Goal: Contribute content: Contribute content

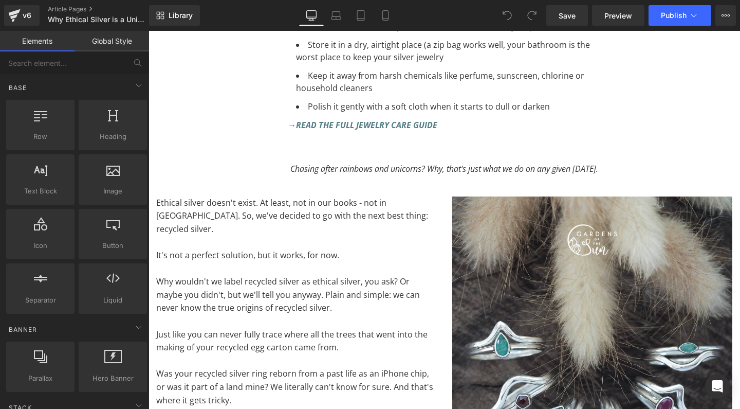
scroll to position [4781, 0]
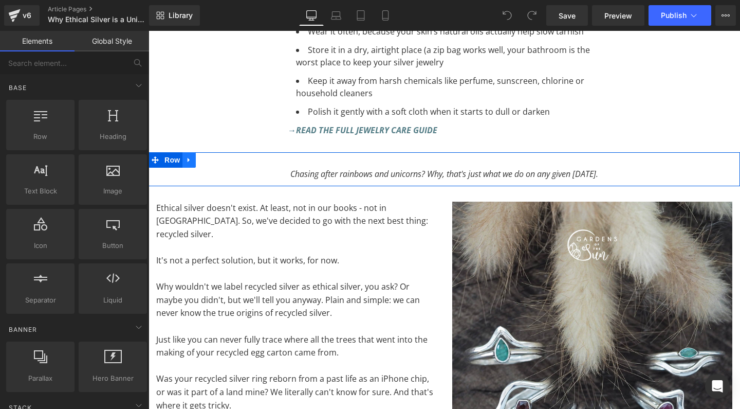
click at [189, 156] on icon at bounding box center [189, 160] width 7 height 8
click at [216, 156] on icon at bounding box center [215, 159] width 7 height 7
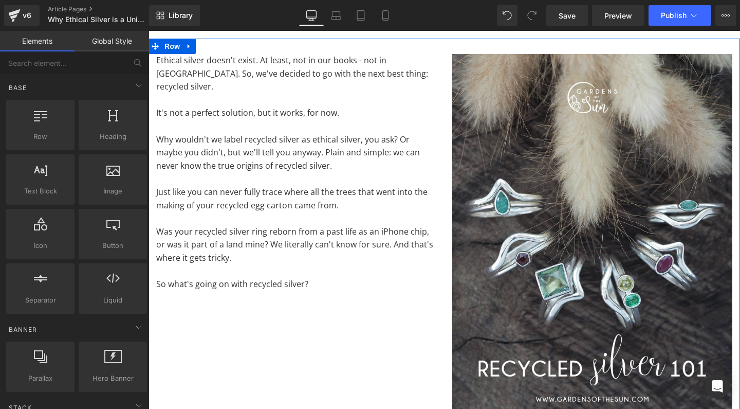
scroll to position [4825, 0]
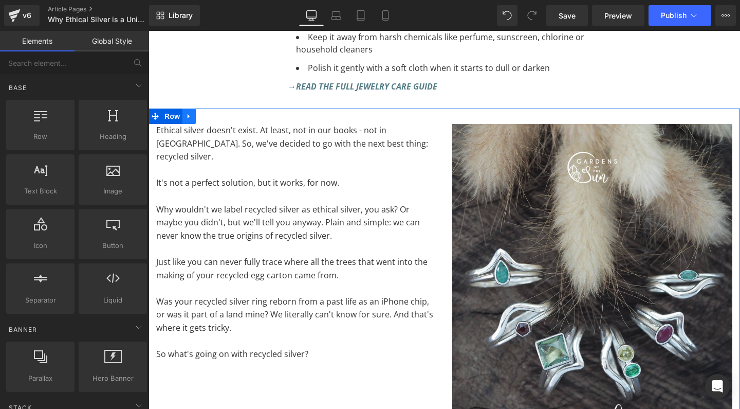
click at [189, 113] on icon at bounding box center [189, 117] width 7 height 8
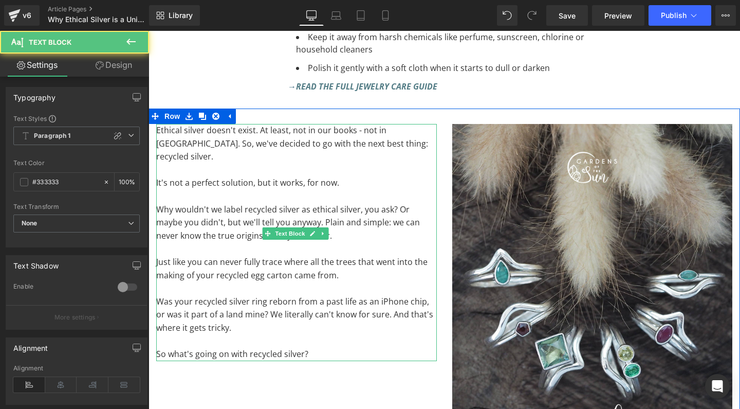
click at [259, 348] on p "So what's going on with recycled silver?" at bounding box center [296, 354] width 281 height 13
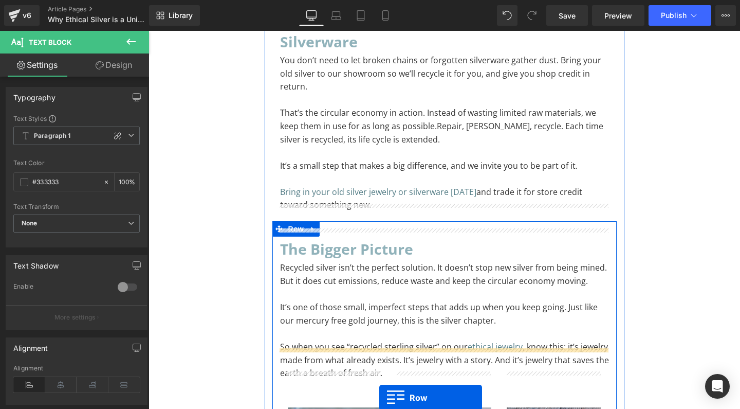
scroll to position [3608, 0]
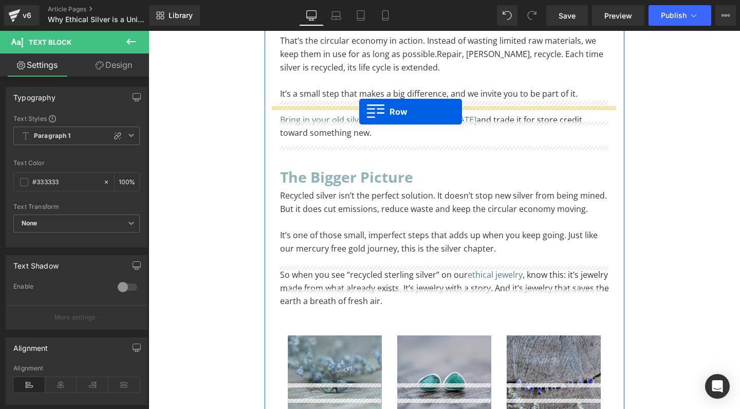
drag, startPoint x: 154, startPoint y: 197, endPoint x: 359, endPoint y: 111, distance: 222.4
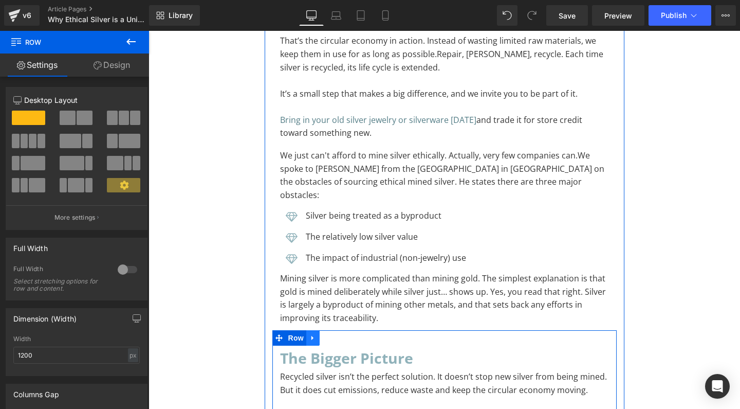
click at [310, 334] on icon at bounding box center [313, 338] width 7 height 8
click at [325, 334] on icon at bounding box center [326, 337] width 7 height 7
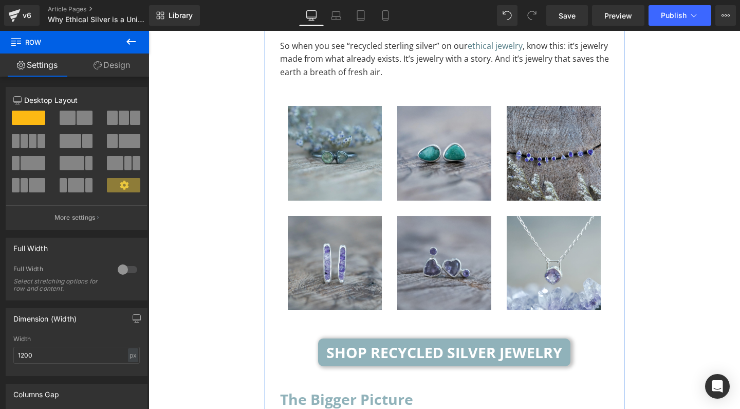
scroll to position [4014, 0]
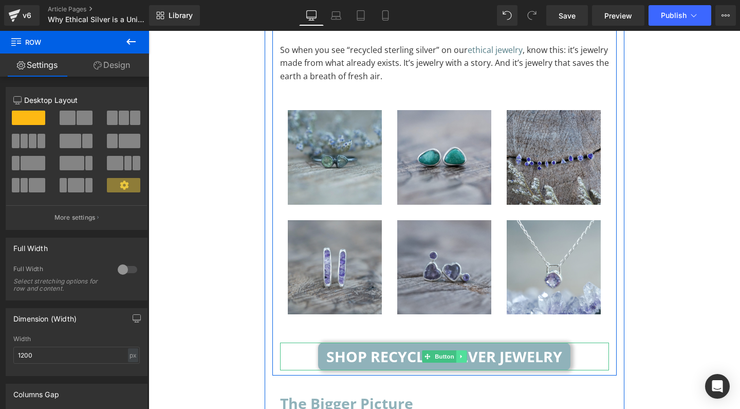
click at [460, 355] on icon at bounding box center [461, 357] width 2 height 4
click at [465, 354] on icon at bounding box center [467, 357] width 6 height 6
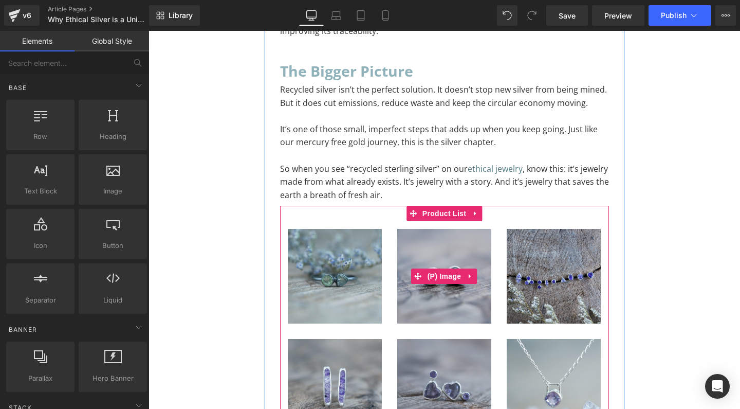
scroll to position [3890, 0]
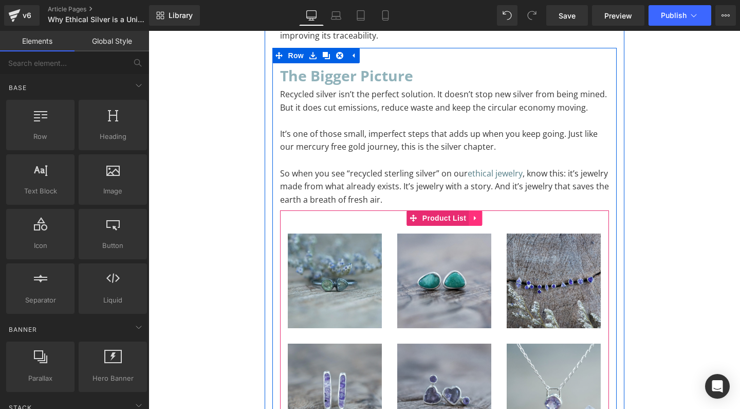
click at [474, 216] on icon at bounding box center [475, 218] width 2 height 5
click at [481, 214] on icon at bounding box center [482, 217] width 7 height 7
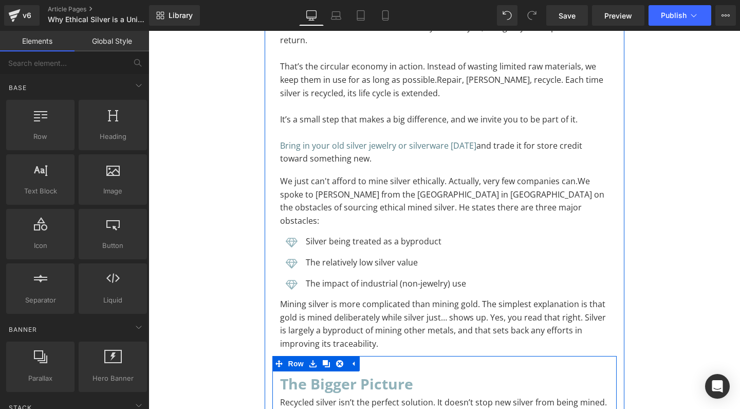
scroll to position [3572, 0]
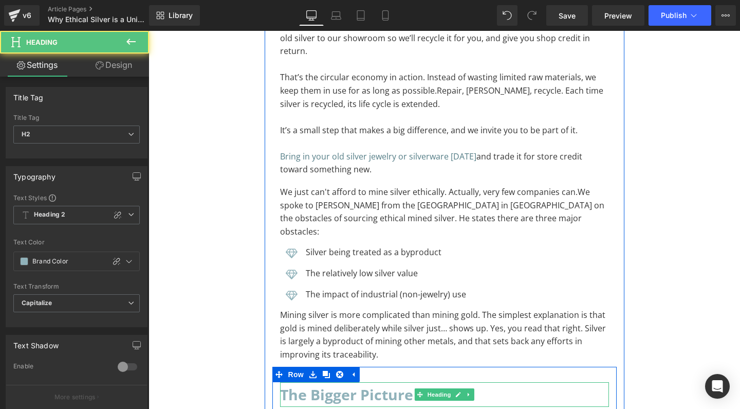
click at [365, 382] on h2 "The bigger picture" at bounding box center [444, 394] width 329 height 25
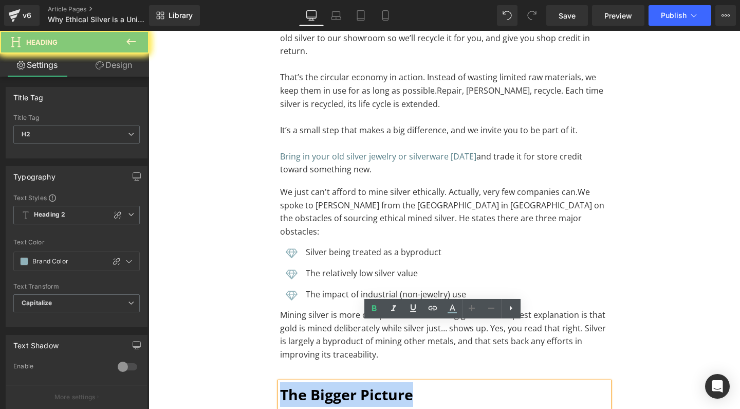
click at [365, 382] on h2 "The bigger picture" at bounding box center [444, 394] width 329 height 25
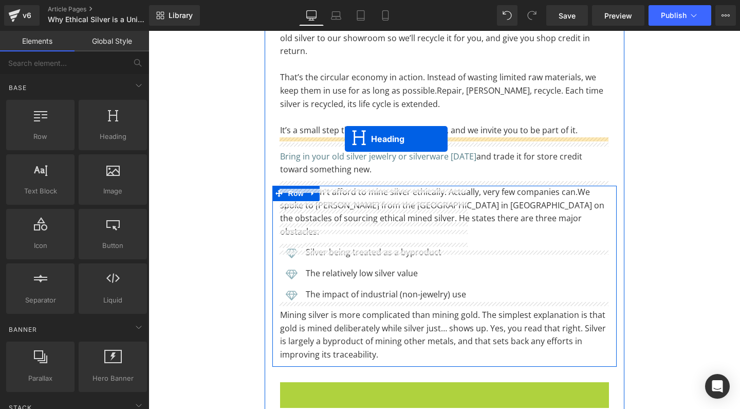
drag, startPoint x: 418, startPoint y: 338, endPoint x: 345, endPoint y: 139, distance: 211.9
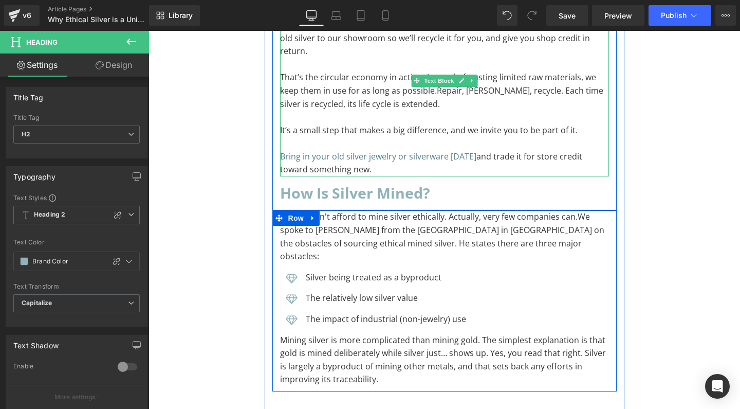
click at [347, 150] on p "Bring in your old silver jewelry or silverware [DATE] and trade it for store cr…" at bounding box center [444, 163] width 329 height 26
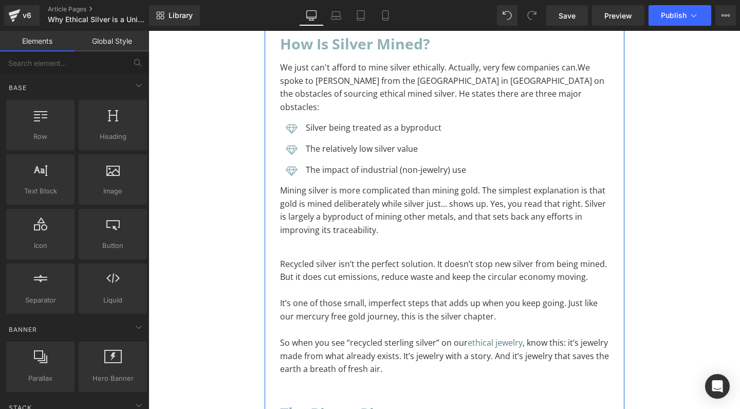
scroll to position [3733, 0]
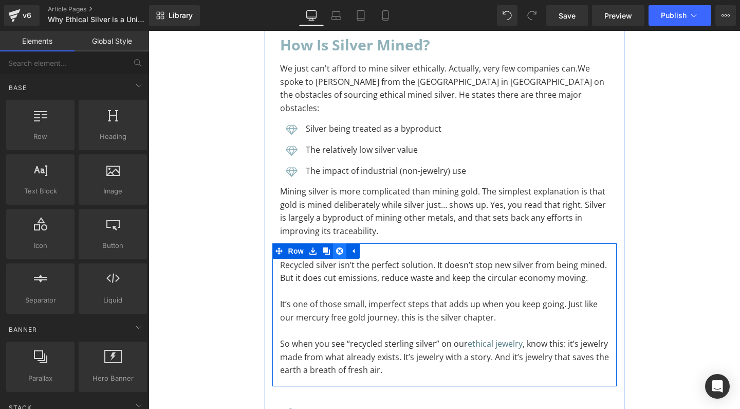
click at [337, 247] on icon at bounding box center [339, 250] width 7 height 7
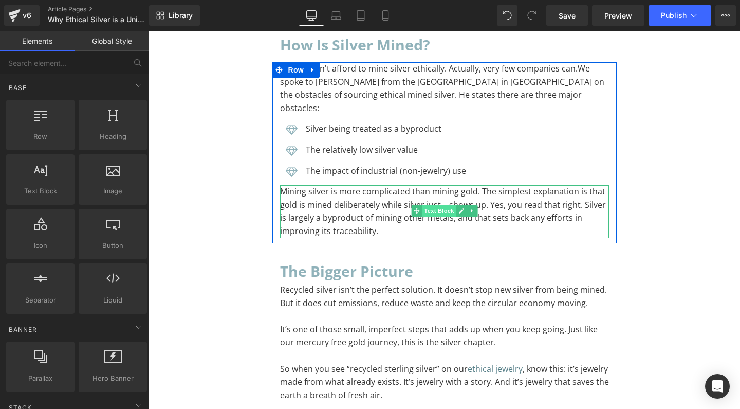
scroll to position [3678, 0]
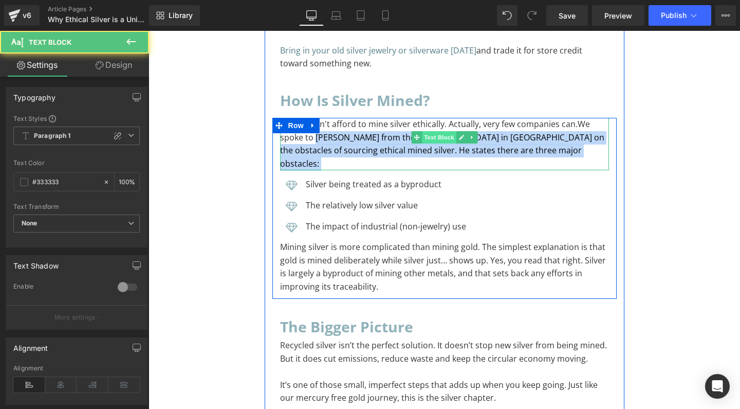
drag, startPoint x: 315, startPoint y: 94, endPoint x: 448, endPoint y: 94, distance: 133.7
click at [448, 118] on div "We just can't afford to mine silver ethically. Actually, very few companies can…" at bounding box center [444, 144] width 329 height 52
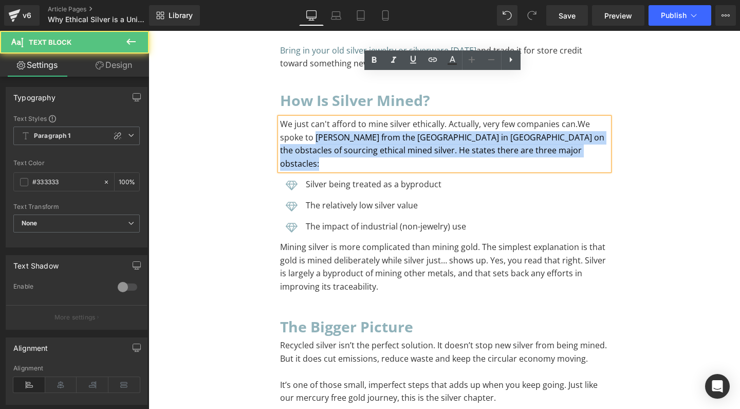
click at [364, 118] on span "We spoke to [PERSON_NAME] from the [GEOGRAPHIC_DATA] in [GEOGRAPHIC_DATA] on th…" at bounding box center [442, 143] width 324 height 51
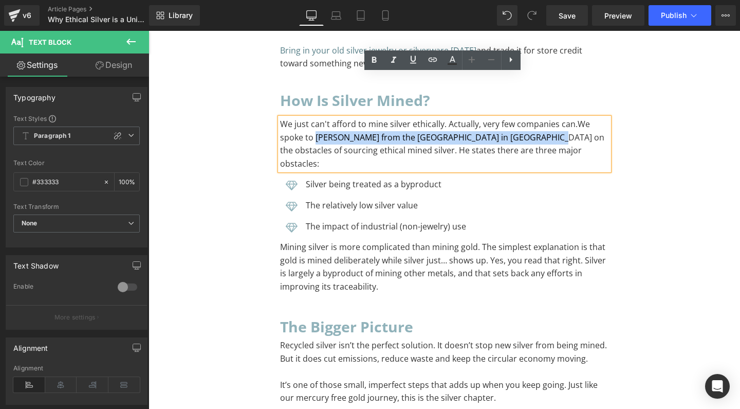
drag, startPoint x: 313, startPoint y: 95, endPoint x: 526, endPoint y: 97, distance: 213.4
click at [526, 118] on span "We spoke to [PERSON_NAME] from the [GEOGRAPHIC_DATA] in [GEOGRAPHIC_DATA] on th…" at bounding box center [442, 143] width 324 height 51
click at [358, 118] on span "We spoke to [PERSON_NAME] from the [GEOGRAPHIC_DATA] in [GEOGRAPHIC_DATA] on th…" at bounding box center [442, 143] width 324 height 51
drag, startPoint x: 374, startPoint y: 95, endPoint x: 314, endPoint y: 95, distance: 60.2
click at [314, 118] on span "We spoke to [PERSON_NAME] from the [GEOGRAPHIC_DATA] in [GEOGRAPHIC_DATA] on th…" at bounding box center [442, 143] width 324 height 51
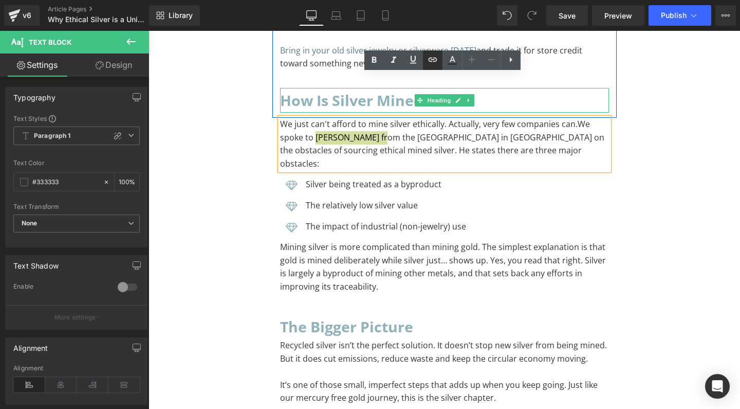
click at [433, 62] on icon at bounding box center [432, 60] width 9 height 4
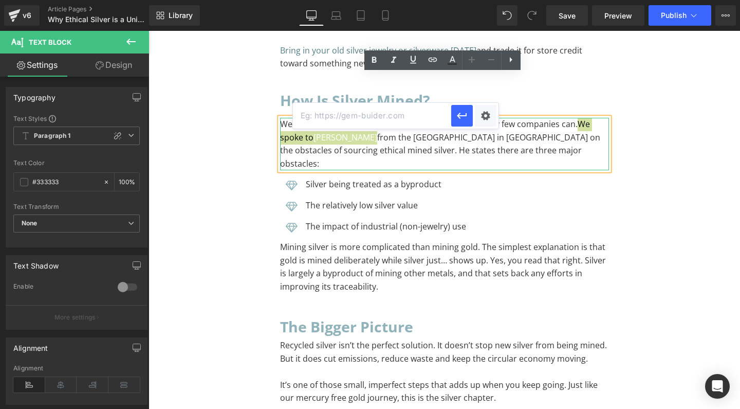
click at [374, 118] on input "text" at bounding box center [372, 116] width 158 height 26
paste input "[URL][DOMAIN_NAME][PERSON_NAME]"
type input "[URL][DOMAIN_NAME][PERSON_NAME]"
click at [464, 117] on icon "button" at bounding box center [462, 116] width 12 height 12
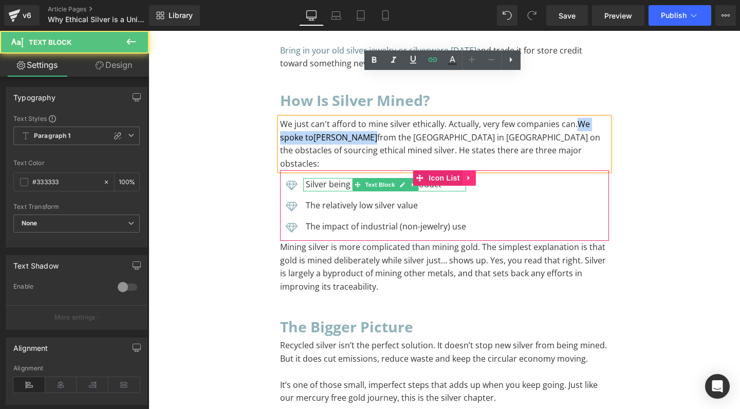
click at [464, 170] on div "Icon Silver being treated as a byproduct Text Block Icon The relatively low sil…" at bounding box center [444, 205] width 329 height 70
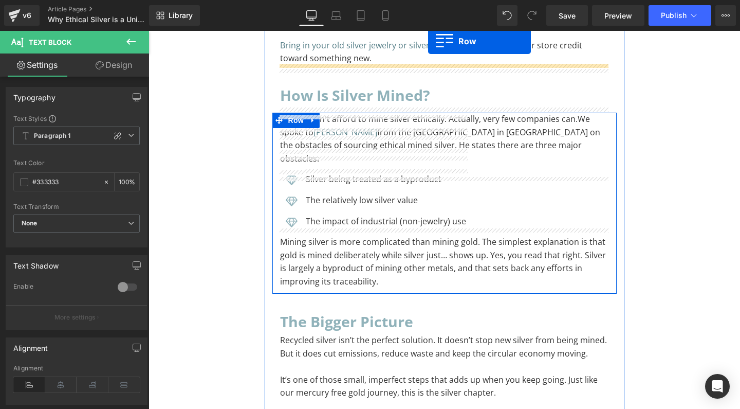
scroll to position [3621, 0]
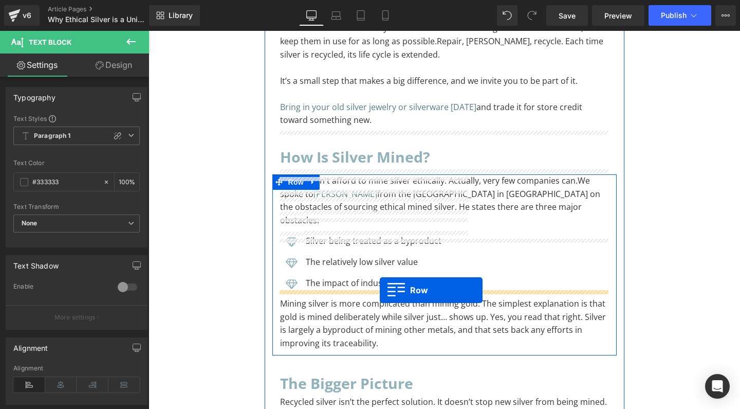
drag, startPoint x: 156, startPoint y: 100, endPoint x: 380, endPoint y: 290, distance: 293.6
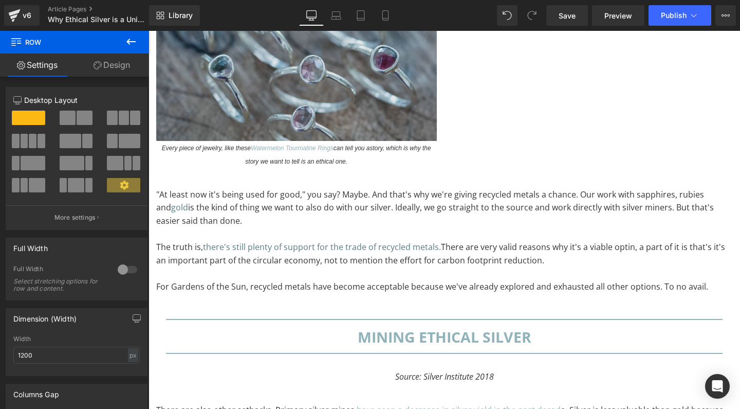
scroll to position [6325, 0]
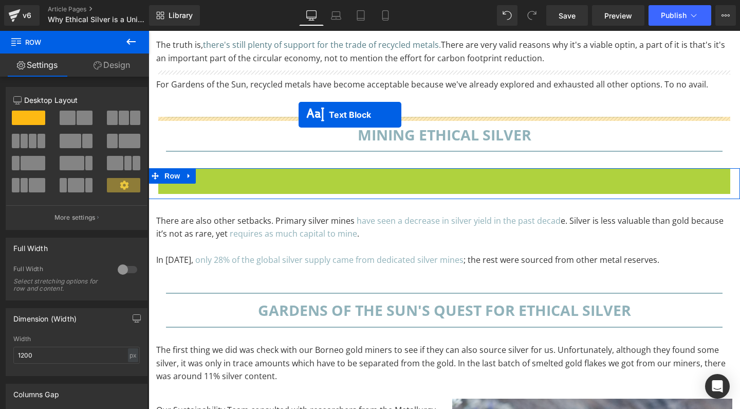
drag, startPoint x: 413, startPoint y: 77, endPoint x: 299, endPoint y: 115, distance: 120.6
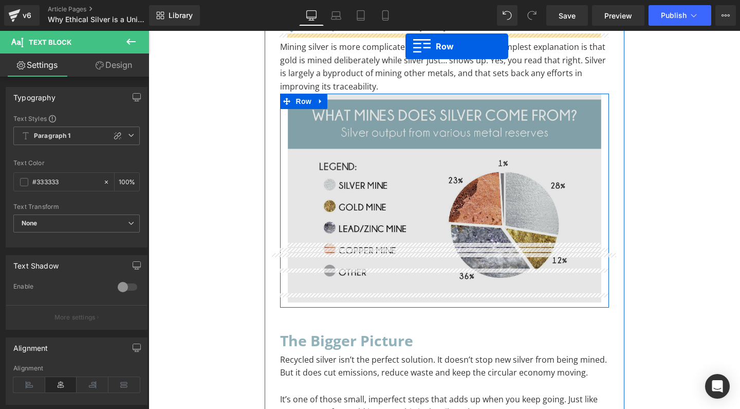
scroll to position [3847, 0]
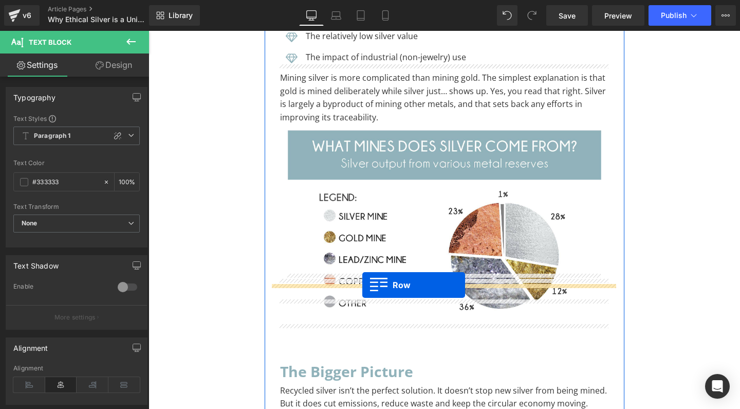
drag, startPoint x: 155, startPoint y: 109, endPoint x: 362, endPoint y: 285, distance: 271.7
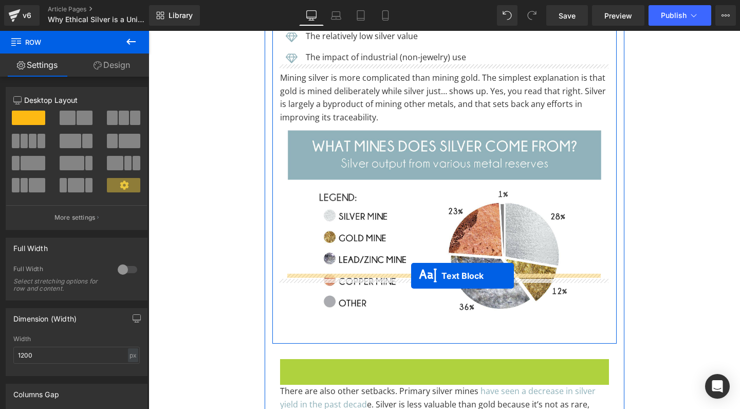
drag, startPoint x: 415, startPoint y: 307, endPoint x: 411, endPoint y: 276, distance: 31.6
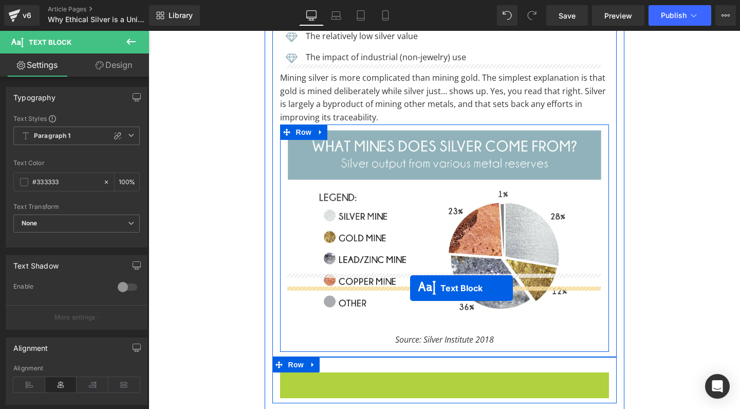
drag, startPoint x: 414, startPoint y: 352, endPoint x: 410, endPoint y: 288, distance: 63.9
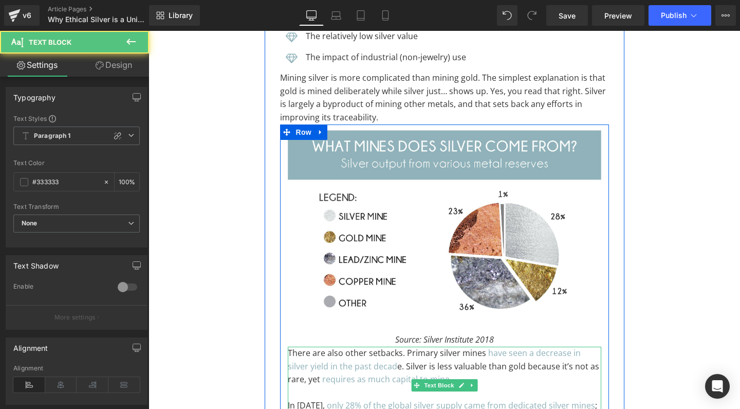
click at [293, 347] on p "There are also other setbacks. Primary silver mines have seen a decrease in sil…" at bounding box center [445, 367] width 314 height 40
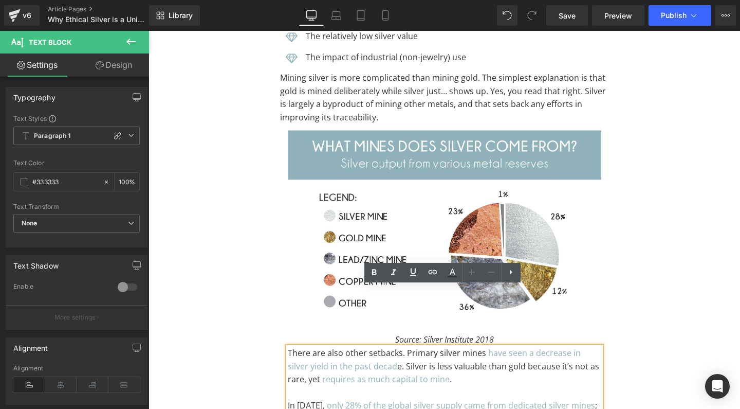
click at [293, 347] on p "There are also other setbacks. Primary silver mines have seen a decrease in sil…" at bounding box center [445, 367] width 314 height 40
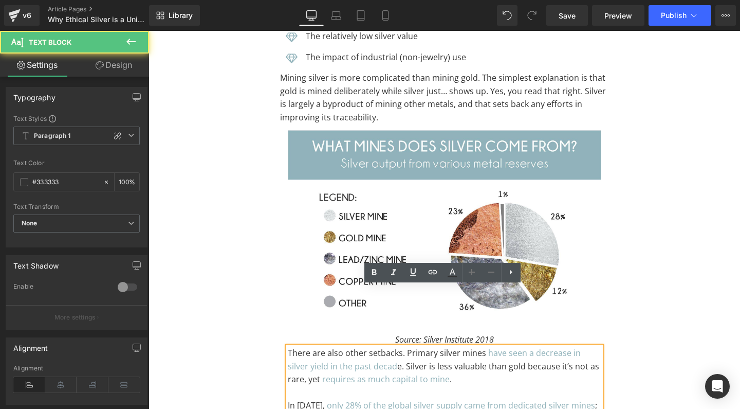
click at [288, 347] on p "There are also other setbacks. Primary silver mines have seen a decrease in sil…" at bounding box center [445, 367] width 314 height 40
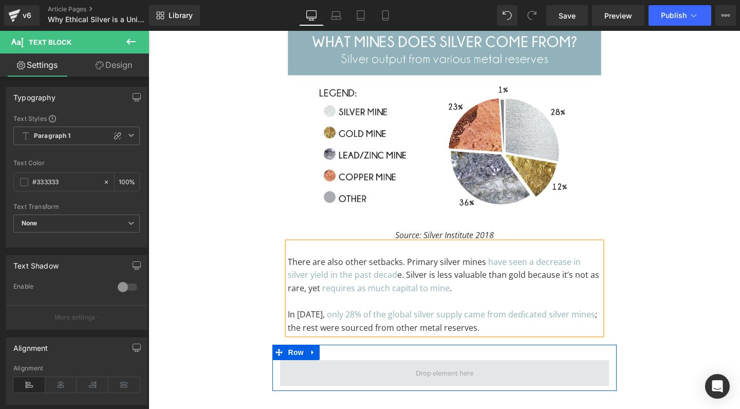
scroll to position [3972, 0]
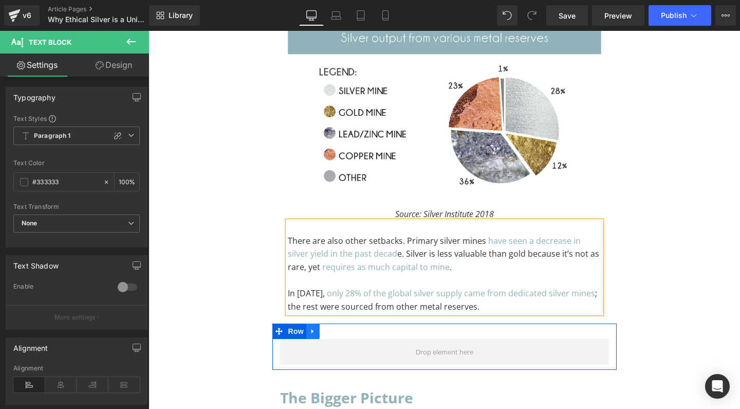
click at [312, 329] on icon at bounding box center [313, 331] width 2 height 5
click at [336, 328] on icon at bounding box center [339, 331] width 7 height 7
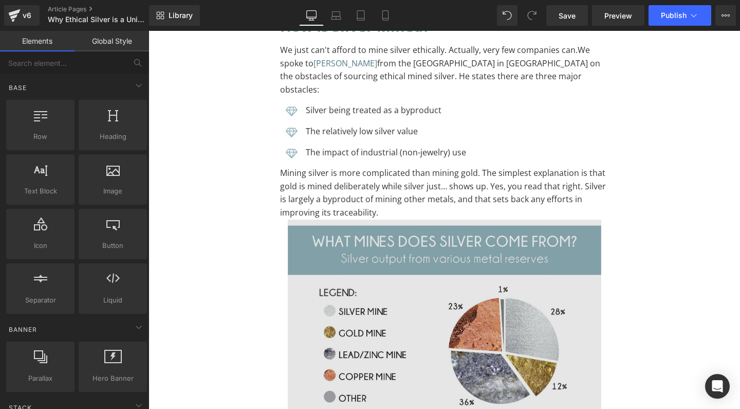
scroll to position [3751, 0]
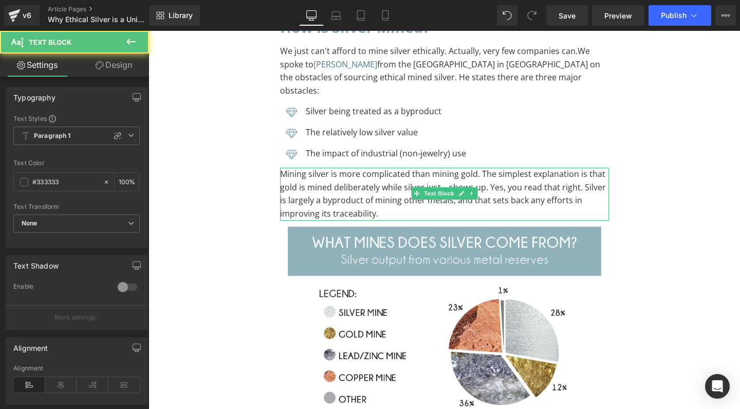
click at [382, 168] on p "Mining silver is more complicated than mining gold. The simplest explanation is…" at bounding box center [444, 194] width 329 height 52
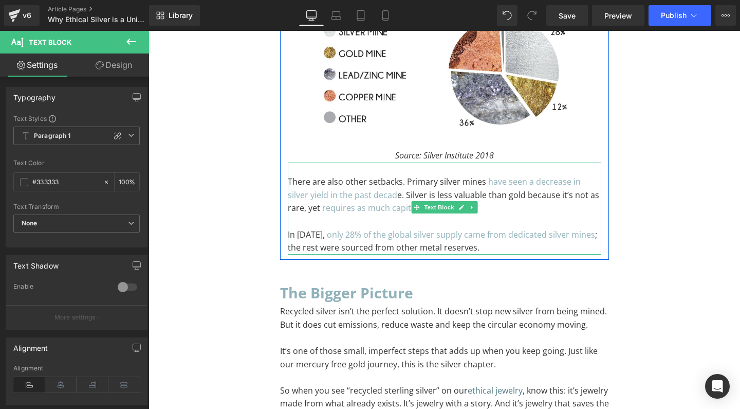
scroll to position [4048, 0]
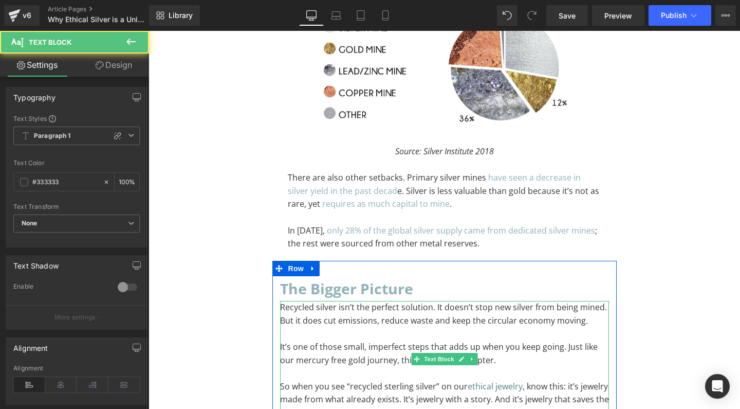
click at [306, 340] on p "It’s one of those small, imperfect steps that adds up when you keep going. Just…" at bounding box center [444, 353] width 329 height 26
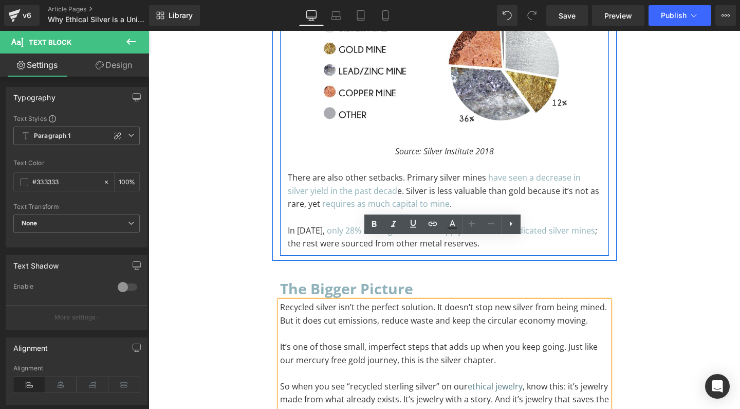
scroll to position [4038, 0]
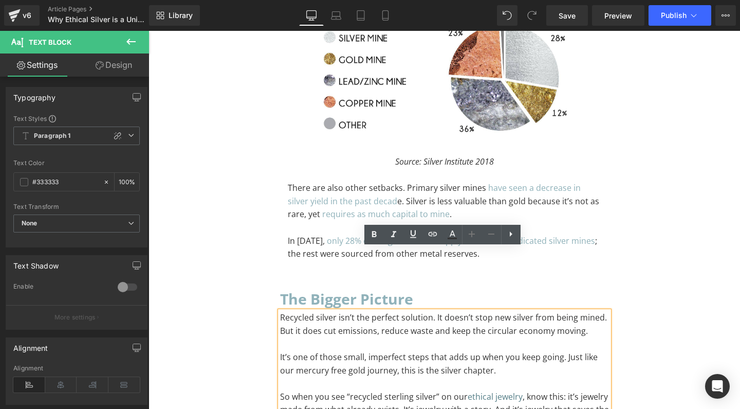
click at [662, 134] on div "Is Recycled Silver more Sustainable than New Sterling Silver? Heading Separator…" at bounding box center [445, 27] width 592 height 7915
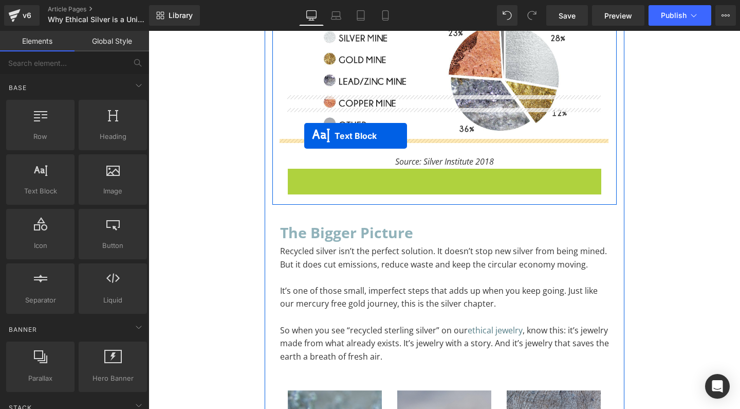
drag, startPoint x: 412, startPoint y: 153, endPoint x: 304, endPoint y: 136, distance: 109.3
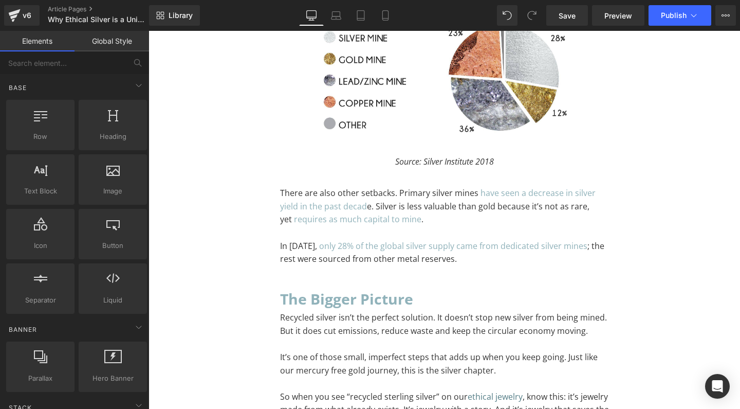
click at [698, 136] on div "Is Recycled Silver more Sustainable than New Sterling Silver? Heading Separator…" at bounding box center [445, 27] width 592 height 7915
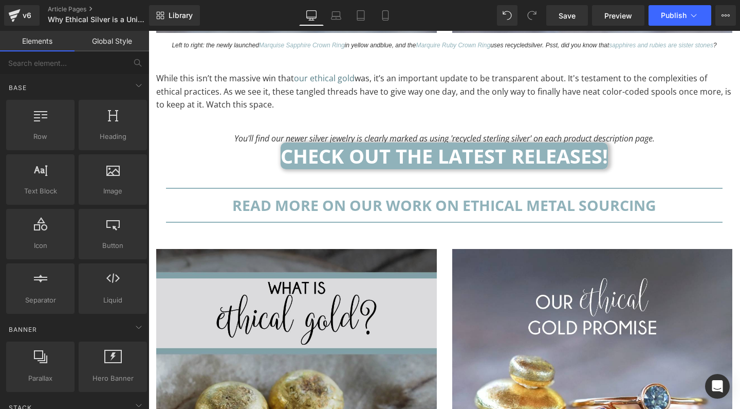
scroll to position [7312, 0]
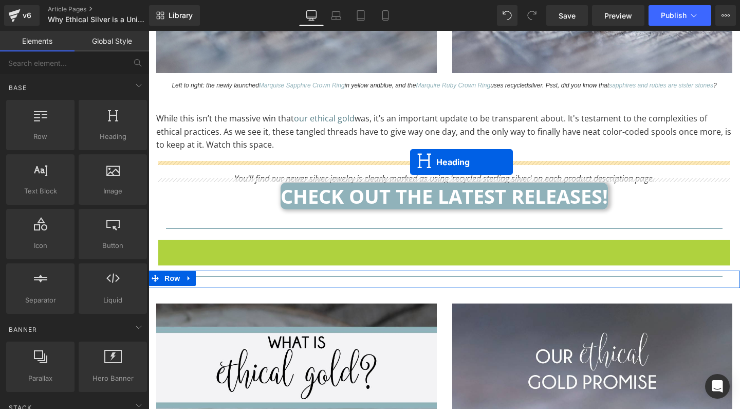
drag, startPoint x: 417, startPoint y: 133, endPoint x: 410, endPoint y: 162, distance: 30.7
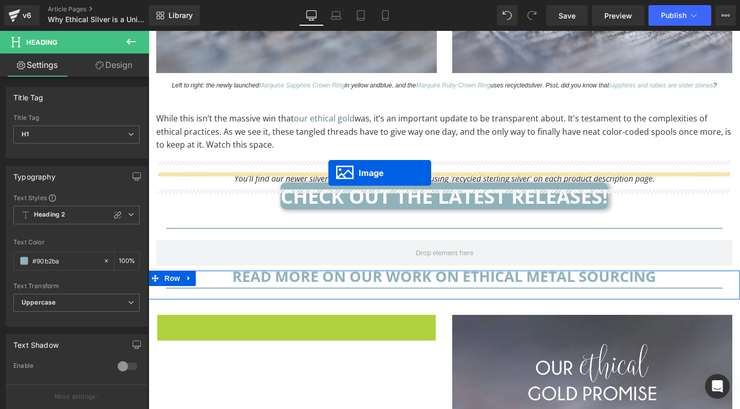
drag, startPoint x: 278, startPoint y: 344, endPoint x: 329, endPoint y: 173, distance: 178.6
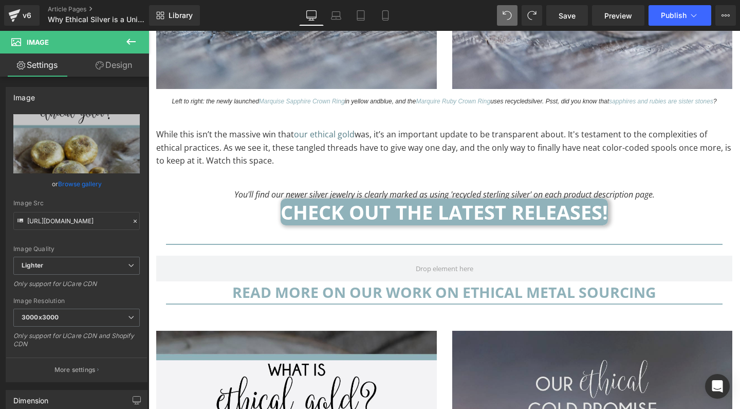
scroll to position [7289, 0]
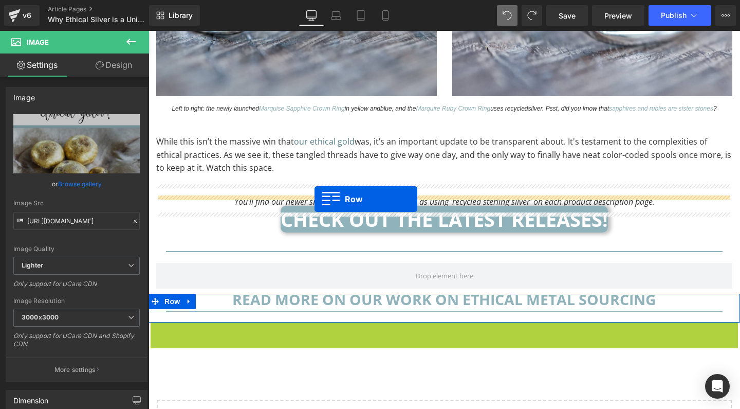
drag, startPoint x: 153, startPoint y: 222, endPoint x: 315, endPoint y: 199, distance: 163.5
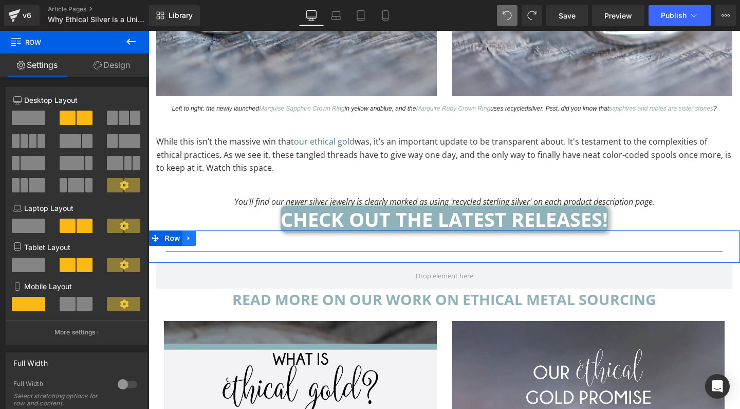
click at [187, 234] on icon at bounding box center [189, 238] width 7 height 8
click at [218, 234] on icon at bounding box center [215, 237] width 7 height 7
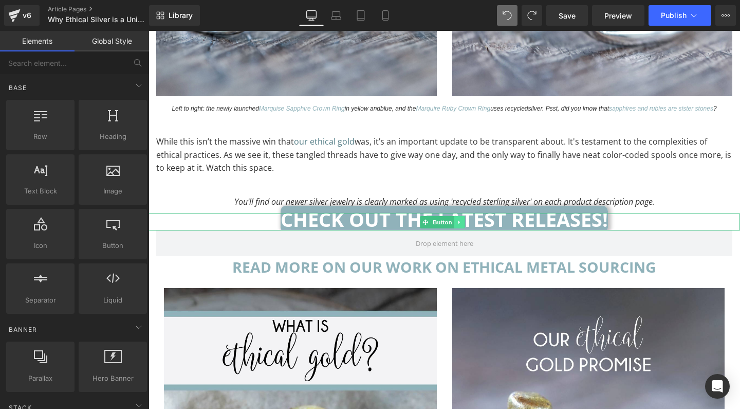
click at [463, 216] on link at bounding box center [459, 222] width 11 height 12
click at [466, 219] on icon at bounding box center [465, 222] width 6 height 6
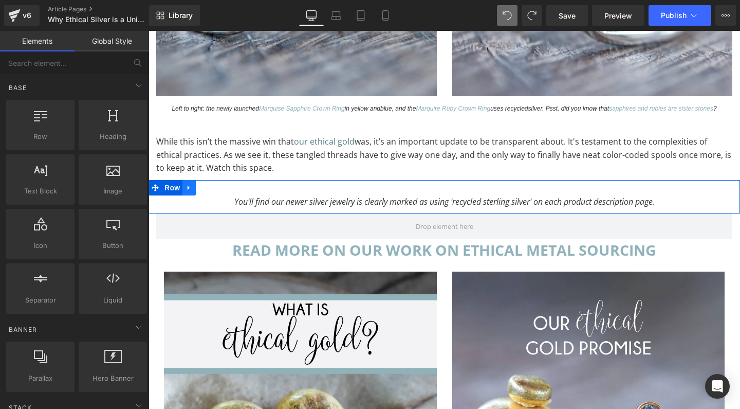
click at [190, 186] on icon at bounding box center [189, 188] width 2 height 5
click at [216, 184] on icon at bounding box center [215, 188] width 7 height 8
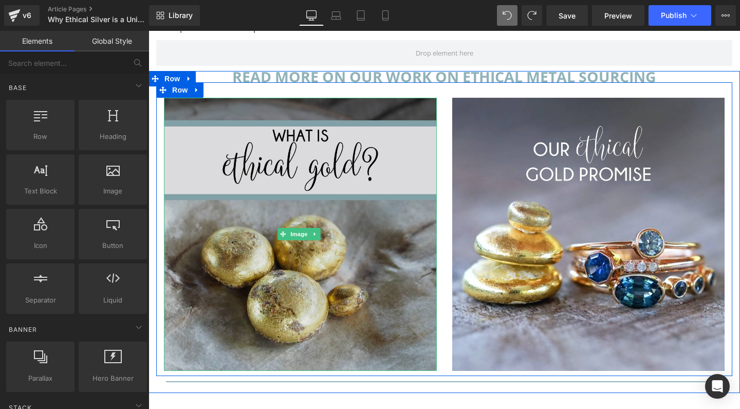
scroll to position [7459, 0]
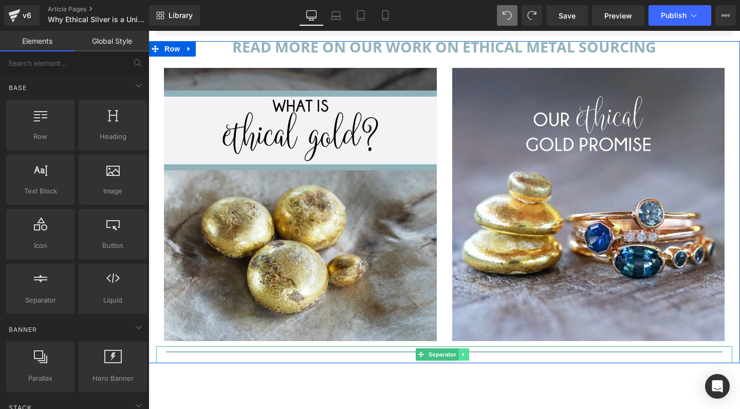
click at [464, 351] on icon at bounding box center [464, 354] width 6 height 6
click at [469, 351] on icon at bounding box center [469, 354] width 6 height 6
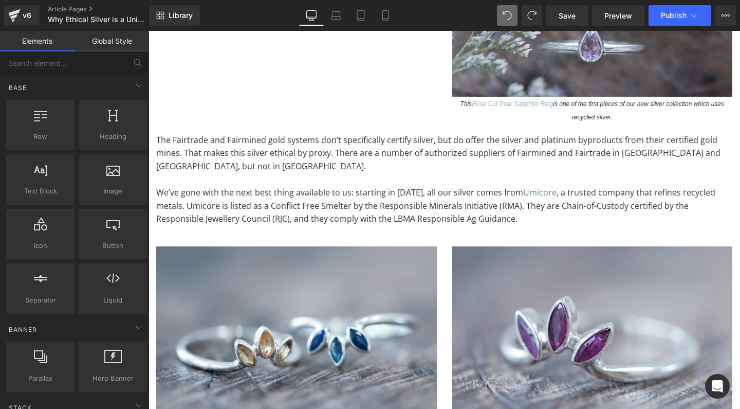
scroll to position [6946, 0]
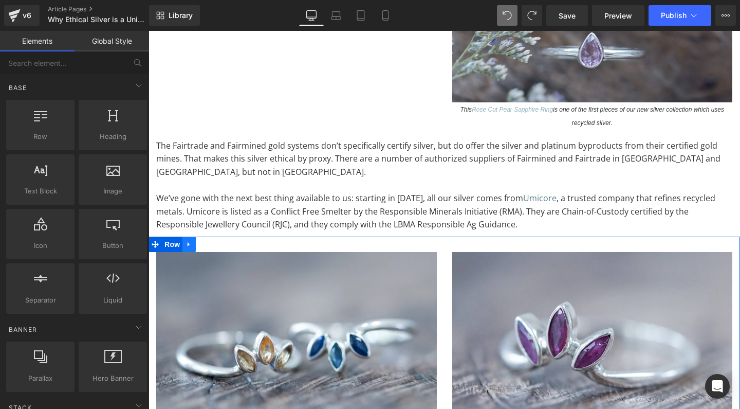
click at [190, 240] on icon at bounding box center [189, 244] width 7 height 8
click at [218, 241] on icon at bounding box center [215, 244] width 7 height 7
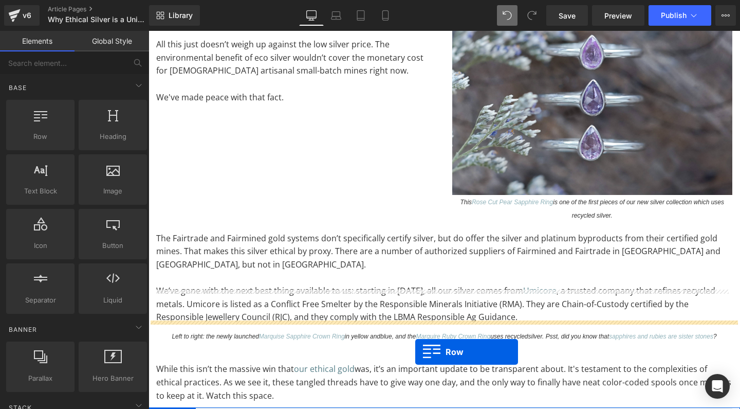
scroll to position [6864, 0]
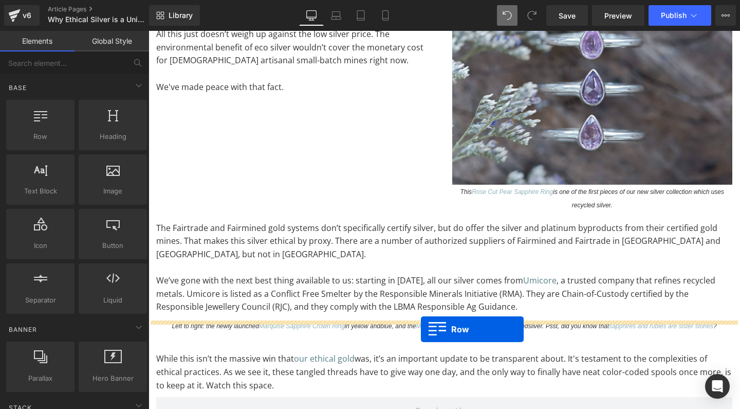
drag, startPoint x: 155, startPoint y: 246, endPoint x: 421, endPoint y: 329, distance: 278.9
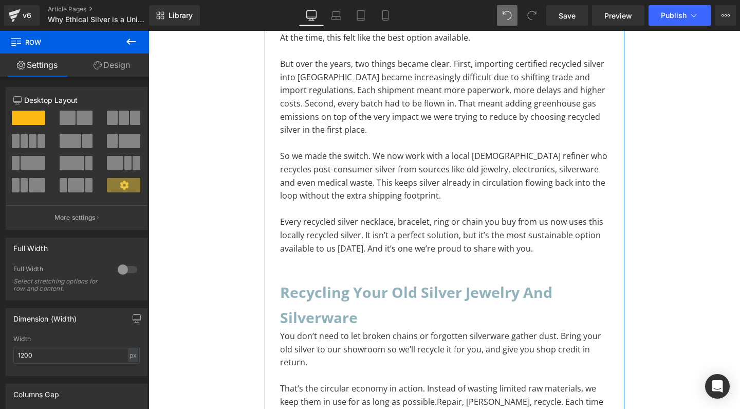
scroll to position [3505, 0]
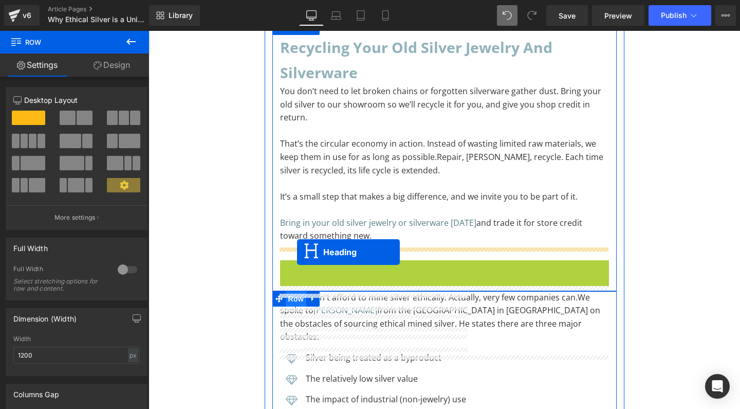
drag, startPoint x: 417, startPoint y: 228, endPoint x: 297, endPoint y: 252, distance: 122.1
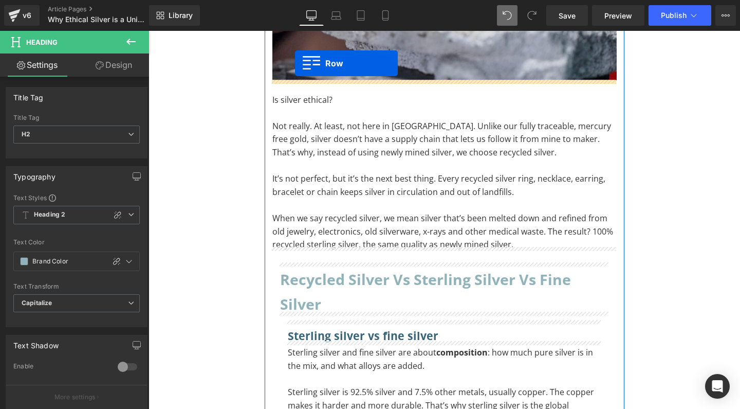
scroll to position [328, 0]
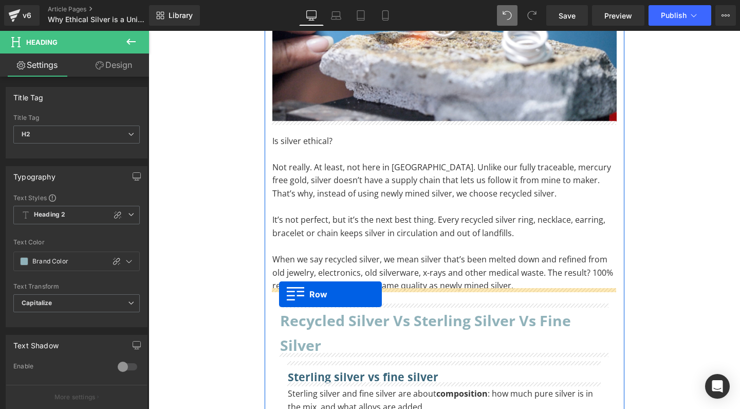
drag, startPoint x: 276, startPoint y: 230, endPoint x: 280, endPoint y: 294, distance: 63.9
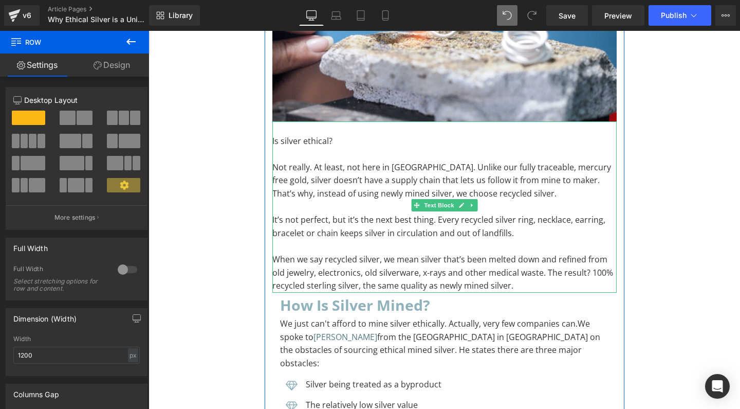
click at [515, 281] on p "When we say recycled silver, we mean silver that’s been melted down and refined…" at bounding box center [444, 273] width 344 height 40
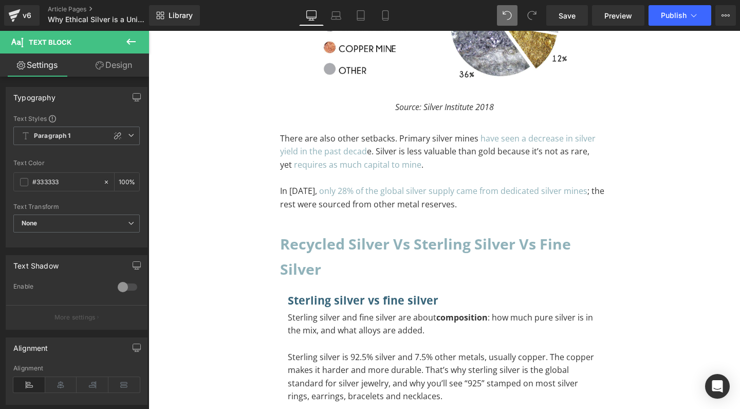
scroll to position [958, 0]
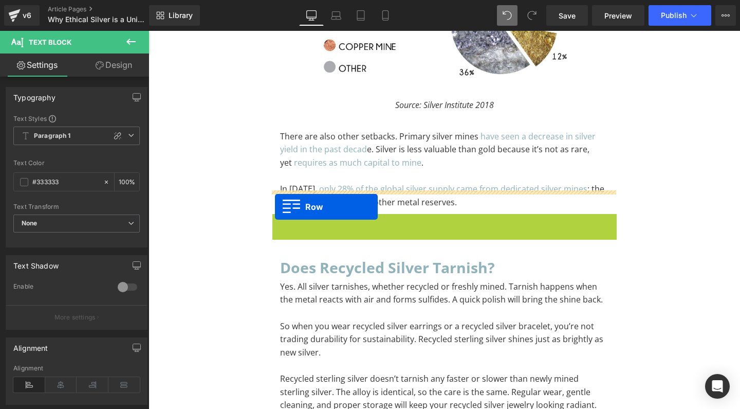
drag, startPoint x: 276, startPoint y: 198, endPoint x: 275, endPoint y: 207, distance: 8.8
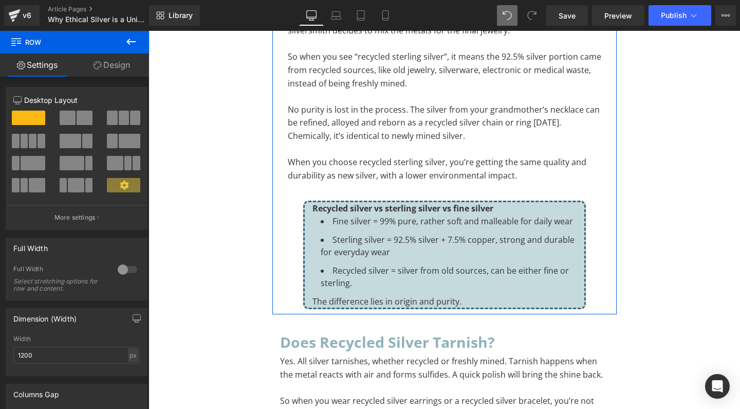
scroll to position [1558, 0]
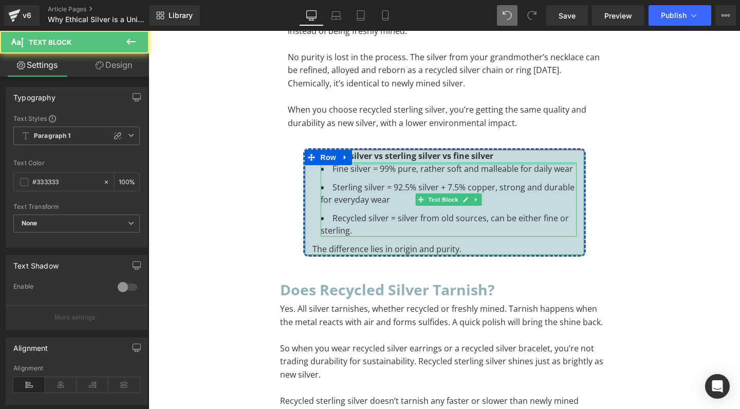
drag, startPoint x: 409, startPoint y: 129, endPoint x: 330, endPoint y: 134, distance: 79.3
click at [409, 162] on div at bounding box center [449, 163] width 256 height 3
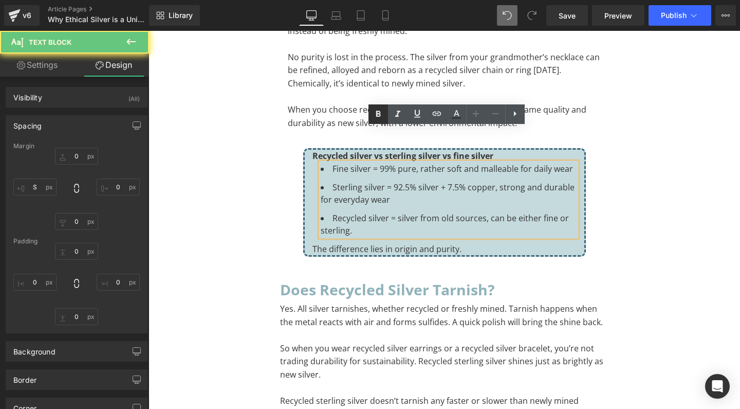
drag, startPoint x: 225, startPoint y: 90, endPoint x: 374, endPoint y: 121, distance: 152.3
click at [374, 121] on link at bounding box center [379, 114] width 20 height 20
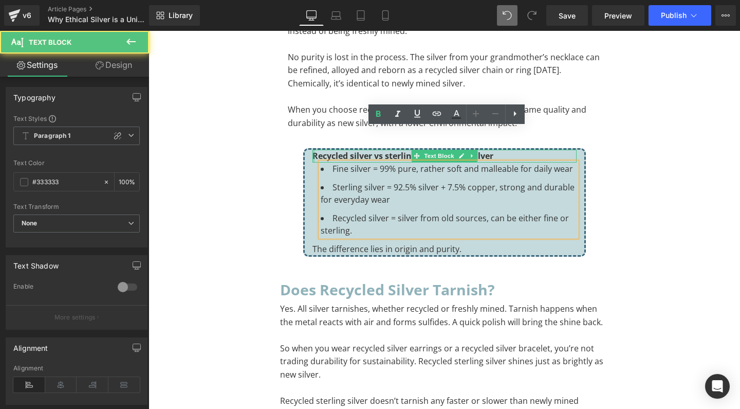
click at [313, 150] on div at bounding box center [314, 156] width 3 height 13
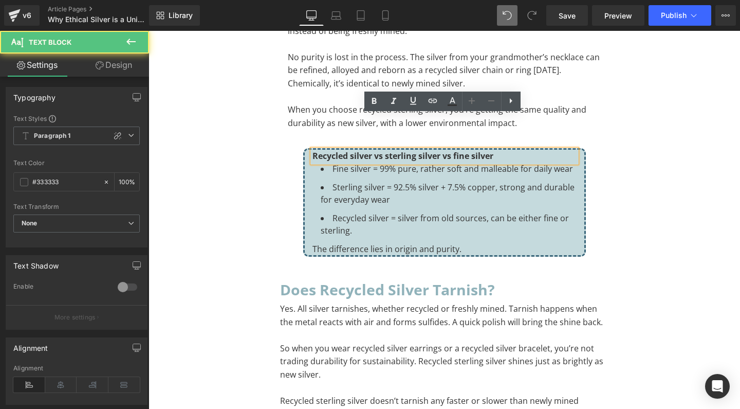
click at [323, 150] on strong "Recycled silver vs sterling silver vs fine silver" at bounding box center [403, 155] width 181 height 11
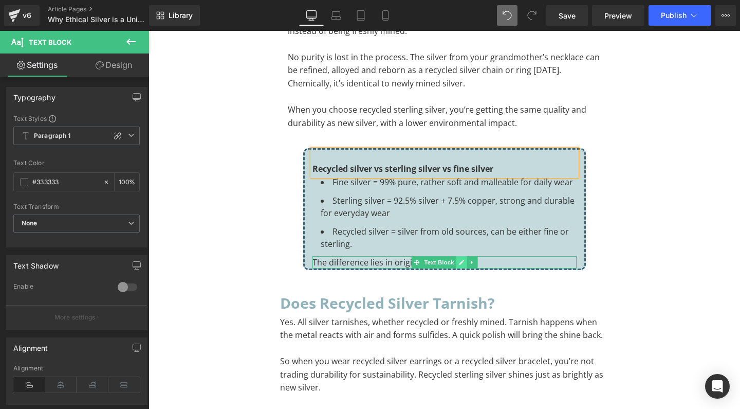
click at [461, 259] on icon at bounding box center [462, 262] width 6 height 6
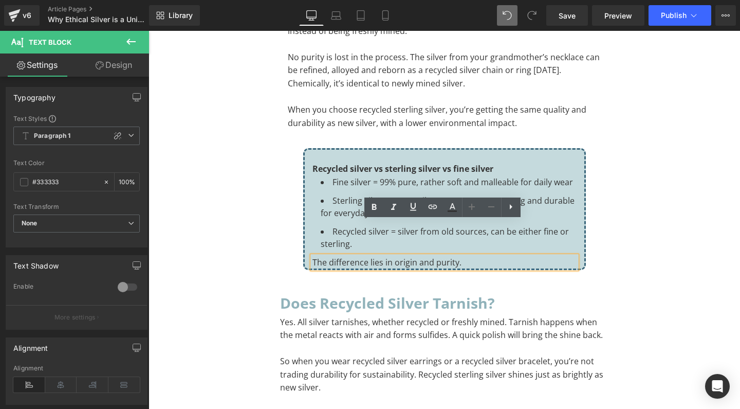
click at [461, 256] on div "The difference lies in origin and purity." at bounding box center [445, 262] width 264 height 12
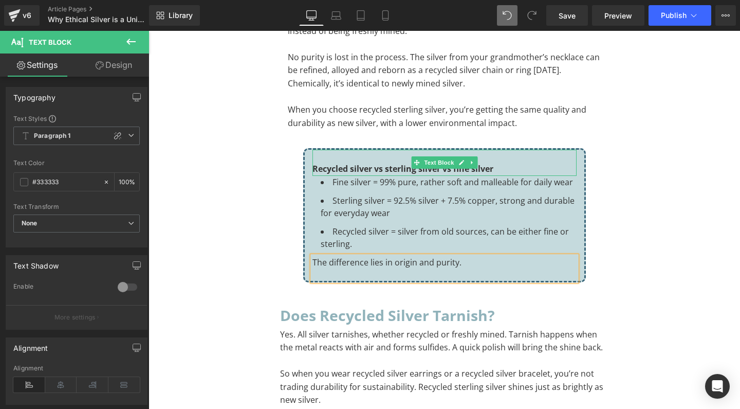
click at [497, 162] on p "Recycled silver vs sterling silver vs fine silver" at bounding box center [445, 168] width 264 height 13
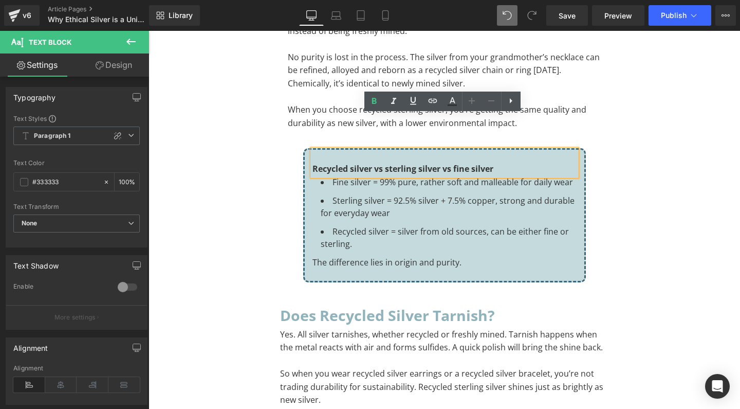
click at [481, 163] on strong "Recycled silver vs sterling silver vs fine silver" at bounding box center [403, 168] width 181 height 11
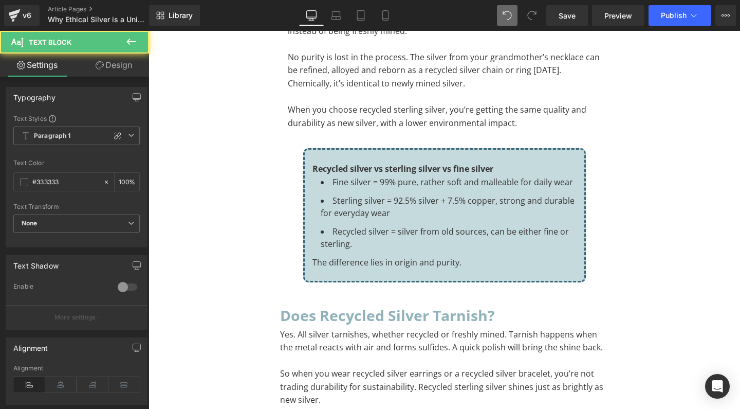
click at [119, 62] on link "Design" at bounding box center [114, 64] width 75 height 23
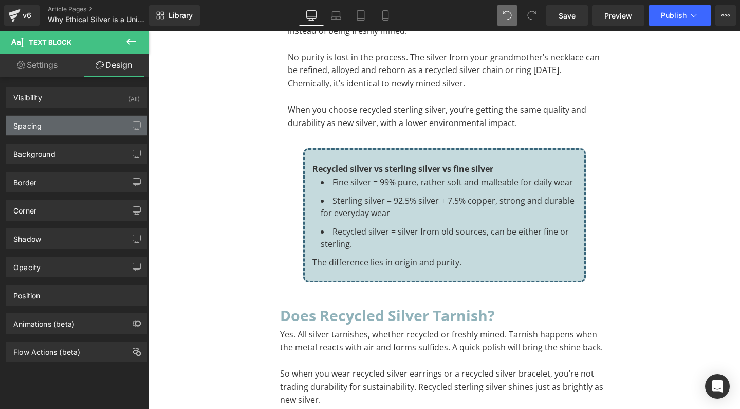
click at [45, 131] on div "Spacing" at bounding box center [76, 126] width 141 height 20
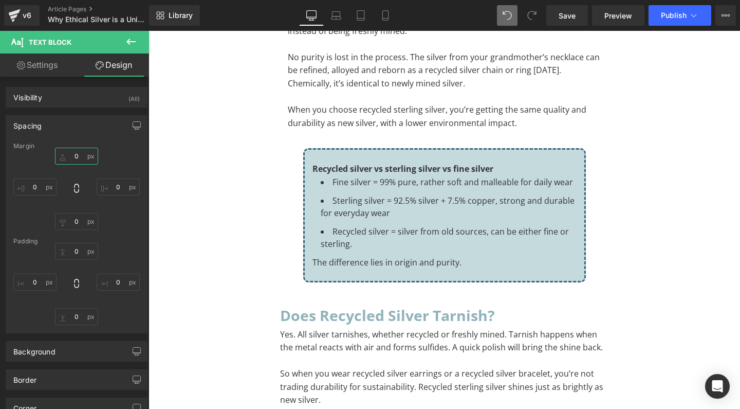
click at [71, 155] on input "text" at bounding box center [76, 156] width 43 height 17
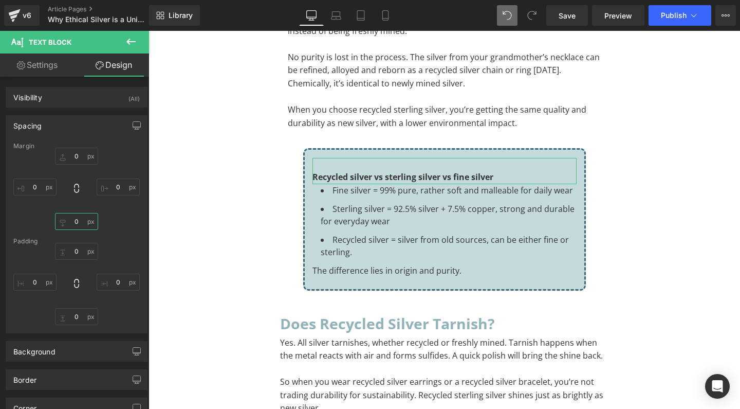
click at [74, 224] on input "text" at bounding box center [76, 221] width 43 height 17
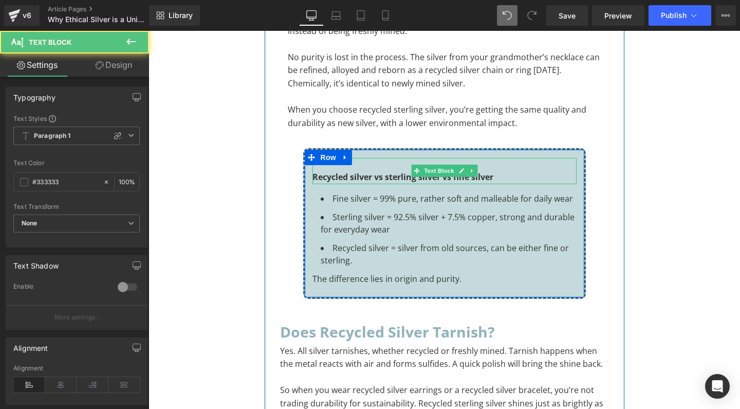
click at [325, 171] on strong "Recycled silver vs sterling silver vs fine silver" at bounding box center [403, 176] width 181 height 11
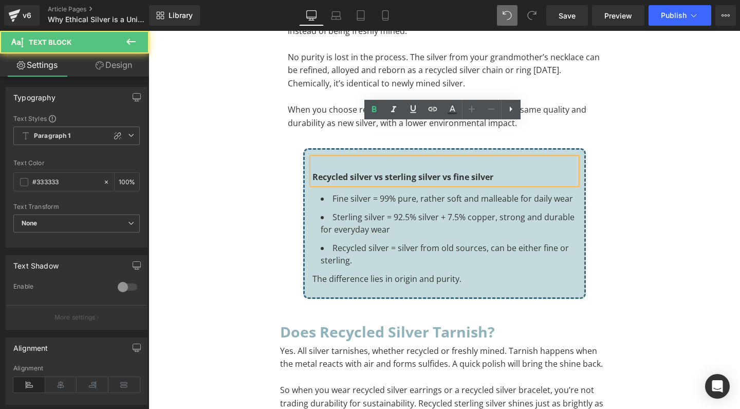
click at [314, 171] on strong "Recycled silver vs sterling silver vs fine silver" at bounding box center [403, 176] width 181 height 11
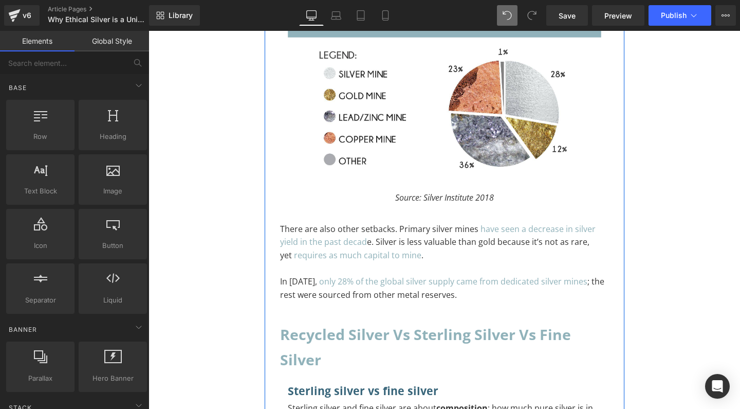
scroll to position [894, 0]
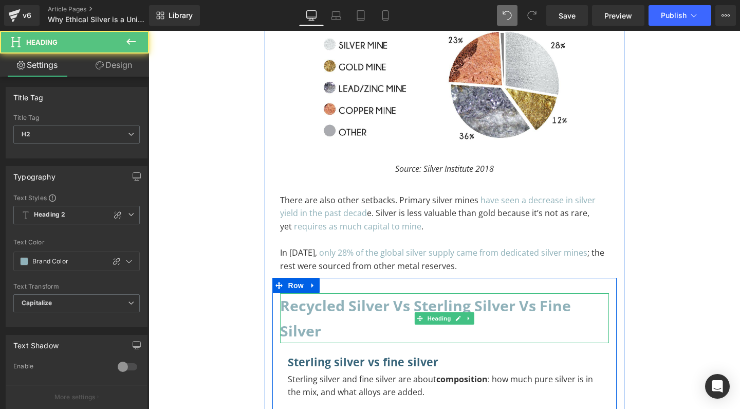
click at [294, 293] on h2 "Recycled silver vs sterling silver vs fine silver" at bounding box center [444, 318] width 329 height 50
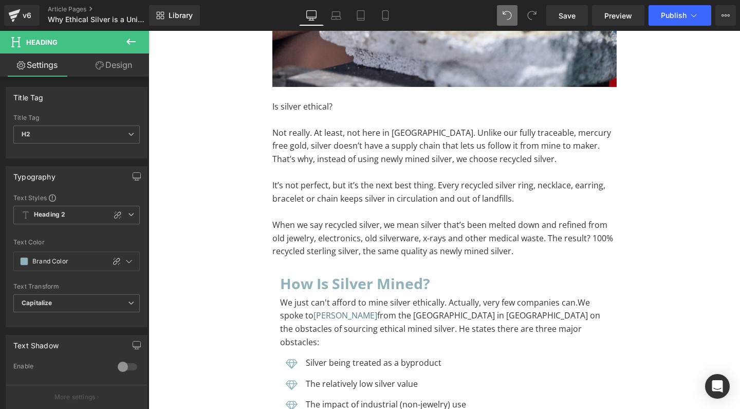
scroll to position [359, 0]
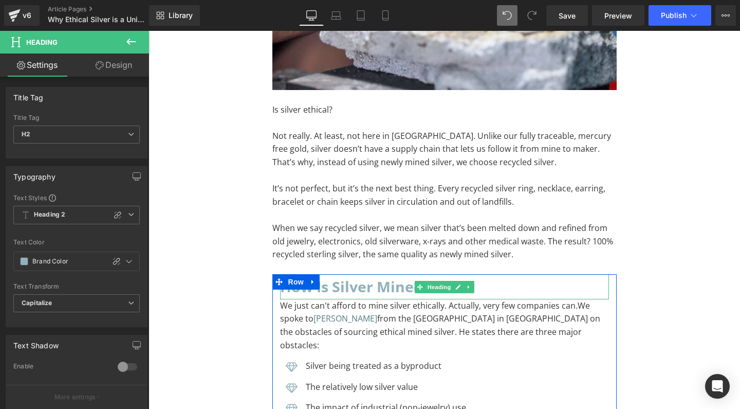
click at [396, 282] on h2 "How is silver mined?" at bounding box center [444, 286] width 329 height 25
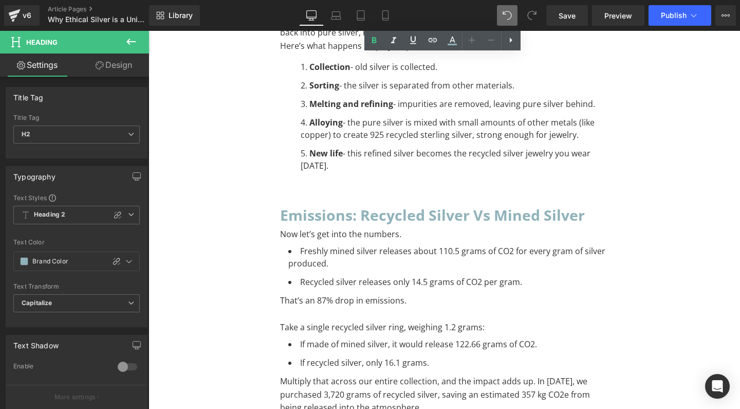
scroll to position [2153, 0]
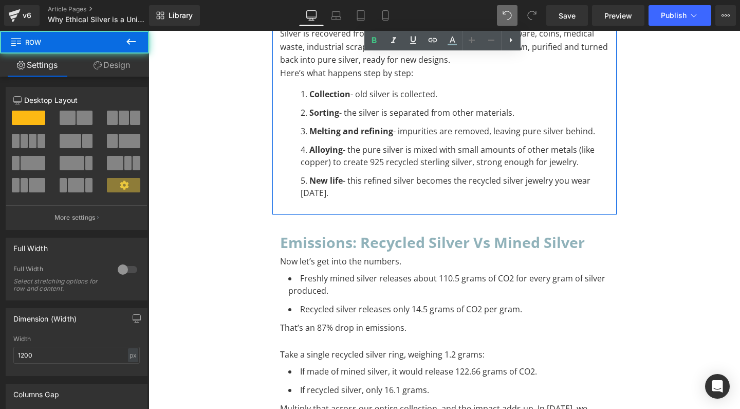
click at [324, 165] on div "How is silver recycled for jewelry? Heading Silver is recovered from discarded …" at bounding box center [444, 106] width 344 height 207
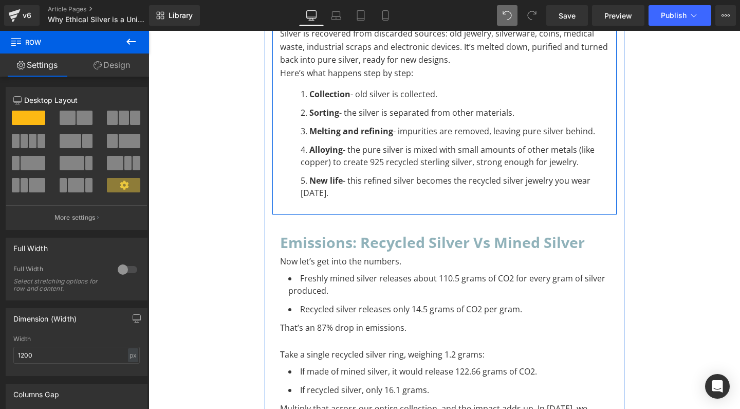
click at [311, 165] on div "How is silver recycled for jewelry? Heading Silver is recovered from discarded …" at bounding box center [444, 106] width 344 height 207
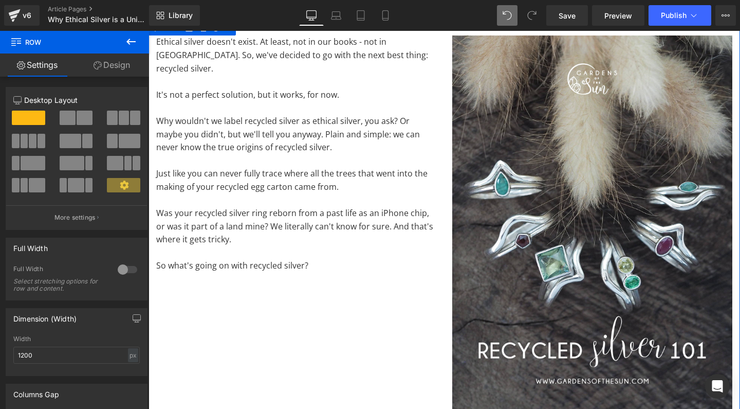
scroll to position [5395, 0]
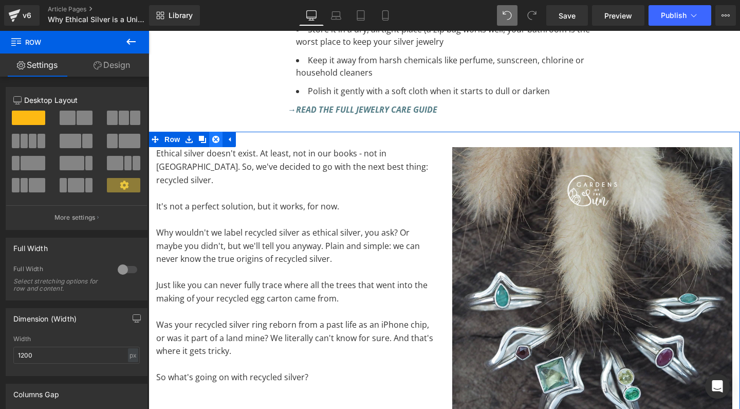
click at [215, 136] on icon at bounding box center [215, 139] width 7 height 7
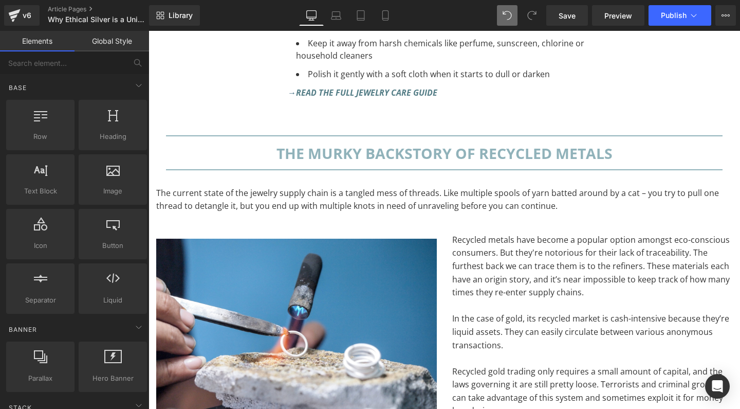
scroll to position [5382, 0]
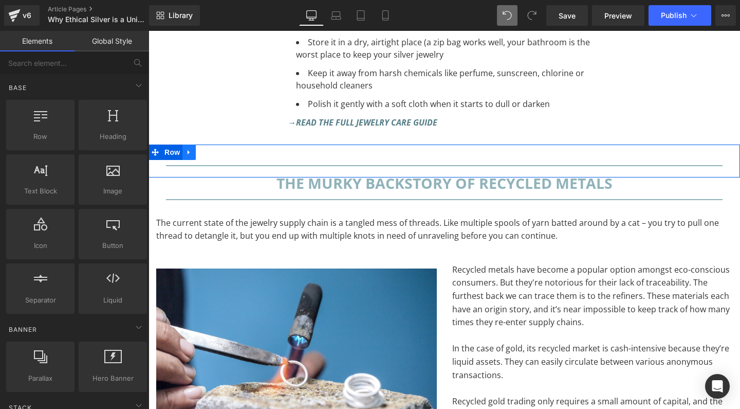
click at [191, 149] on icon at bounding box center [189, 153] width 7 height 8
click at [215, 149] on icon at bounding box center [215, 152] width 7 height 7
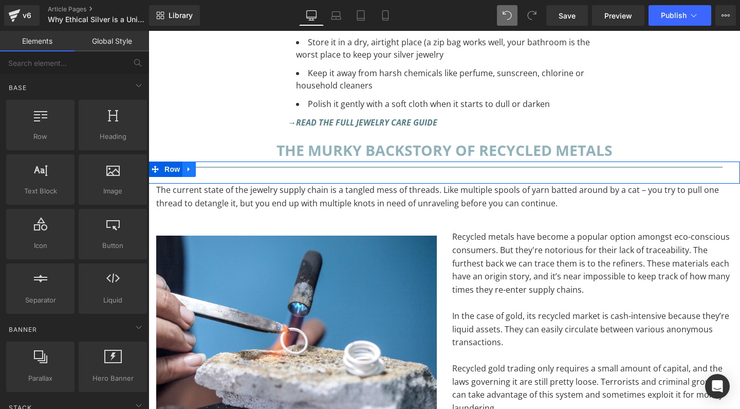
click at [190, 167] on icon at bounding box center [189, 169] width 2 height 5
click at [215, 165] on icon at bounding box center [215, 169] width 7 height 8
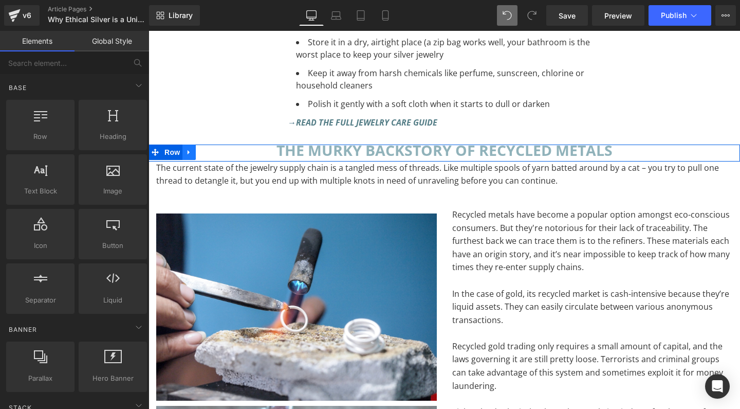
click at [189, 149] on icon at bounding box center [189, 153] width 7 height 8
click at [214, 149] on icon at bounding box center [215, 152] width 7 height 7
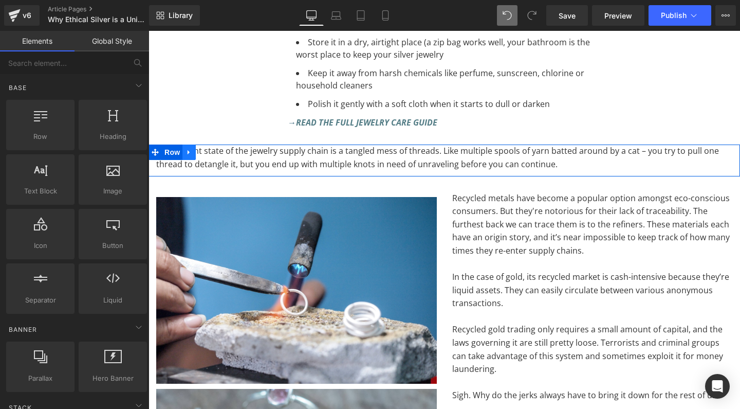
click at [187, 149] on icon at bounding box center [189, 153] width 7 height 8
click at [217, 149] on icon at bounding box center [215, 152] width 7 height 7
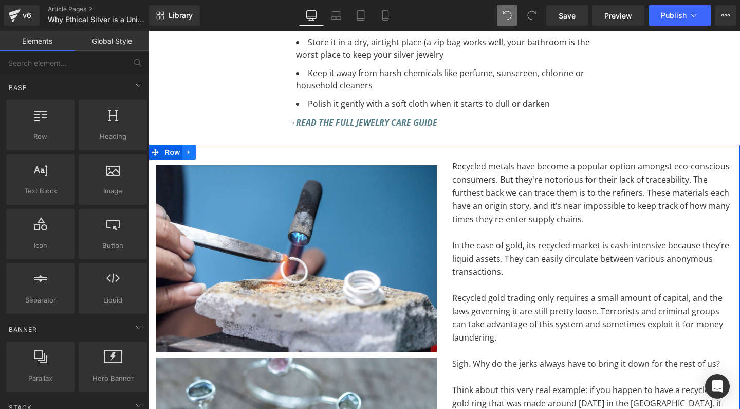
click at [191, 149] on icon at bounding box center [189, 153] width 7 height 8
click at [214, 149] on icon at bounding box center [215, 152] width 7 height 7
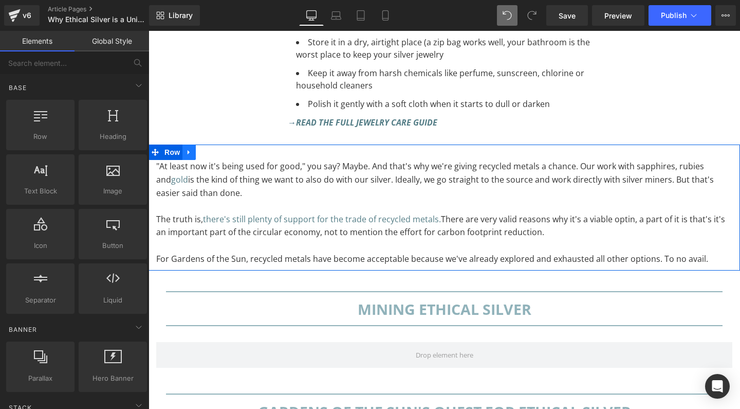
click at [188, 150] on icon at bounding box center [189, 152] width 2 height 5
click at [215, 149] on icon at bounding box center [215, 152] width 7 height 7
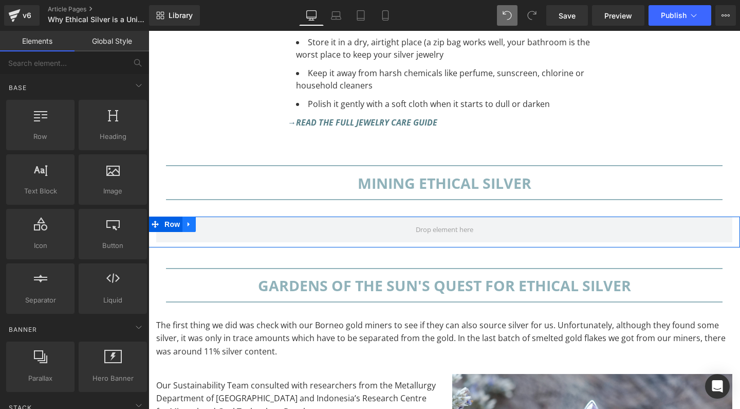
click at [191, 220] on icon at bounding box center [189, 224] width 7 height 8
click at [214, 221] on icon at bounding box center [215, 224] width 7 height 7
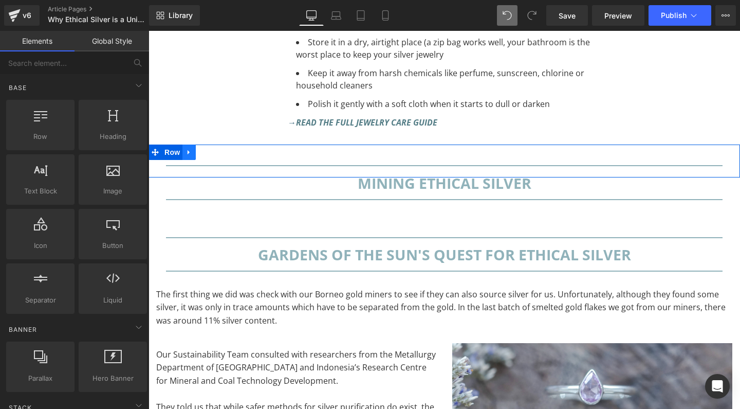
click at [188, 149] on icon at bounding box center [189, 153] width 7 height 8
click at [217, 149] on icon at bounding box center [215, 152] width 7 height 7
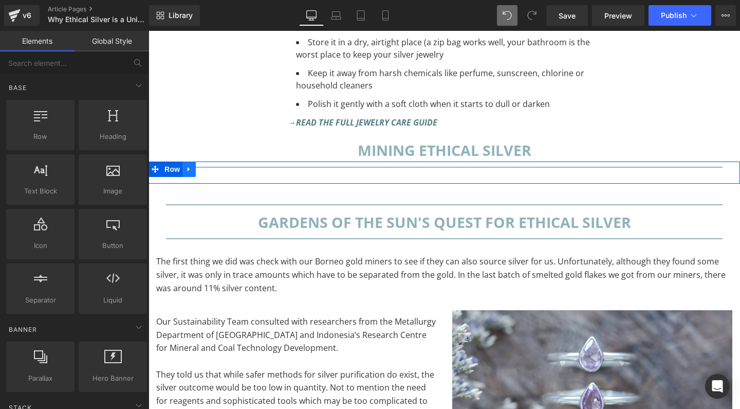
click at [191, 165] on icon at bounding box center [189, 169] width 7 height 8
click at [218, 165] on icon at bounding box center [215, 169] width 7 height 8
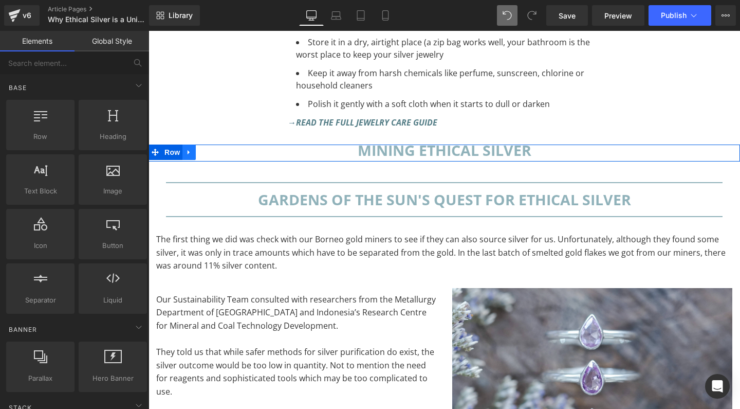
click at [191, 149] on icon at bounding box center [189, 153] width 7 height 8
click at [213, 149] on icon at bounding box center [215, 153] width 7 height 8
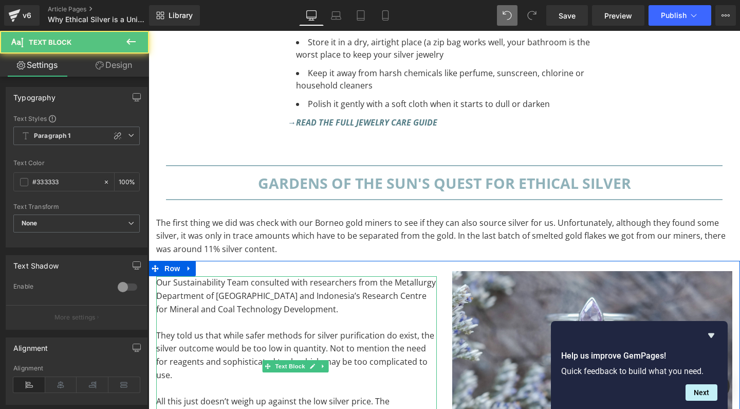
click at [226, 329] on p "They told us that while safer methods for silver purification do exist, the sil…" at bounding box center [296, 355] width 281 height 52
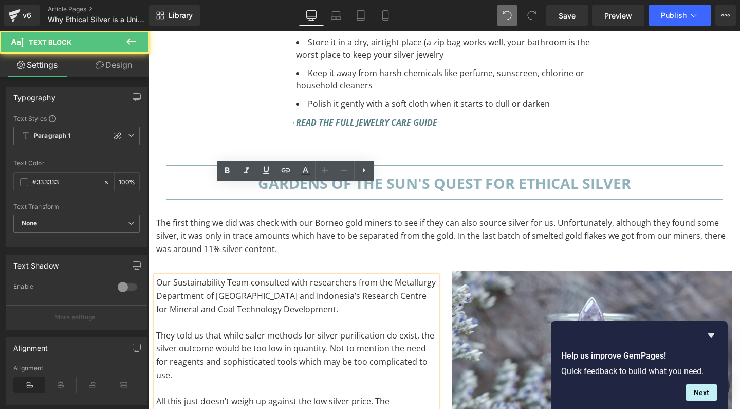
click at [221, 395] on span "All this just doesn’t weigh up against the low silver price. The environmental …" at bounding box center [289, 414] width 267 height 38
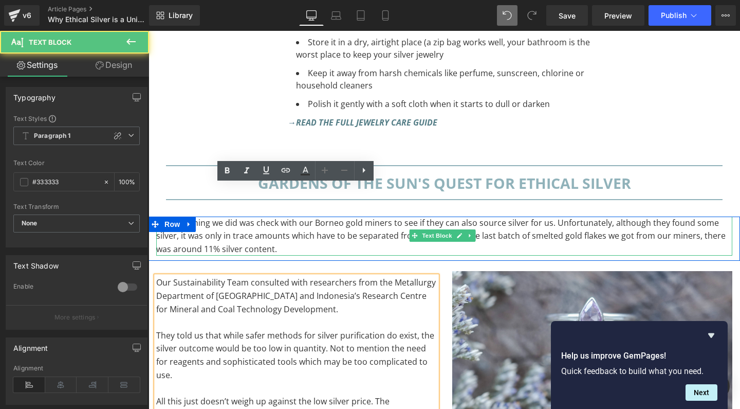
click at [319, 216] on p "The first thing we did was check with our Borneo gold miners to see if they can…" at bounding box center [444, 236] width 576 height 40
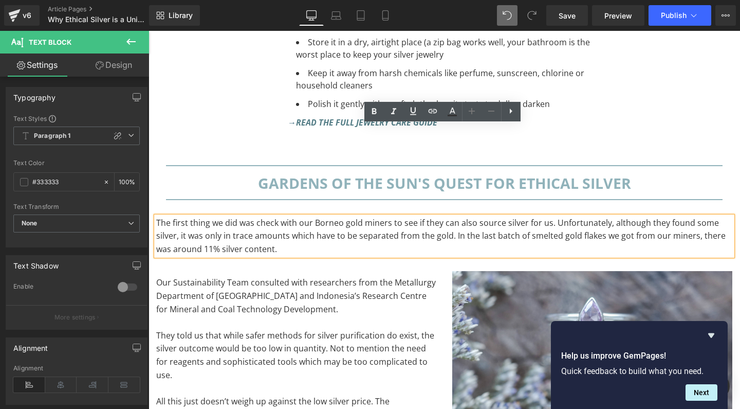
click at [262, 216] on p "The first thing we did was check with our Borneo gold miners to see if they can…" at bounding box center [444, 236] width 576 height 40
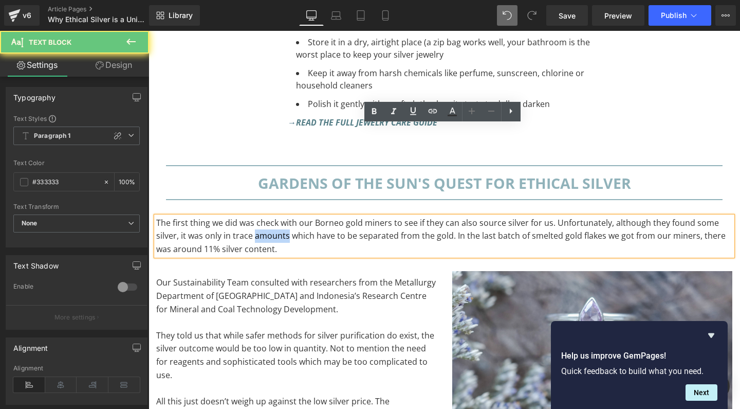
click at [262, 216] on p "The first thing we did was check with our Borneo gold miners to see if they can…" at bounding box center [444, 236] width 576 height 40
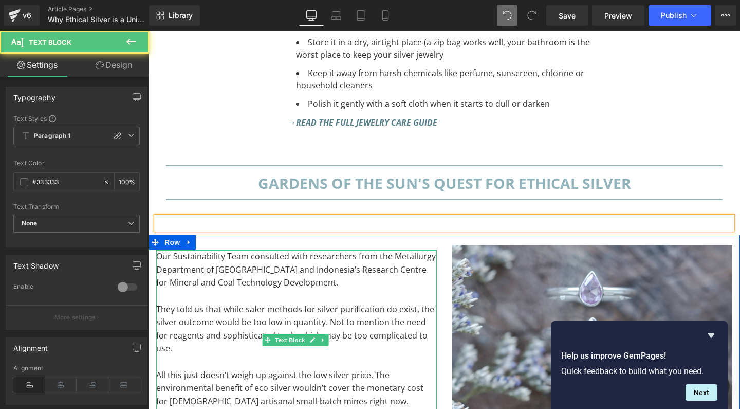
click at [171, 250] on span "Our Sustainability Team consulted with researchers from the Metallurgy Departme…" at bounding box center [296, 269] width 280 height 38
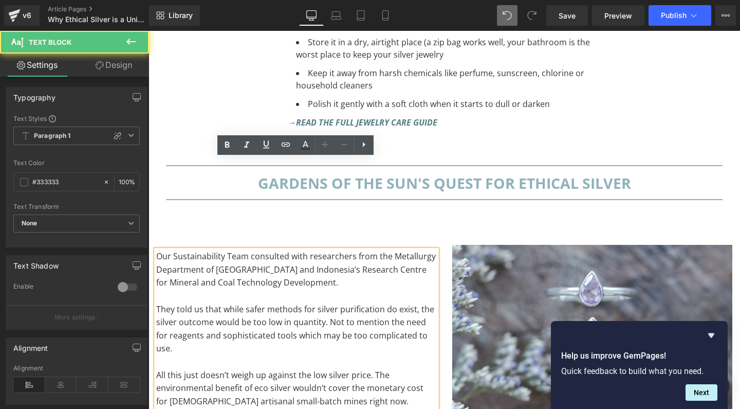
click at [158, 250] on span "Our Sustainability Team consulted with researchers from the Metallurgy Departme…" at bounding box center [296, 269] width 280 height 38
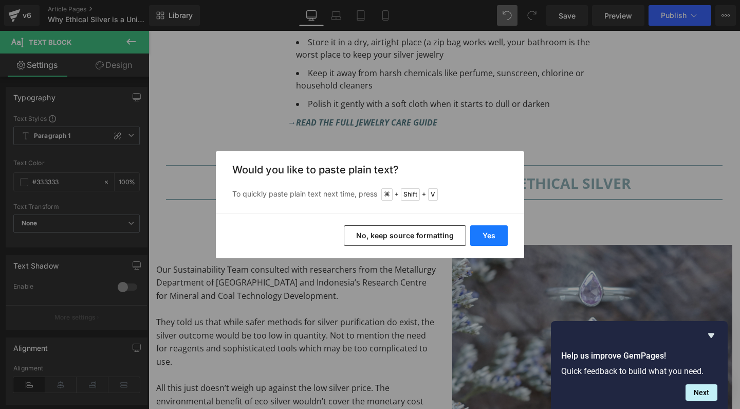
click at [498, 238] on button "Yes" at bounding box center [489, 235] width 38 height 21
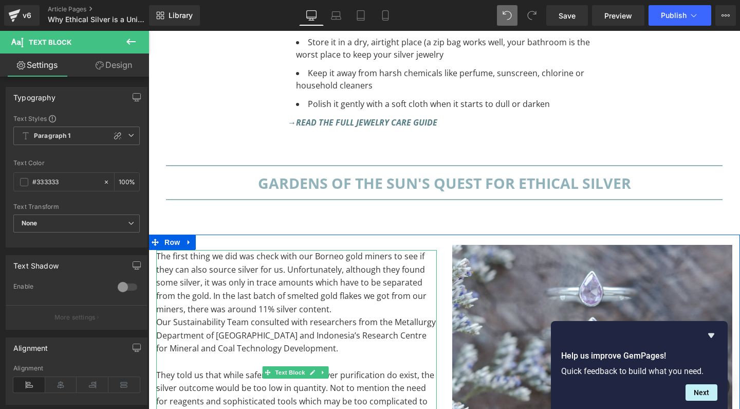
click at [158, 250] on div "The first thing we did was check with our Borneo gold miners to see if they can…" at bounding box center [296, 375] width 281 height 250
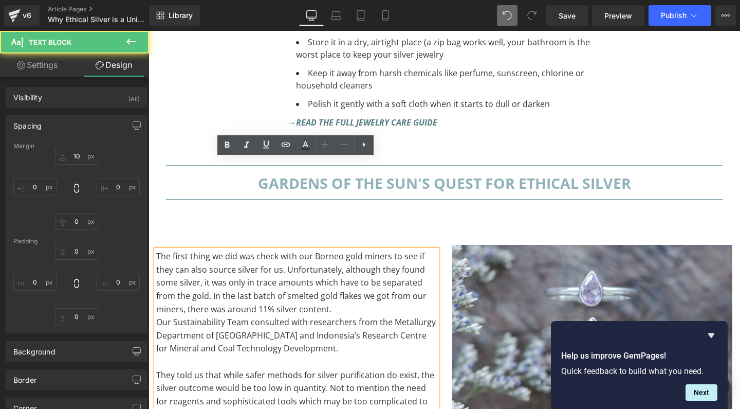
click at [161, 316] on span "Our Sustainability Team consulted with researchers from the Metallurgy Departme…" at bounding box center [296, 335] width 280 height 38
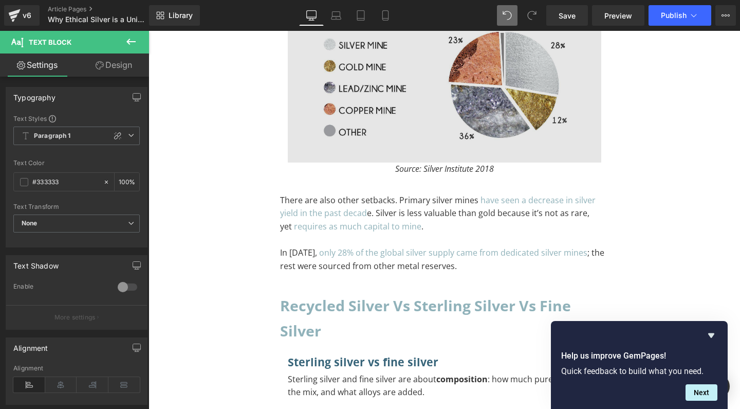
scroll to position [938, 0]
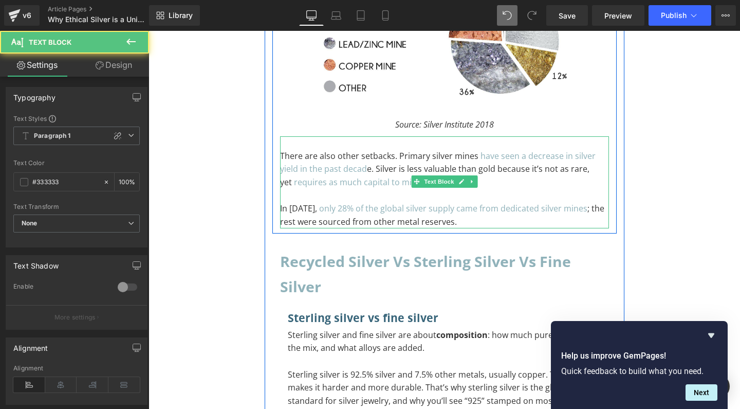
click at [376, 150] on p "There are also other setbacks. Primary silver mines have seen a decrease in sil…" at bounding box center [444, 170] width 329 height 40
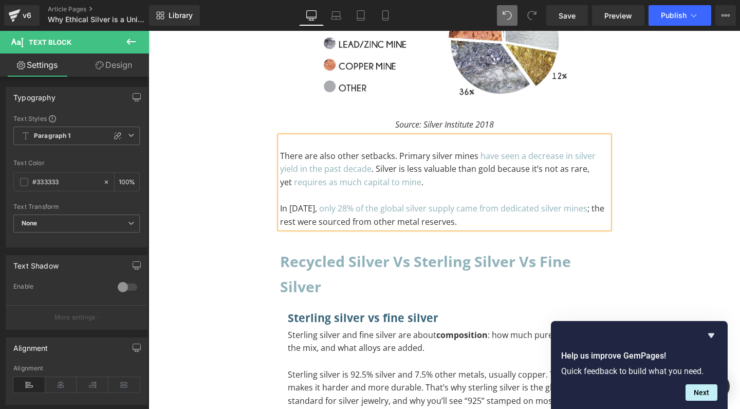
click at [489, 163] on p "There are also other setbacks. Primary silver mines have seen a decrease in sil…" at bounding box center [444, 170] width 329 height 40
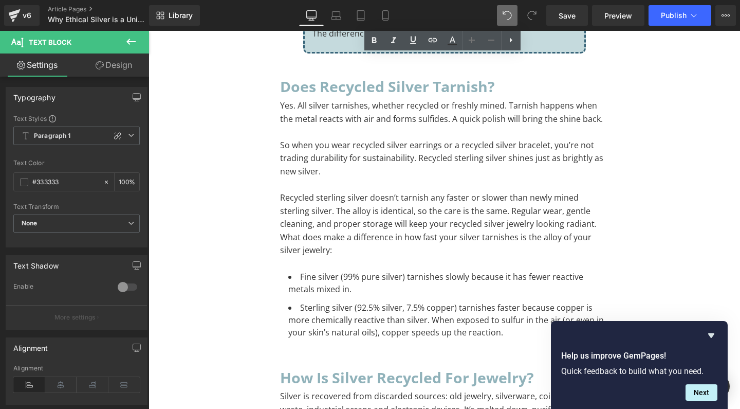
scroll to position [1791, 0]
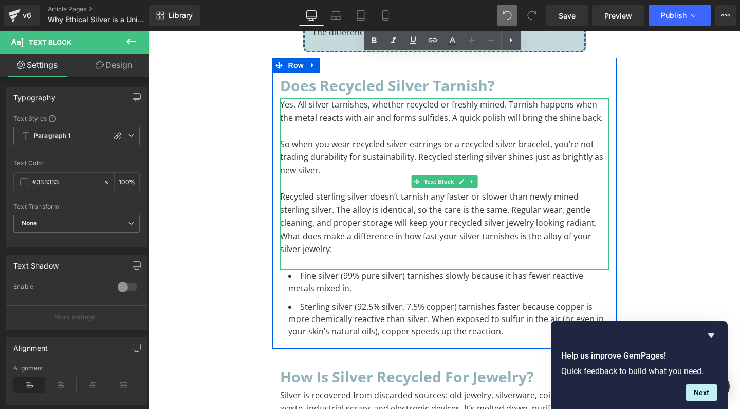
click at [285, 230] on p "What does make a difference in how fast your silver tarnishes is the alloy of y…" at bounding box center [444, 243] width 329 height 26
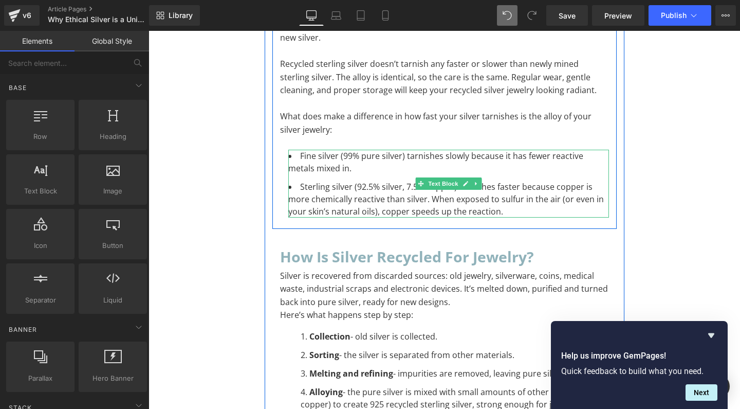
scroll to position [1925, 0]
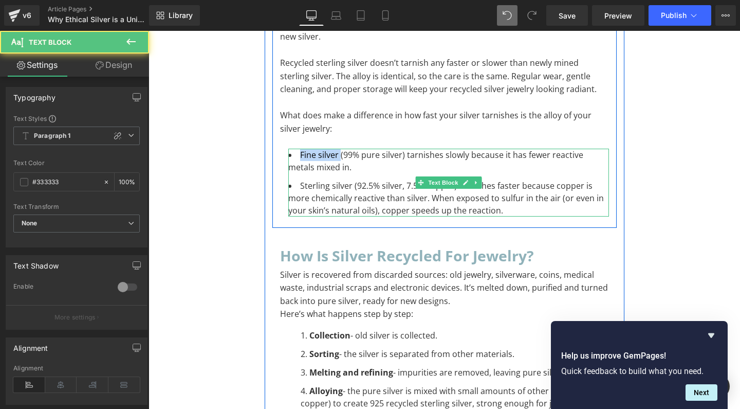
drag, startPoint x: 296, startPoint y: 116, endPoint x: 335, endPoint y: 116, distance: 39.1
click at [335, 149] on li "Fine silver (99% pure silver) tarnishes slowly because it has fewer reactive me…" at bounding box center [448, 161] width 321 height 25
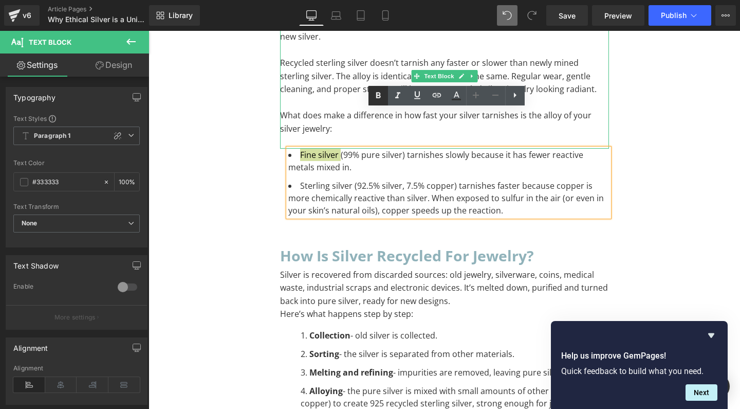
click at [377, 88] on link at bounding box center [379, 96] width 20 height 20
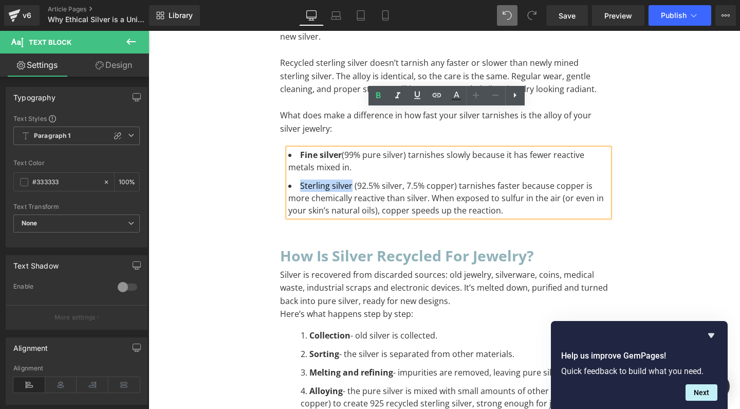
drag, startPoint x: 294, startPoint y: 147, endPoint x: 347, endPoint y: 148, distance: 53.0
click at [347, 179] on li "Sterling silver (92.5% silver, 7.5% copper) tarnishes faster because copper is …" at bounding box center [448, 197] width 321 height 37
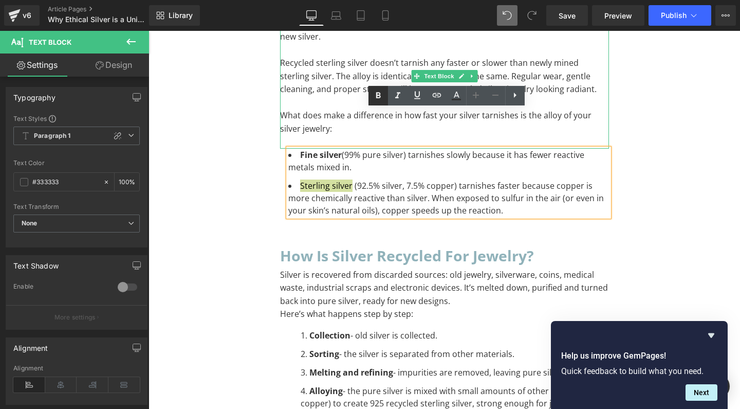
click at [379, 95] on icon at bounding box center [378, 95] width 5 height 6
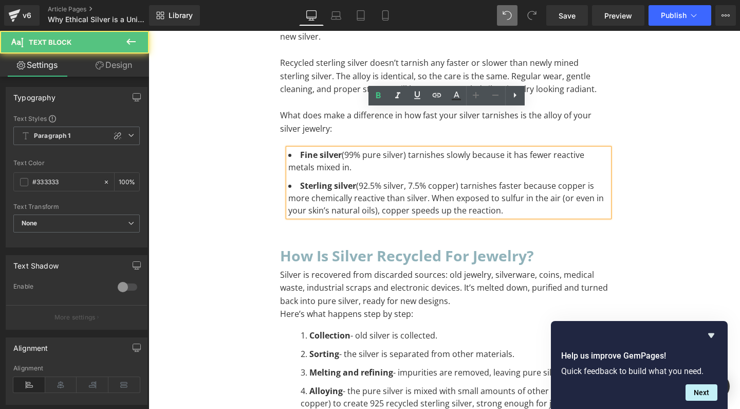
click at [395, 268] on p "Silver is recovered from discarded sources: old jewelry, silverware, coins, med…" at bounding box center [444, 288] width 329 height 40
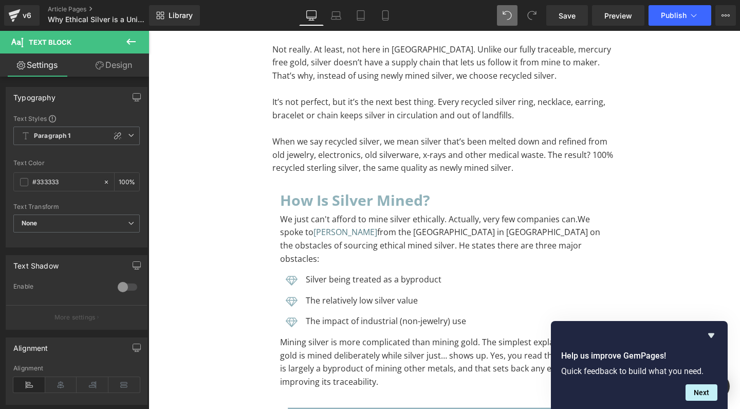
scroll to position [410, 0]
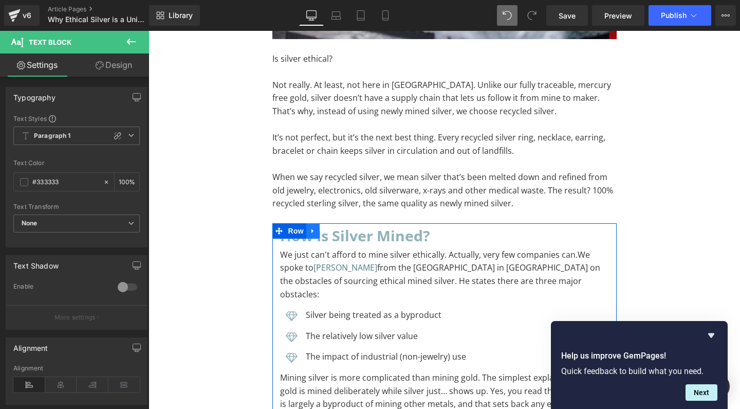
click at [312, 227] on icon at bounding box center [313, 231] width 7 height 8
click at [325, 227] on icon at bounding box center [326, 230] width 7 height 7
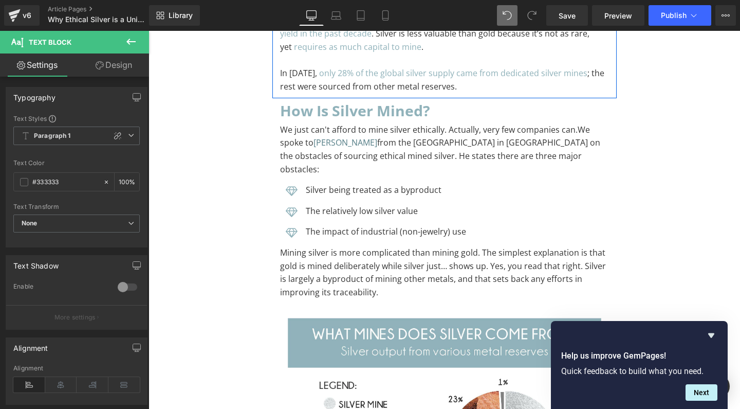
scroll to position [1076, 0]
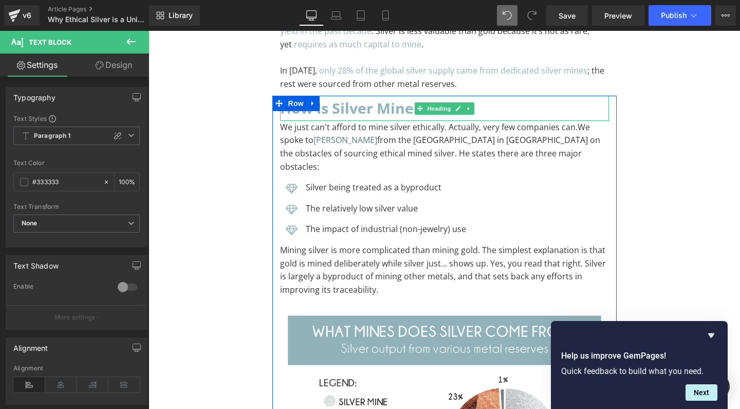
click at [336, 96] on h2 "How is silver mined?" at bounding box center [444, 108] width 329 height 25
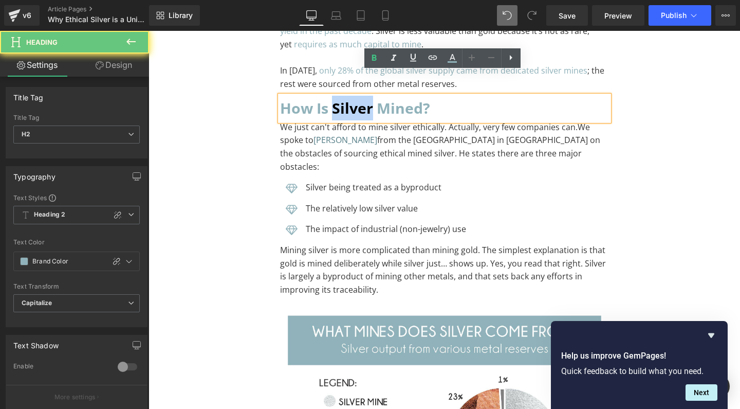
click at [336, 96] on h2 "How is silver mined?" at bounding box center [444, 108] width 329 height 25
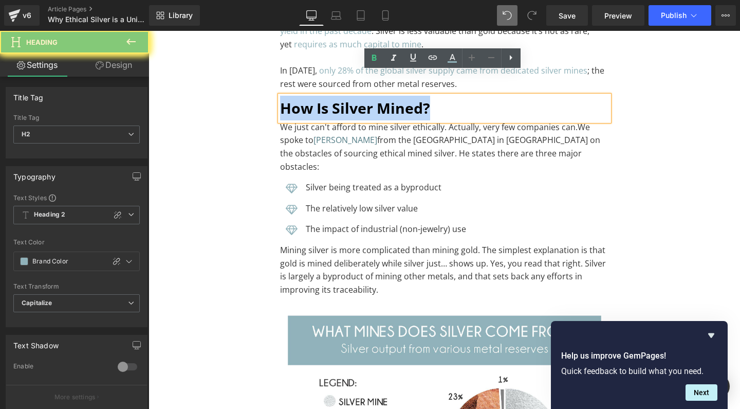
click at [336, 96] on h2 "How is silver mined?" at bounding box center [444, 108] width 329 height 25
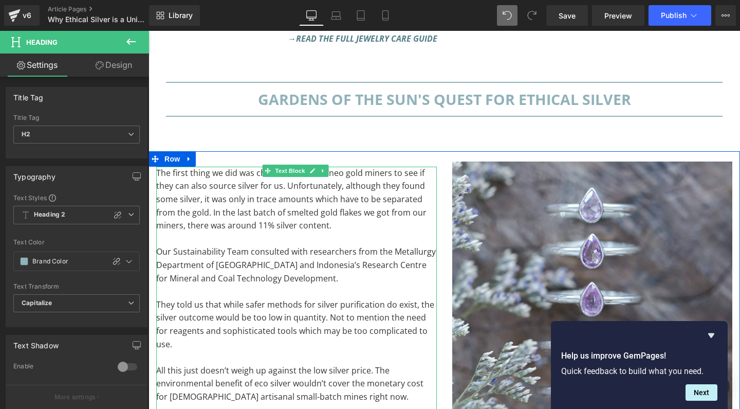
scroll to position [6029, 0]
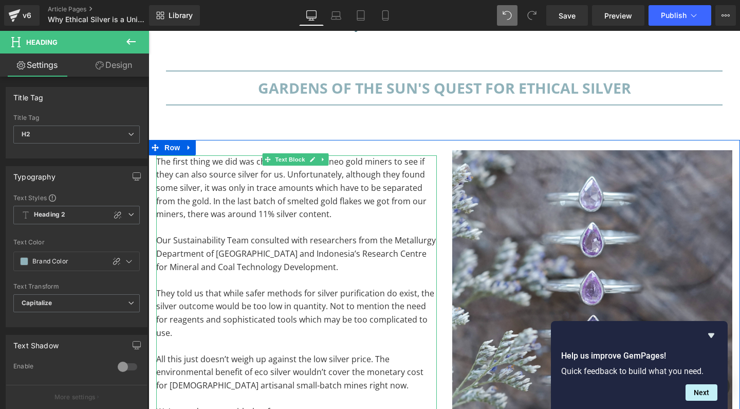
click at [232, 274] on p at bounding box center [296, 280] width 281 height 13
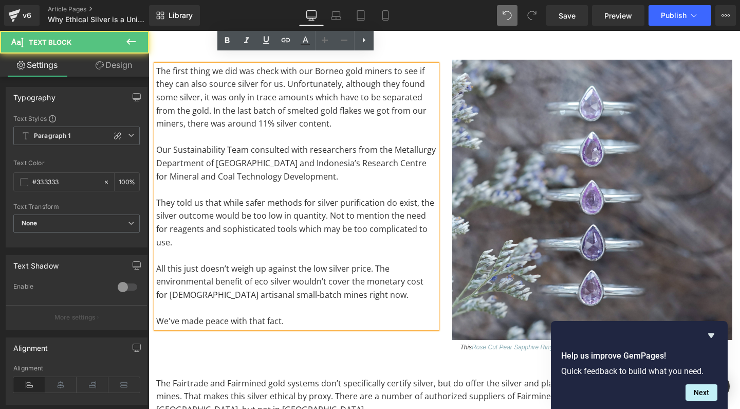
scroll to position [6142, 0]
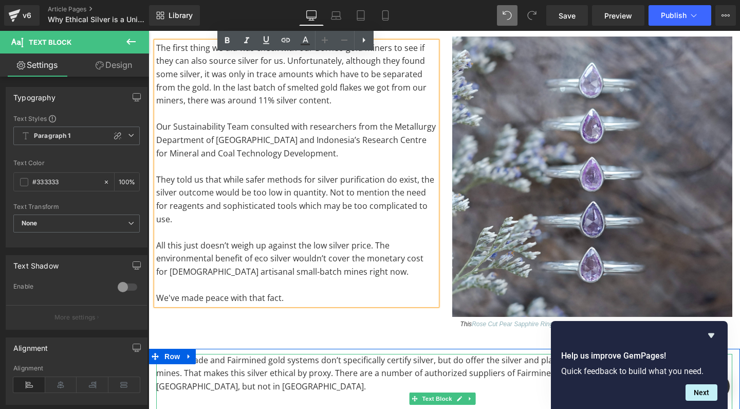
click at [269, 354] on p "The Fairtrade and Fairmined gold systems don’t specifically certify silver, but…" at bounding box center [444, 374] width 576 height 40
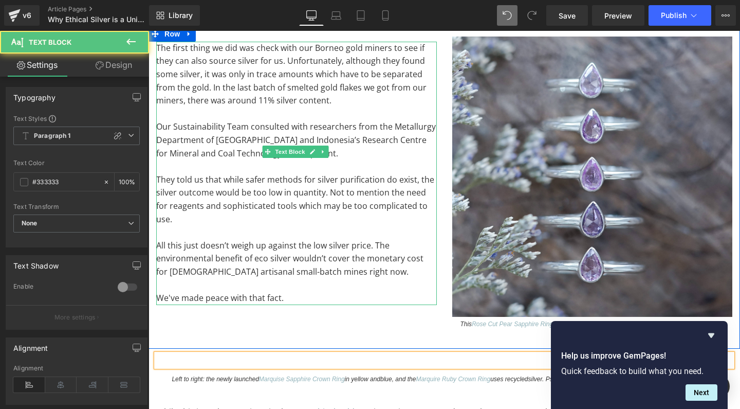
click at [293, 292] on p "We've made peace with that fact." at bounding box center [296, 298] width 281 height 13
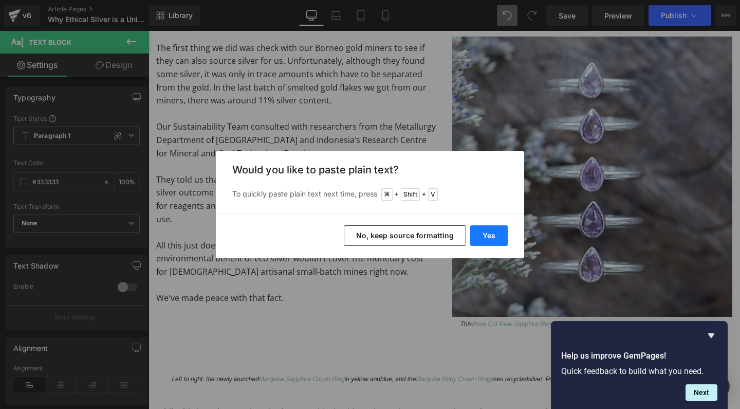
click at [505, 237] on button "Yes" at bounding box center [489, 235] width 38 height 21
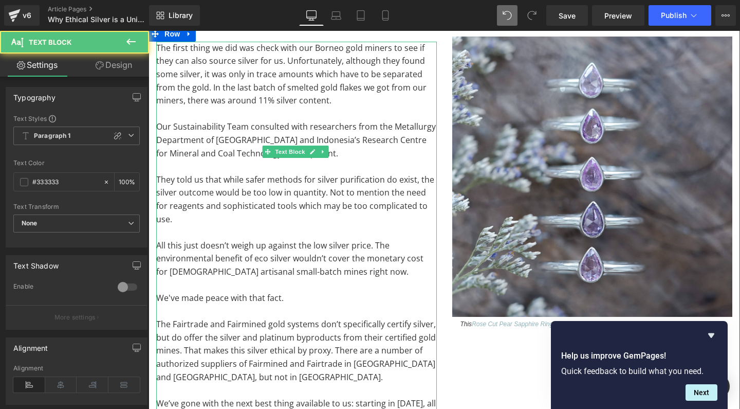
click at [293, 384] on p at bounding box center [296, 390] width 281 height 13
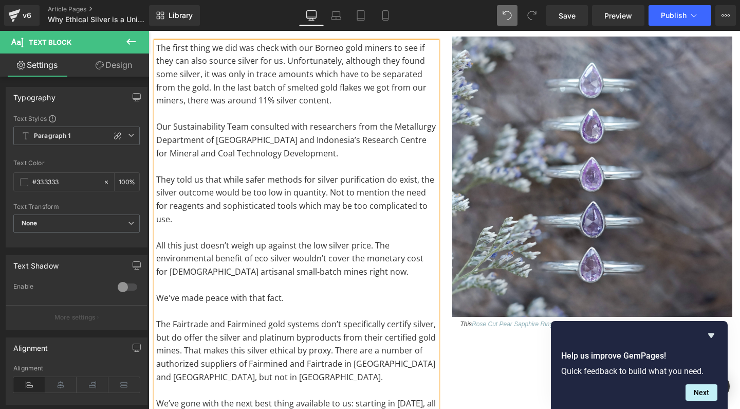
copy div "Lor ipsum dolor si ame con adipi elit sed Doeius temp incidi ut lab et dolo mag…"
click at [622, 15] on span "Preview" at bounding box center [619, 15] width 28 height 11
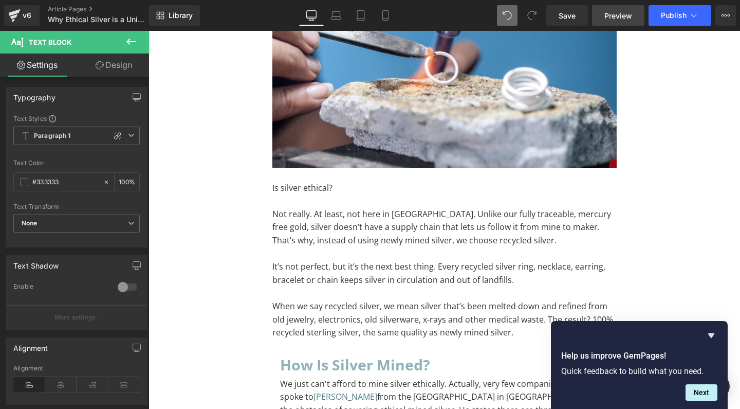
scroll to position [280, 0]
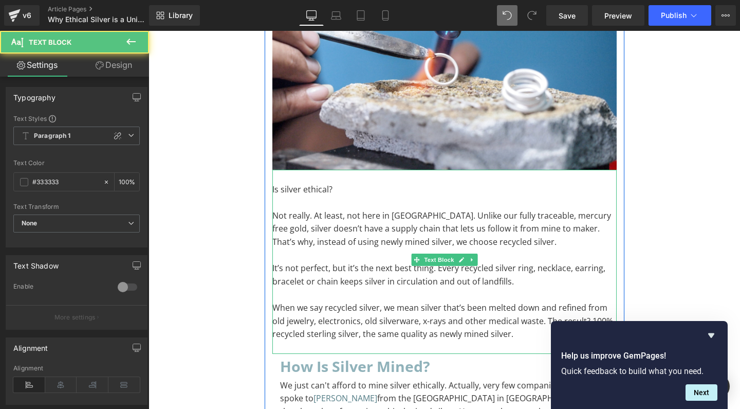
click at [517, 212] on p "Not really. At least, not here in [GEOGRAPHIC_DATA]. Unlike our fully traceable…" at bounding box center [444, 229] width 344 height 40
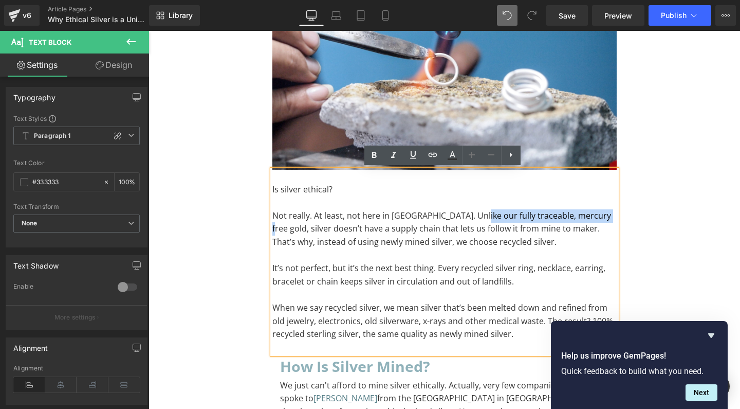
drag, startPoint x: 472, startPoint y: 214, endPoint x: 598, endPoint y: 213, distance: 125.5
click at [598, 213] on p "Not really. At least, not here in [GEOGRAPHIC_DATA]. Unlike our fully traceable…" at bounding box center [444, 229] width 344 height 40
click at [435, 154] on icon at bounding box center [433, 155] width 12 height 12
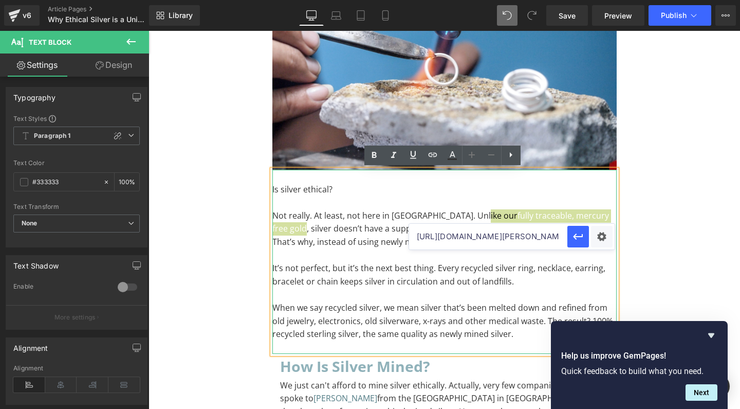
click at [474, 231] on input "[URL][DOMAIN_NAME][PERSON_NAME]" at bounding box center [488, 237] width 158 height 26
type input "[URL][DOMAIN_NAME]"
click at [580, 234] on icon "button" at bounding box center [578, 236] width 12 height 12
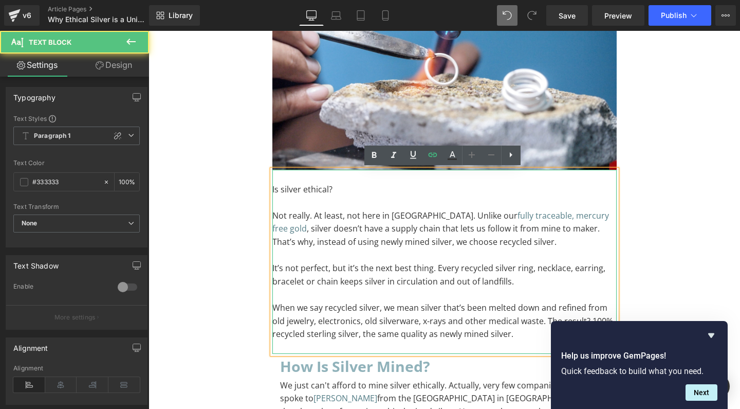
click at [458, 301] on p "When we say recycled silver, we mean silver that’s been melted down and refined…" at bounding box center [444, 321] width 344 height 40
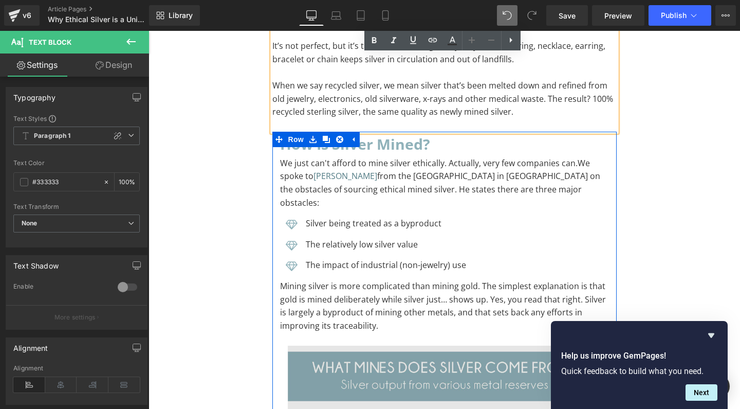
scroll to position [465, 0]
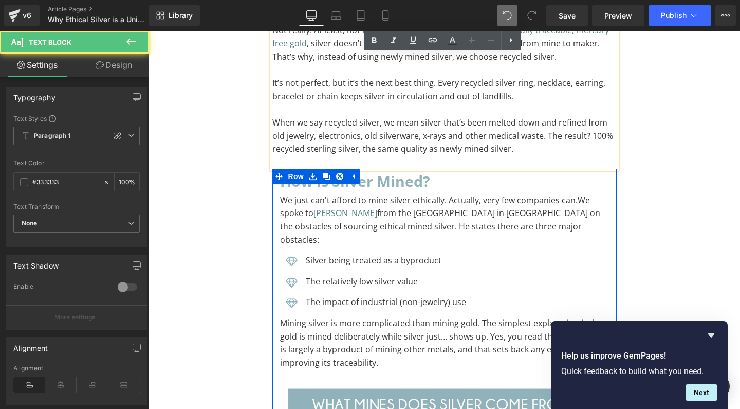
click at [387, 204] on span "We spoke to [PERSON_NAME] from the [GEOGRAPHIC_DATA] in [GEOGRAPHIC_DATA] on th…" at bounding box center [440, 219] width 320 height 51
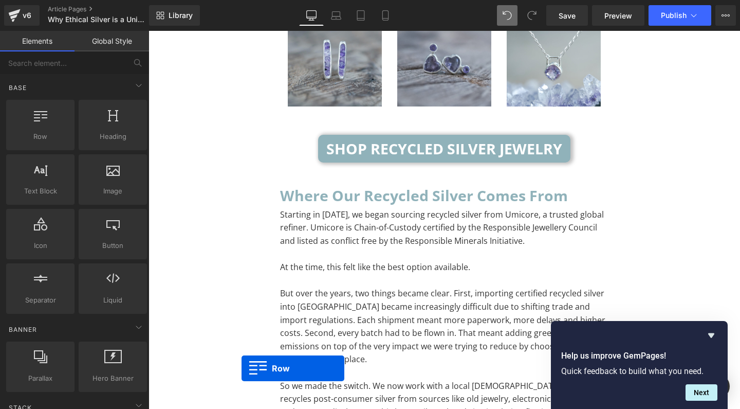
scroll to position [3691, 0]
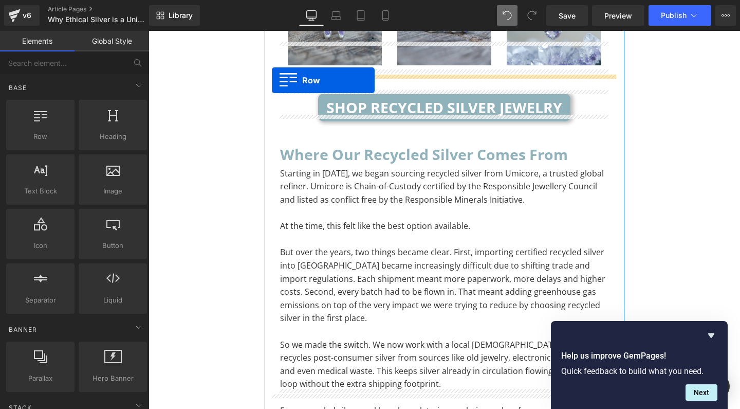
drag, startPoint x: 278, startPoint y: 204, endPoint x: 272, endPoint y: 80, distance: 123.5
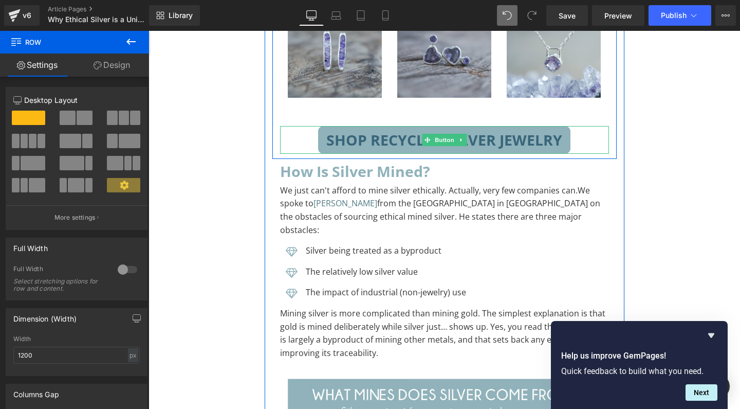
scroll to position [3626, 0]
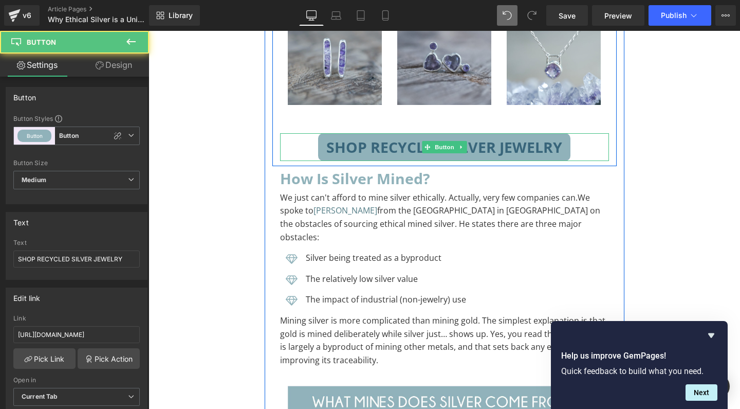
click at [434, 133] on div "SHOP RECYCLED SILVER JEWELRY Button" at bounding box center [444, 147] width 329 height 28
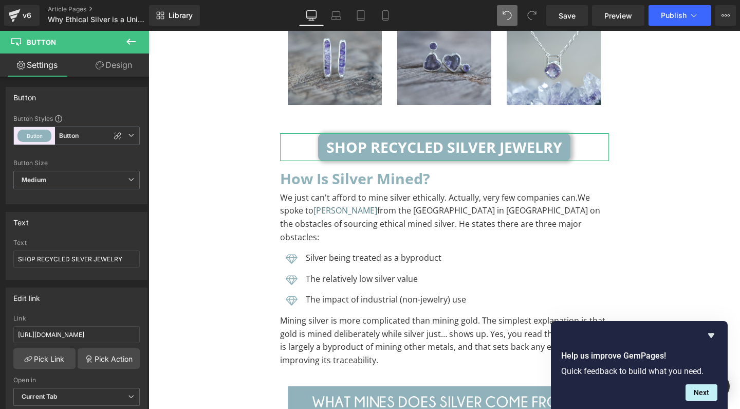
click at [126, 61] on link "Design" at bounding box center [114, 64] width 75 height 23
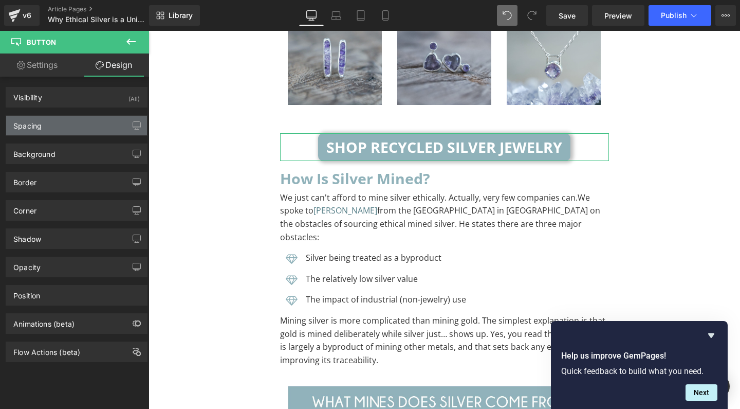
click at [46, 125] on div "Spacing" at bounding box center [76, 126] width 141 height 20
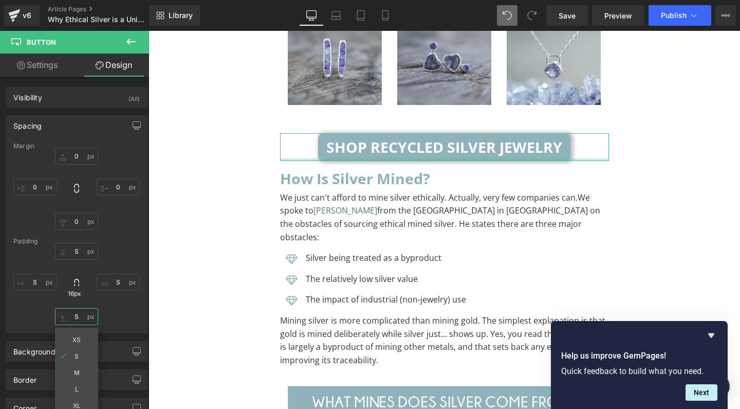
click at [72, 317] on input "S" at bounding box center [76, 316] width 43 height 17
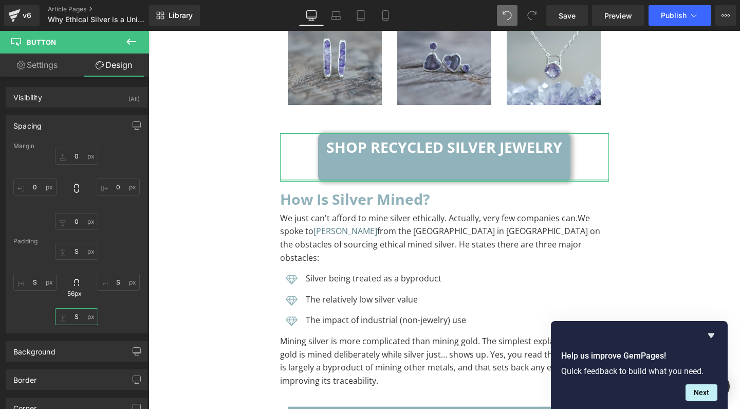
click at [71, 318] on input "S" at bounding box center [76, 316] width 43 height 17
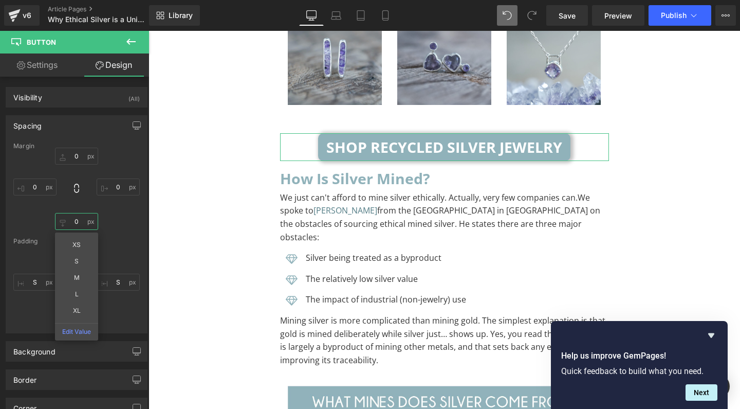
click at [71, 226] on input "0" at bounding box center [76, 221] width 43 height 17
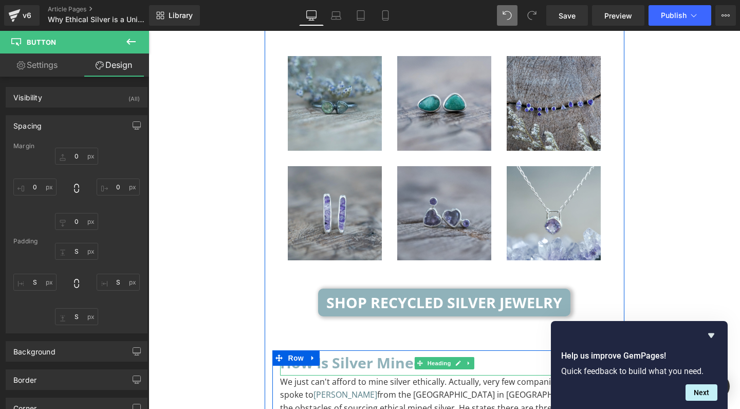
scroll to position [3453, 0]
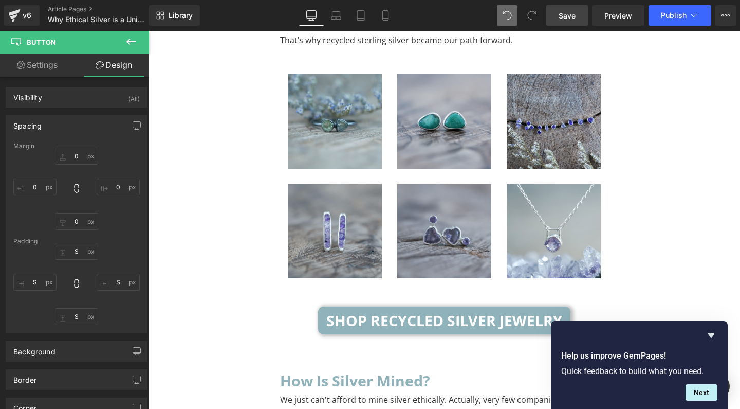
click at [574, 17] on span "Save" at bounding box center [567, 15] width 17 height 11
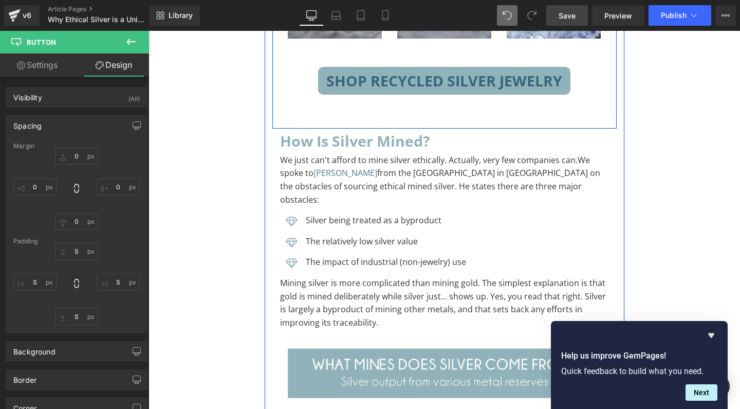
scroll to position [3697, 0]
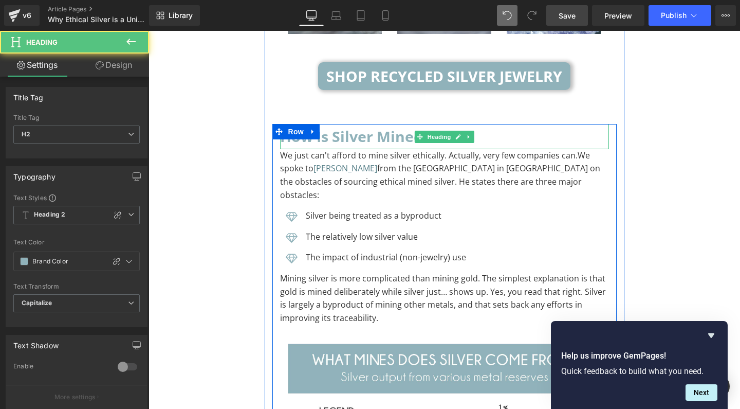
click at [353, 124] on h2 "How is silver mined?" at bounding box center [444, 136] width 329 height 25
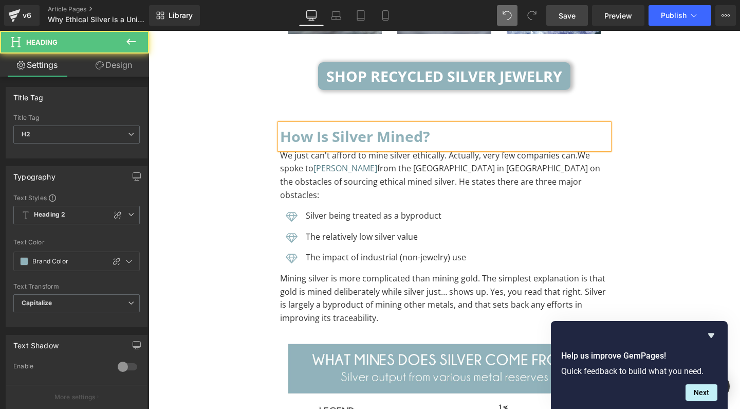
click at [353, 124] on h2 "How is silver mined?" at bounding box center [444, 136] width 329 height 25
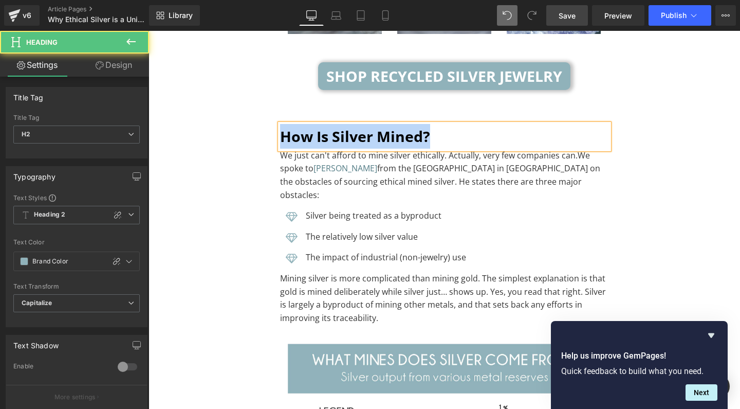
click at [353, 124] on h2 "How is silver mined?" at bounding box center [444, 136] width 329 height 25
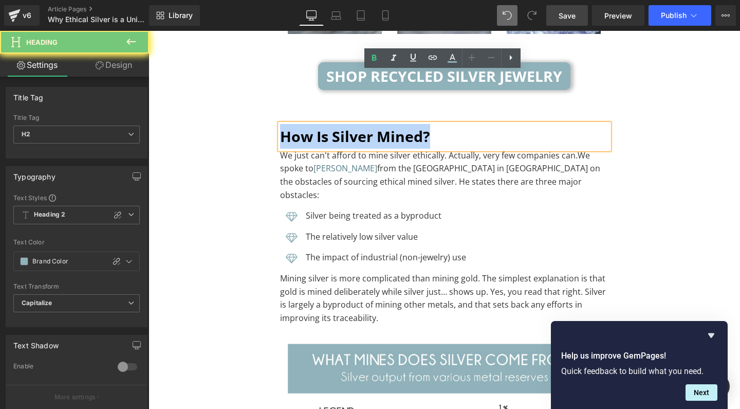
click at [353, 124] on h2 "How is silver mined?" at bounding box center [444, 136] width 329 height 25
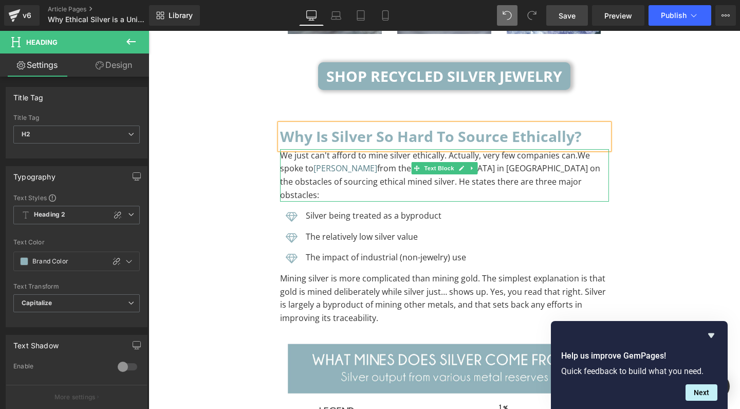
click at [578, 150] on span "We spoke to [PERSON_NAME] from the [GEOGRAPHIC_DATA] in [GEOGRAPHIC_DATA] on th…" at bounding box center [440, 175] width 320 height 51
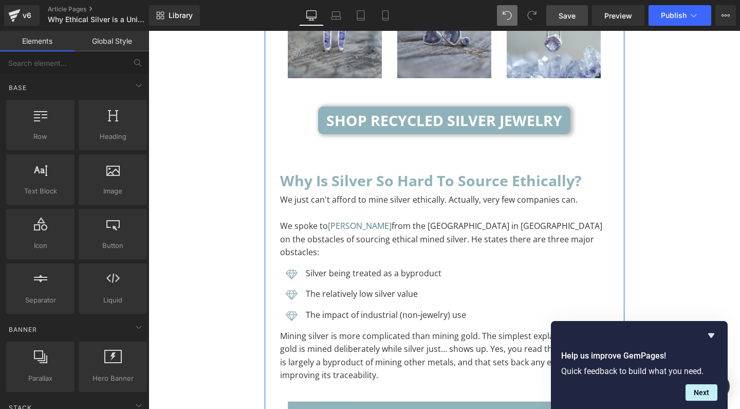
scroll to position [3682, 0]
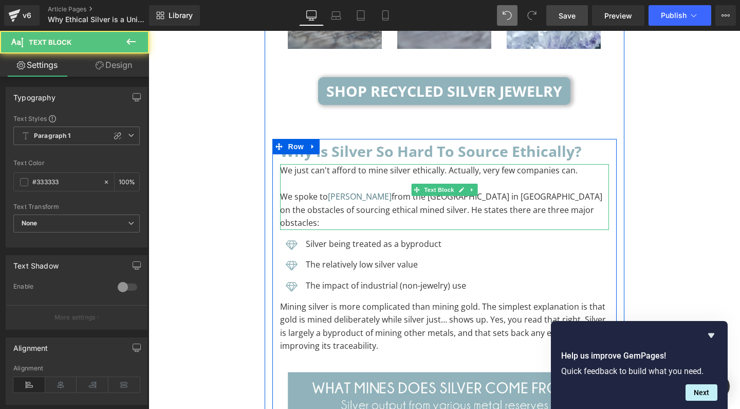
click at [485, 191] on span "We spoke to [PERSON_NAME] from the [GEOGRAPHIC_DATA] in [GEOGRAPHIC_DATA] on th…" at bounding box center [441, 210] width 322 height 38
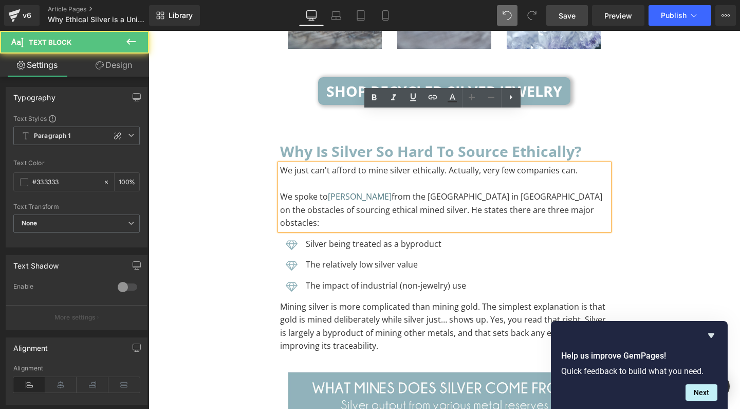
click at [501, 191] on span "We spoke to [PERSON_NAME] from the [GEOGRAPHIC_DATA] in [GEOGRAPHIC_DATA] on th…" at bounding box center [441, 210] width 322 height 38
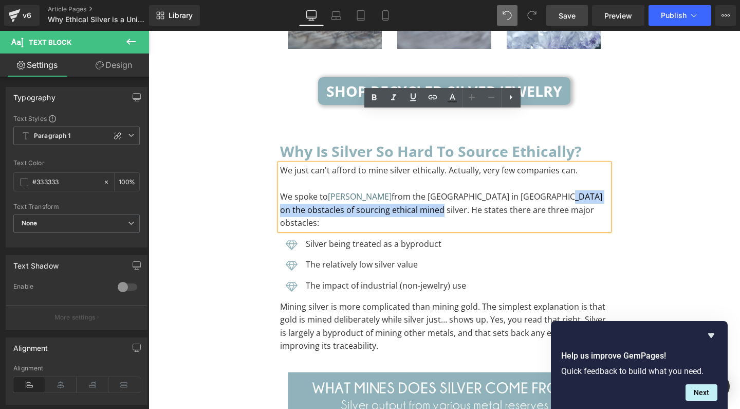
drag, startPoint x: 545, startPoint y: 142, endPoint x: 435, endPoint y: 159, distance: 111.4
click at [435, 191] on span "We spoke to [PERSON_NAME] from the [GEOGRAPHIC_DATA] in [GEOGRAPHIC_DATA] on th…" at bounding box center [441, 210] width 322 height 38
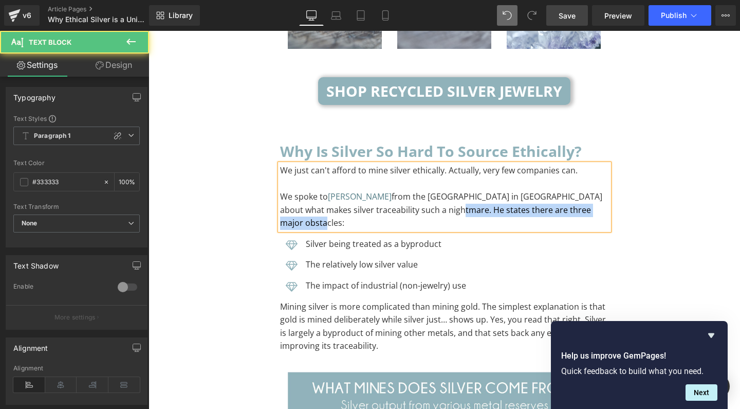
drag, startPoint x: 444, startPoint y: 156, endPoint x: 675, endPoint y: 159, distance: 231.4
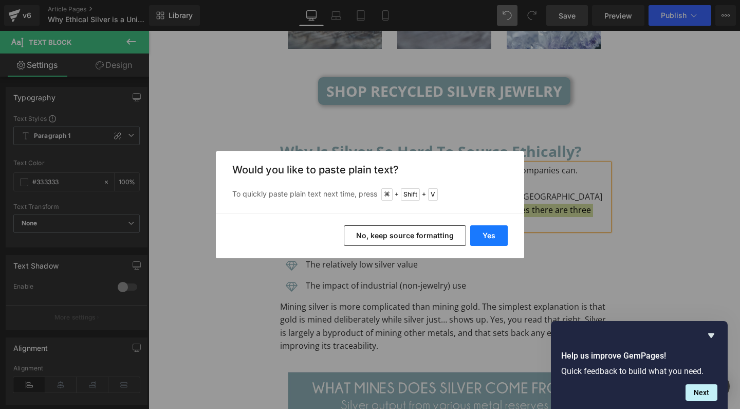
click at [494, 240] on button "Yes" at bounding box center [489, 235] width 38 height 21
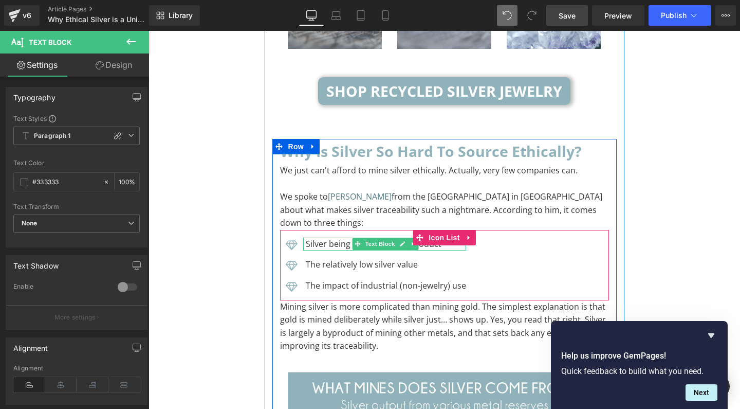
click at [335, 238] on span "Silver being treated as a byproduct" at bounding box center [374, 243] width 136 height 11
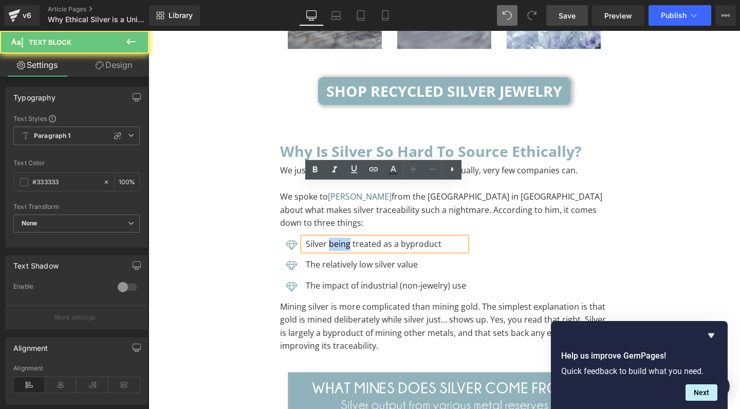
click at [335, 238] on span "Silver being treated as a byproduct" at bounding box center [374, 243] width 136 height 11
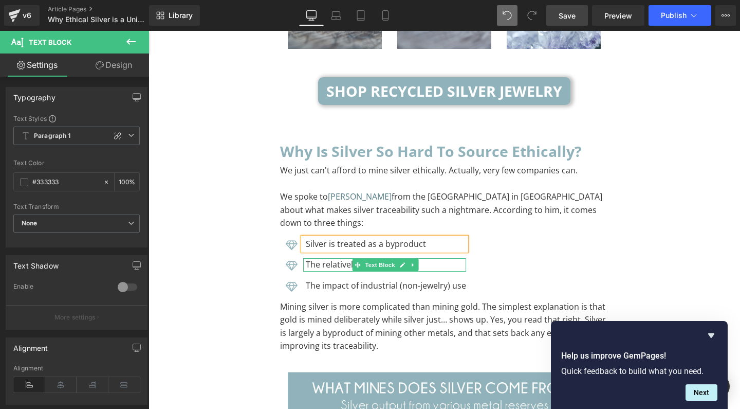
click at [315, 259] on span "The relatively low silver value" at bounding box center [362, 264] width 112 height 11
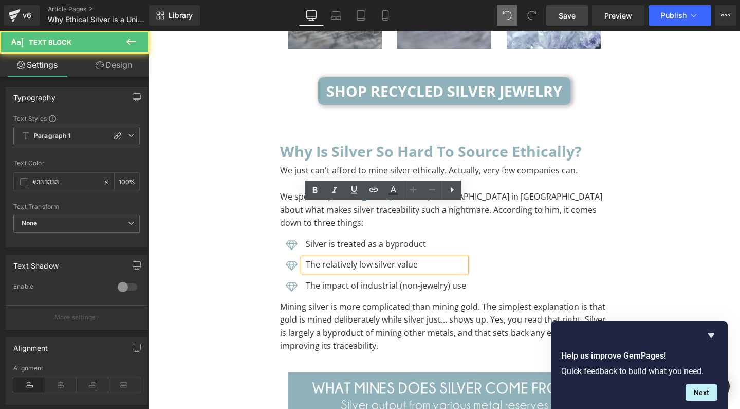
click at [315, 259] on span "The relatively low silver value" at bounding box center [362, 264] width 112 height 11
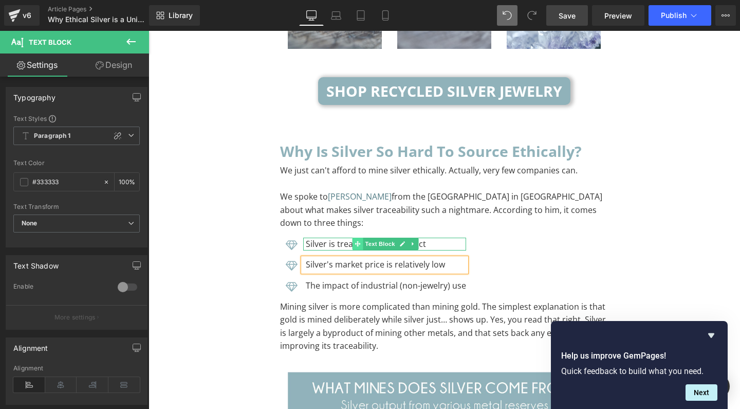
click at [353, 238] on span at bounding box center [358, 244] width 11 height 12
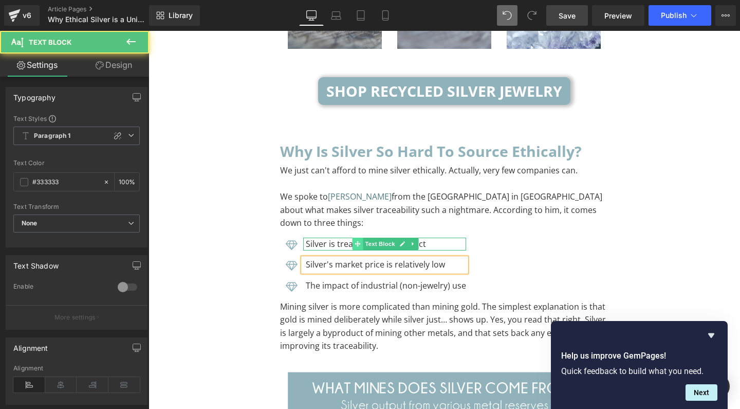
click at [353, 238] on span at bounding box center [358, 244] width 11 height 12
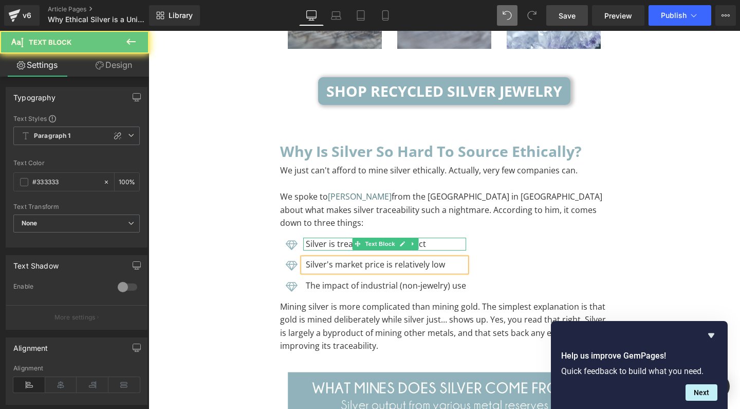
click at [339, 238] on span "Silver is treated as a byproduct" at bounding box center [366, 243] width 120 height 11
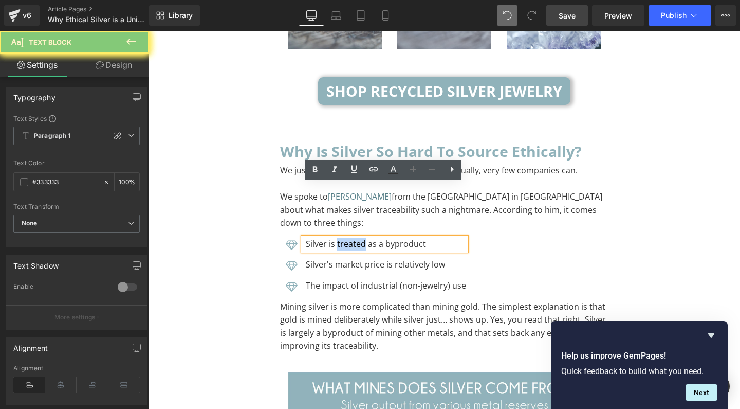
click at [339, 238] on span "Silver is treated as a byproduct" at bounding box center [366, 243] width 120 height 11
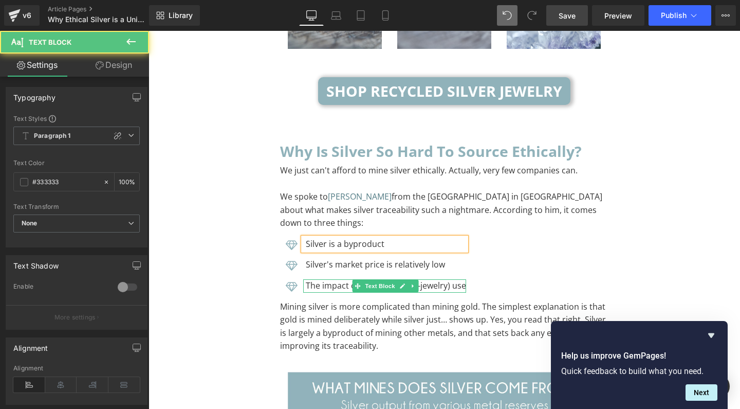
click at [320, 280] on span "The impact of industrial (non-jewelry) use" at bounding box center [386, 285] width 160 height 11
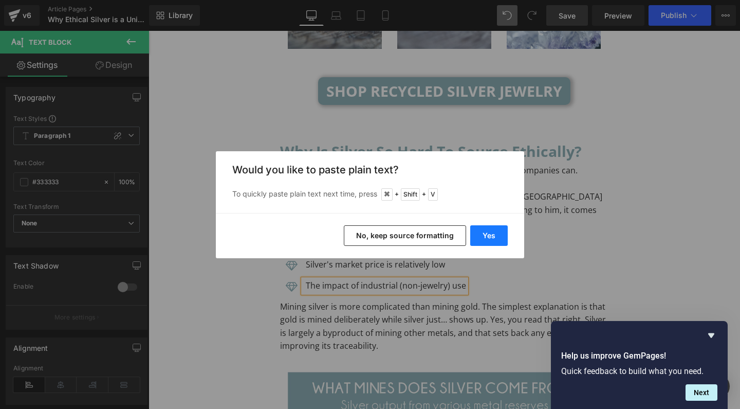
click at [490, 230] on button "Yes" at bounding box center [489, 235] width 38 height 21
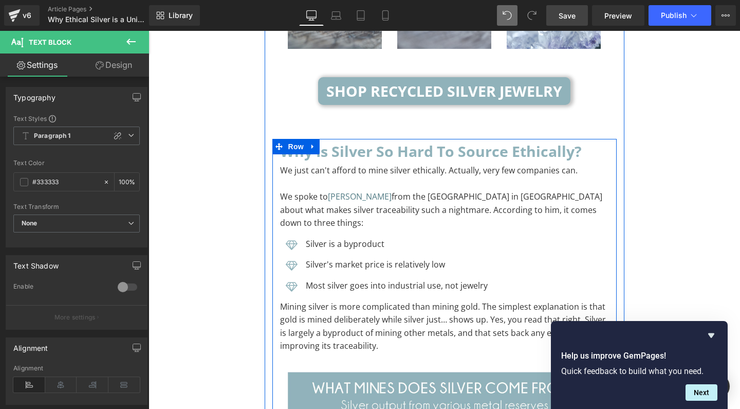
click at [273, 253] on div "Why is Silver so hard to source ethically? Heading We just can't afford to mine…" at bounding box center [444, 412] width 344 height 547
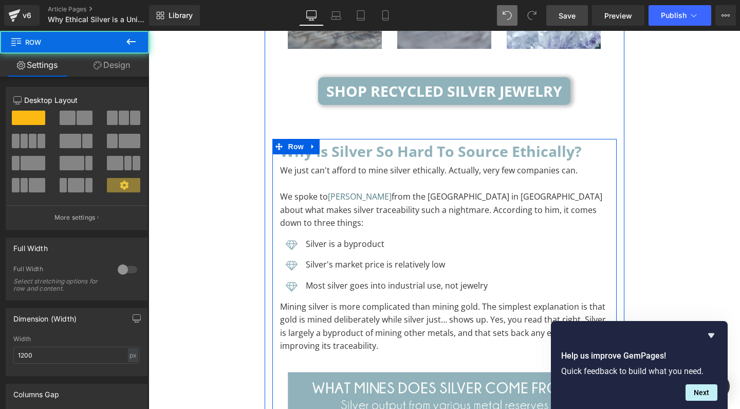
click at [284, 301] on span "Mining silver is more complicated than mining gold. The simplest explanation is…" at bounding box center [443, 326] width 326 height 51
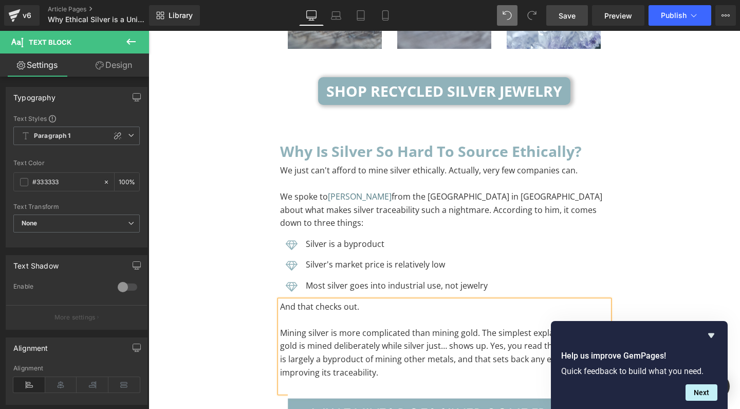
click at [321, 327] on span "Mining silver is more complicated than mining gold. The simplest explanation is…" at bounding box center [443, 352] width 326 height 51
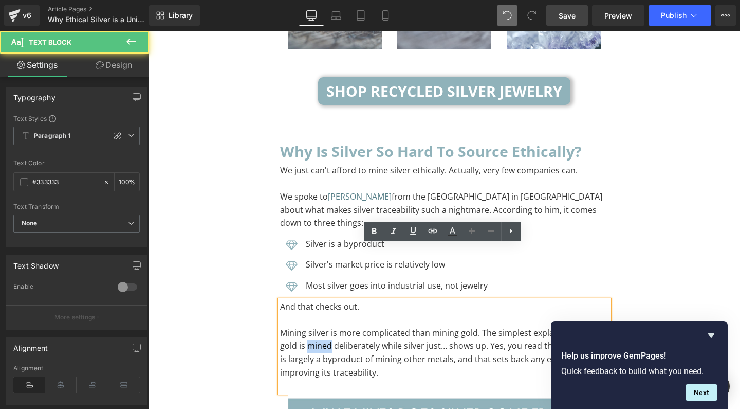
click at [321, 327] on span "Mining silver is more complicated than mining gold. The simplest explanation is…" at bounding box center [443, 352] width 326 height 51
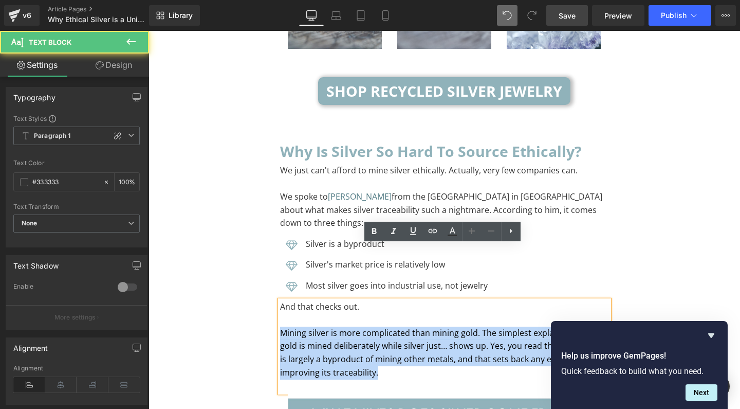
click at [321, 327] on span "Mining silver is more complicated than mining gold. The simplest explanation is…" at bounding box center [443, 352] width 326 height 51
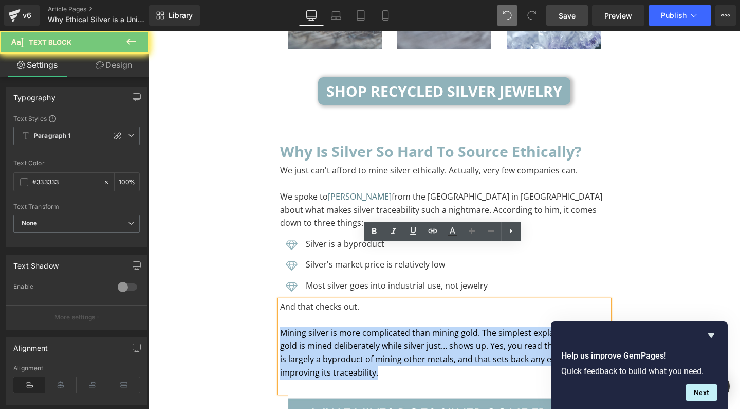
click at [321, 327] on span "Mining silver is more complicated than mining gold. The simplest explanation is…" at bounding box center [443, 352] width 326 height 51
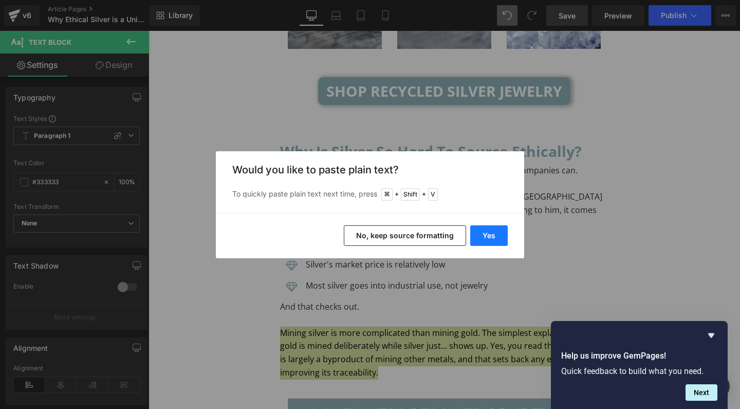
click at [488, 232] on button "Yes" at bounding box center [489, 235] width 38 height 21
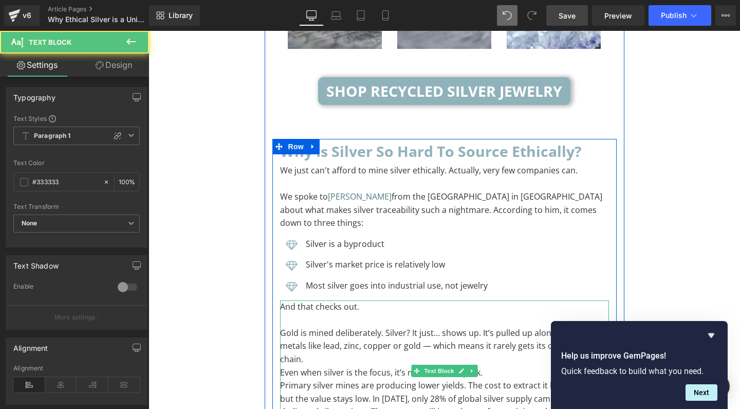
click at [330, 326] on p "Gold is mined deliberately. Silver? It just… shows up. It’s pulled up alongside…" at bounding box center [444, 346] width 329 height 40
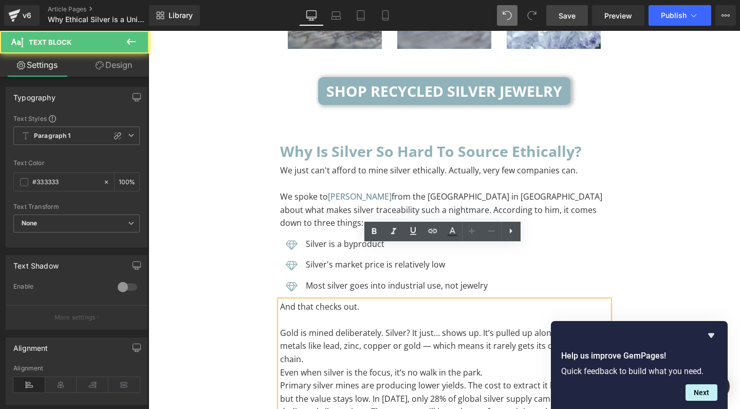
click at [427, 326] on p "Gold is mined deliberately. Silver? It just… shows up. It’s pulled up alongside…" at bounding box center [444, 346] width 329 height 40
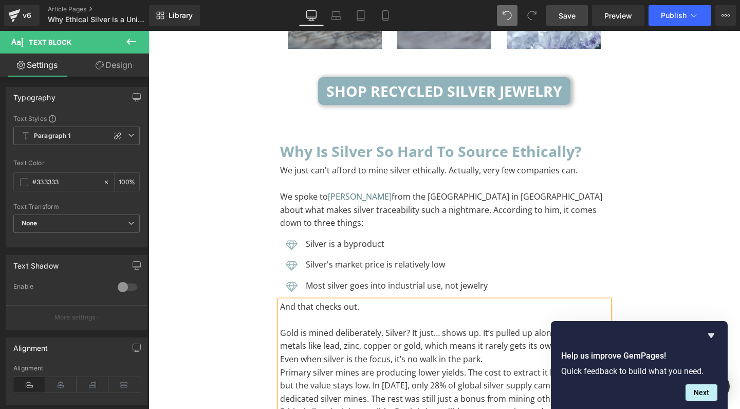
click at [285, 353] on p "Even when silver is the focus, it’s no walk in the park." at bounding box center [444, 359] width 329 height 13
click at [710, 338] on icon "Hide survey" at bounding box center [711, 335] width 12 height 12
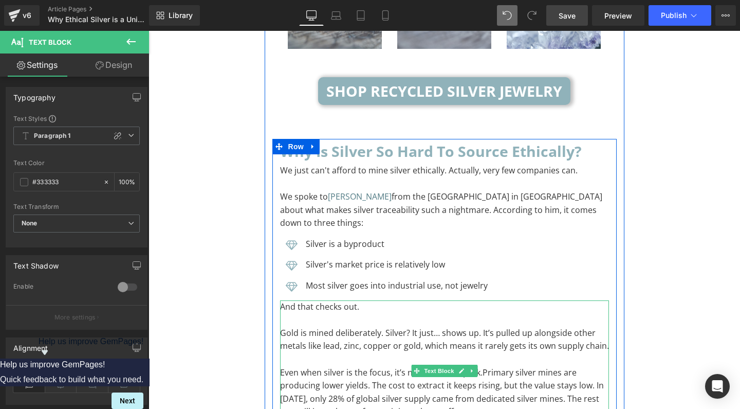
click at [590, 367] on span "Primary silver mines are producing lower yields. The cost to extract it keeps r…" at bounding box center [442, 392] width 324 height 51
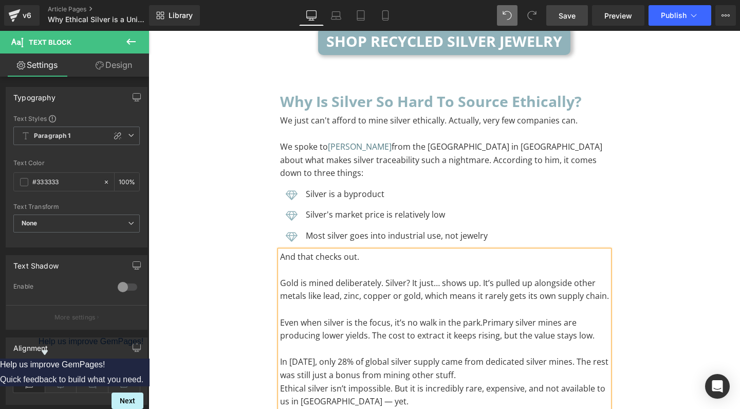
scroll to position [3743, 0]
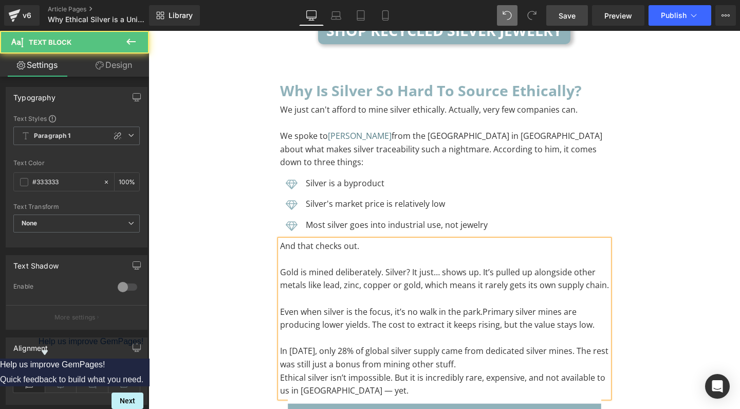
click at [283, 371] on p "Ethical silver isn’t impossible. But it is incredibly rare, expensive, and not …" at bounding box center [444, 384] width 329 height 26
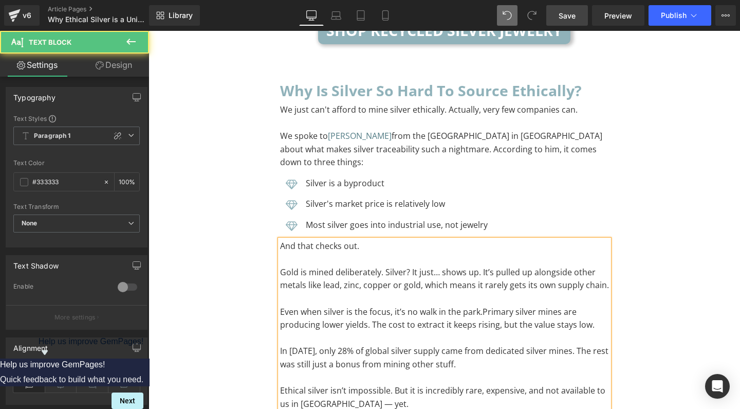
click at [342, 385] on span "Ethical silver isn’t impossible. But it is incredibly rare, expensive, and not …" at bounding box center [442, 397] width 325 height 25
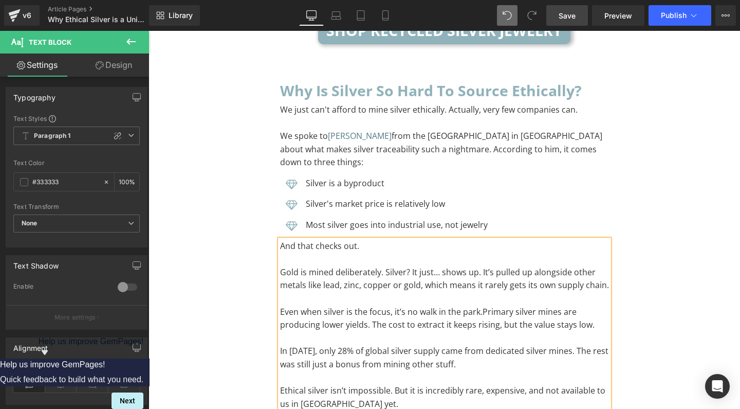
click at [434, 344] on p "In [DATE], only 28% of global silver supply came from dedicated silver mines. T…" at bounding box center [444, 357] width 329 height 26
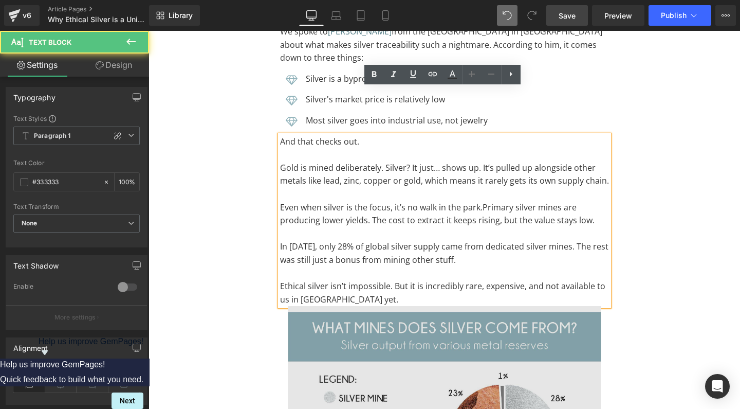
scroll to position [3872, 0]
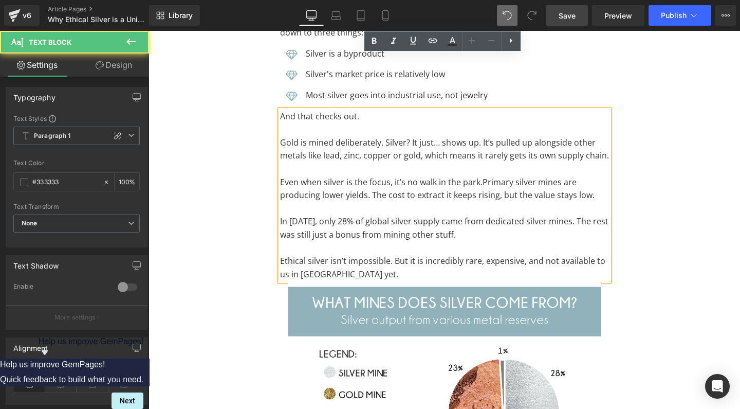
click at [368, 254] on p "Ethical silver isn’t impossible. But it is incredibly rare, expensive, and not …" at bounding box center [444, 267] width 329 height 26
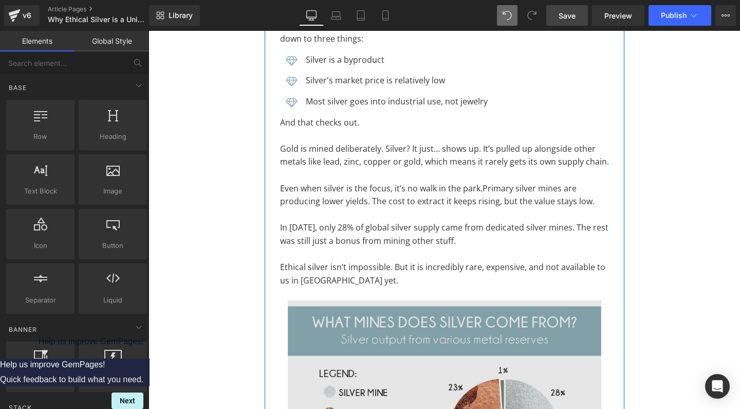
scroll to position [3865, 0]
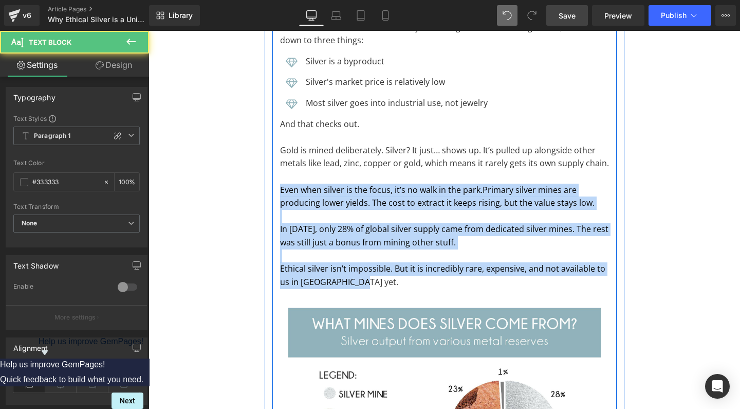
drag, startPoint x: 369, startPoint y: 228, endPoint x: 275, endPoint y: 134, distance: 133.1
click at [275, 134] on div "Why is Silver so hard to source ethically? Heading We just can't afford to mine…" at bounding box center [444, 288] width 344 height 665
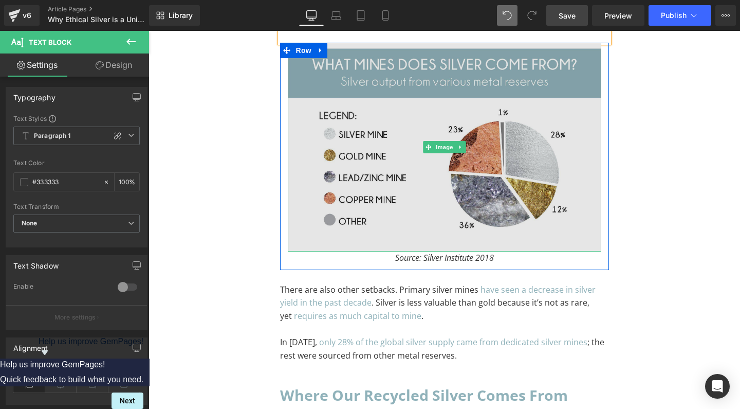
scroll to position [4027, 0]
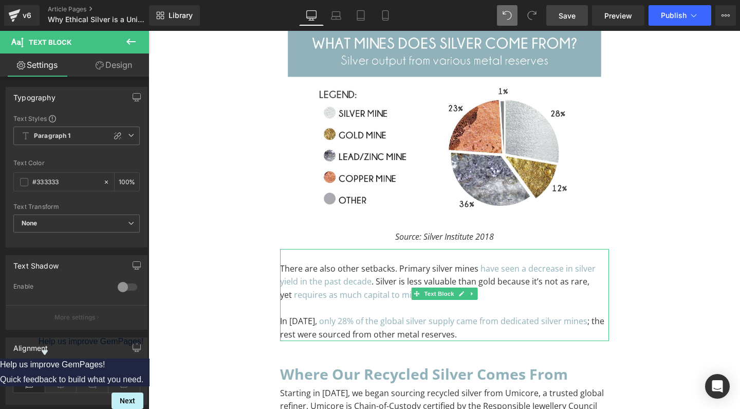
click at [342, 262] on p "There are also other setbacks. Primary silver mines have seen a decrease in sil…" at bounding box center [444, 282] width 329 height 40
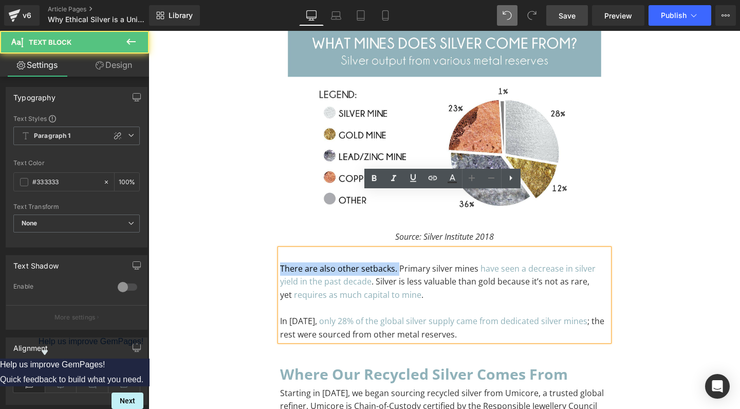
drag, startPoint x: 395, startPoint y: 213, endPoint x: 271, endPoint y: 211, distance: 123.9
click at [272, 211] on div "Why is Silver so hard to source ethically? Heading We just can't afford to mine…" at bounding box center [444, 67] width 344 height 547
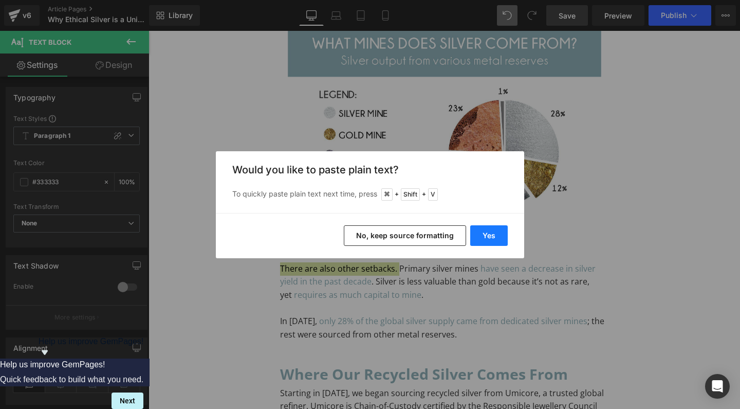
click at [501, 230] on button "Yes" at bounding box center [489, 235] width 38 height 21
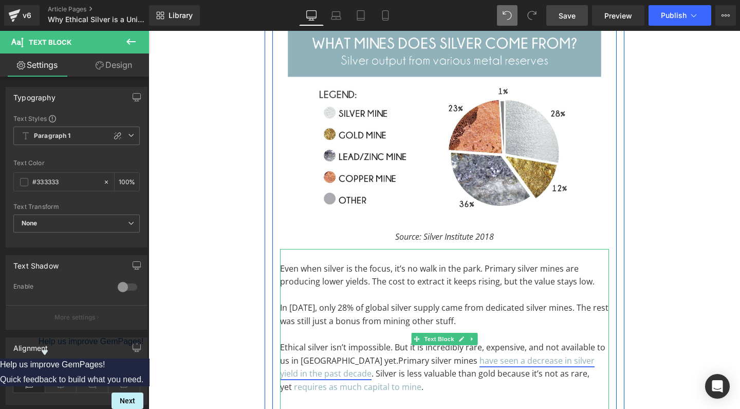
click at [530, 355] on link "have seen a decrease in silver yield in the past decade" at bounding box center [437, 367] width 315 height 25
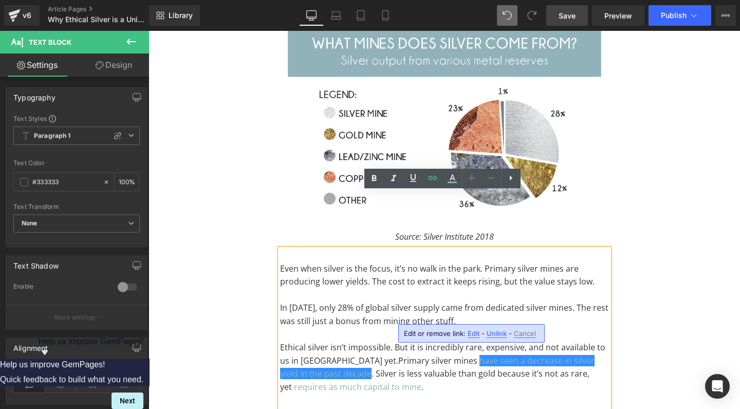
click at [472, 334] on span "Edit" at bounding box center [474, 333] width 12 height 9
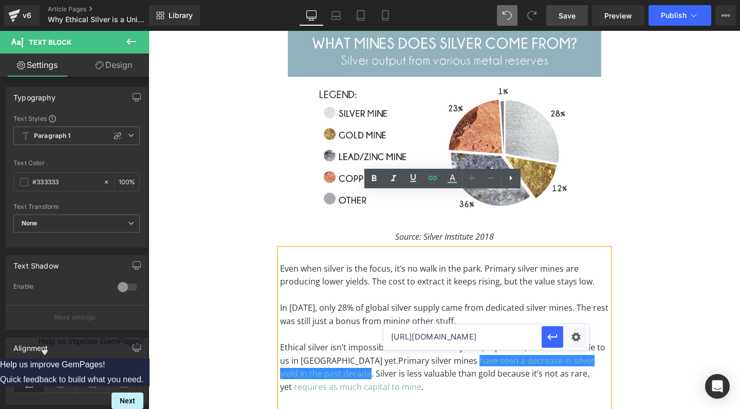
click at [462, 334] on input "[URL][DOMAIN_NAME]" at bounding box center [463, 337] width 158 height 26
type input "[URL][DOMAIN_NAME]"
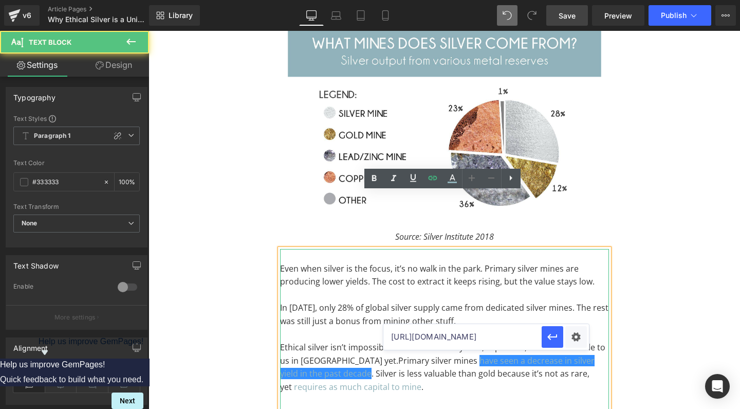
click at [467, 301] on p "In [DATE], only 28% of global silver supply came from dedicated silver mines. T…" at bounding box center [444, 314] width 329 height 26
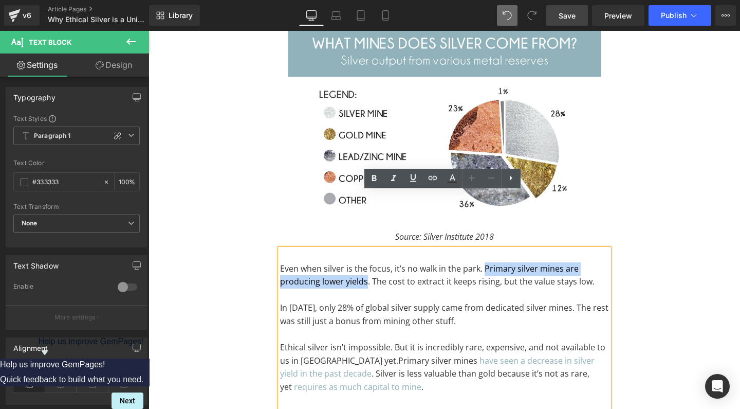
drag, startPoint x: 363, startPoint y: 225, endPoint x: 482, endPoint y: 212, distance: 119.0
click at [482, 262] on p "Even when silver is the focus, it’s no walk in the park. Primary silver mines a…" at bounding box center [444, 275] width 329 height 26
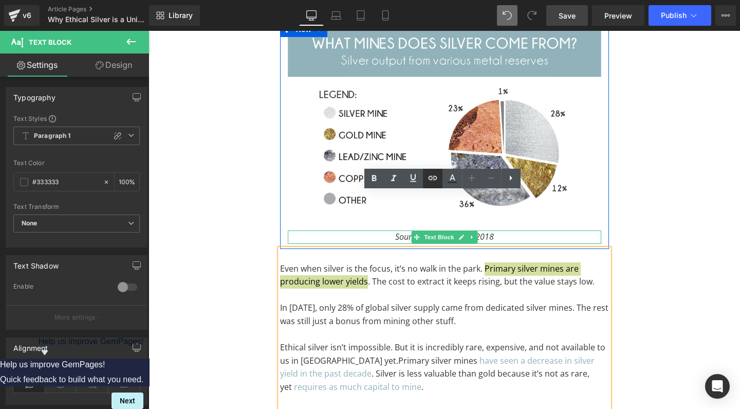
click at [432, 173] on icon at bounding box center [433, 178] width 12 height 12
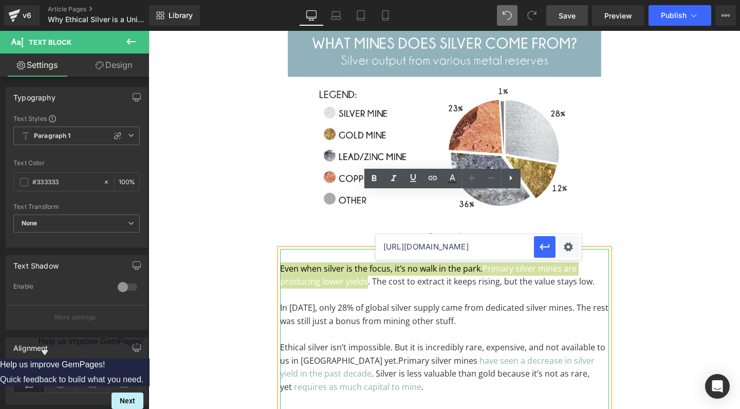
click at [420, 249] on input "[URL][DOMAIN_NAME]" at bounding box center [455, 247] width 158 height 26
paste input "[URL][DOMAIN_NAME]"
click at [543, 248] on icon "button" at bounding box center [545, 247] width 12 height 12
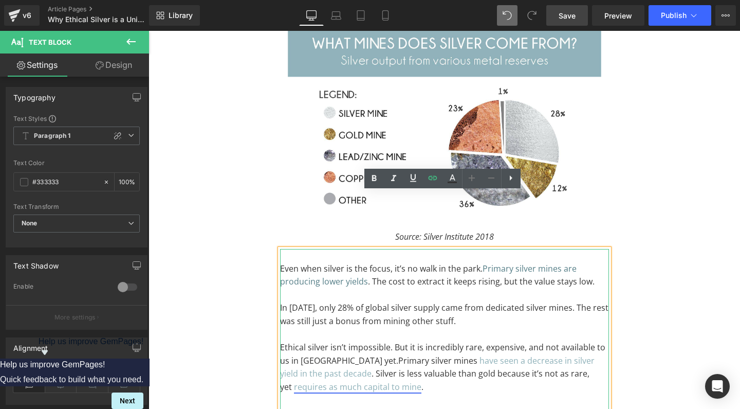
click at [422, 381] on link "requires as much capital to mine" at bounding box center [358, 386] width 128 height 11
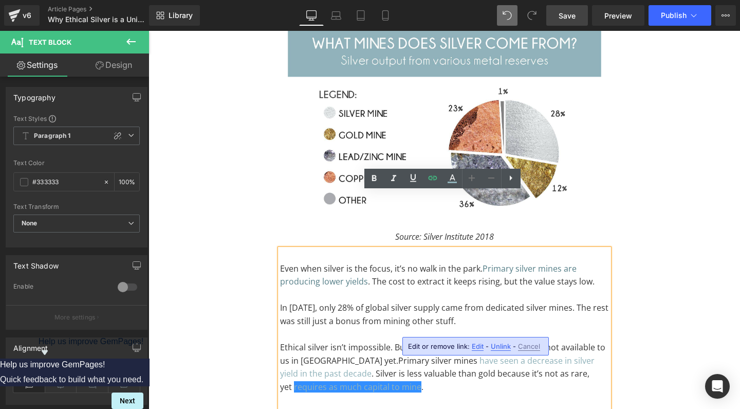
click at [476, 348] on span "Edit" at bounding box center [478, 346] width 12 height 9
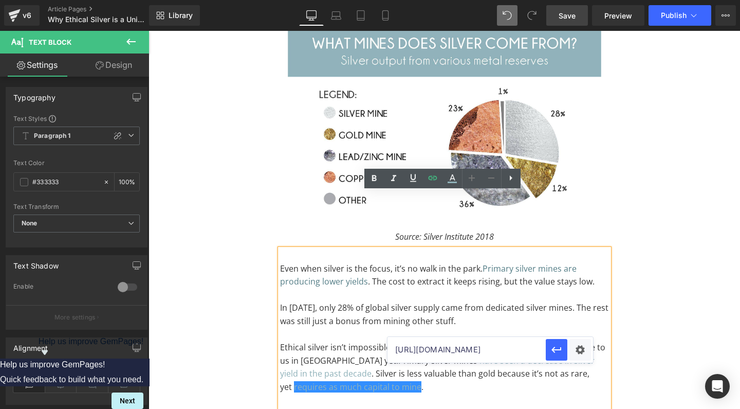
click at [456, 348] on input "[URL][DOMAIN_NAME]" at bounding box center [467, 350] width 158 height 26
type input "[URL][DOMAIN_NAME]"
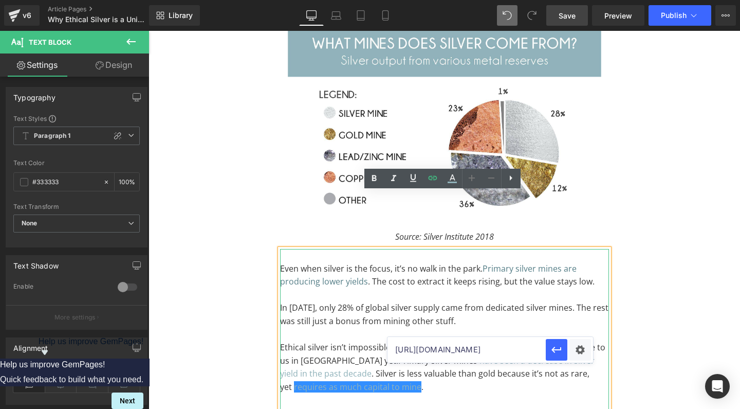
click at [466, 301] on p "In [DATE], only 28% of global silver supply came from dedicated silver mines. T…" at bounding box center [444, 314] width 329 height 26
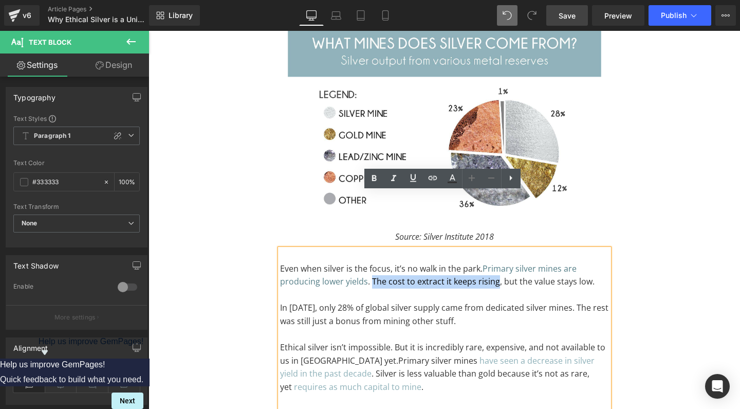
drag, startPoint x: 369, startPoint y: 223, endPoint x: 495, endPoint y: 224, distance: 125.4
click at [495, 262] on p "Even when silver is the focus, it’s no walk in the park. Primary silver mines a…" at bounding box center [444, 275] width 329 height 26
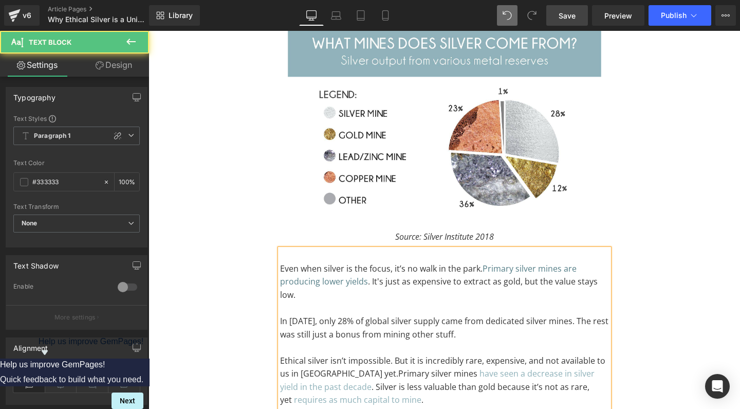
click at [579, 262] on p "Even when silver is the focus, it’s no walk in the park. Primary silver mines a…" at bounding box center [444, 282] width 329 height 40
drag, startPoint x: 305, startPoint y: 268, endPoint x: 502, endPoint y: 225, distance: 201.6
click at [502, 262] on p "Even when silver is the focus, it’s no walk in the park. Primary silver mines a…" at bounding box center [444, 282] width 329 height 40
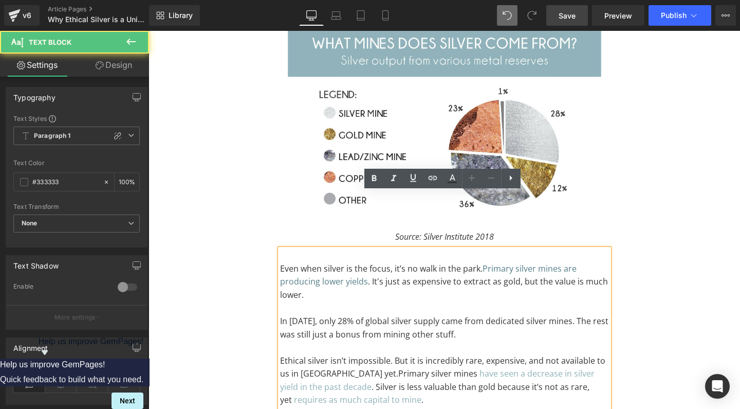
click at [502, 262] on p "Even when silver is the focus, it’s no walk in the park. Primary silver mines a…" at bounding box center [444, 282] width 329 height 40
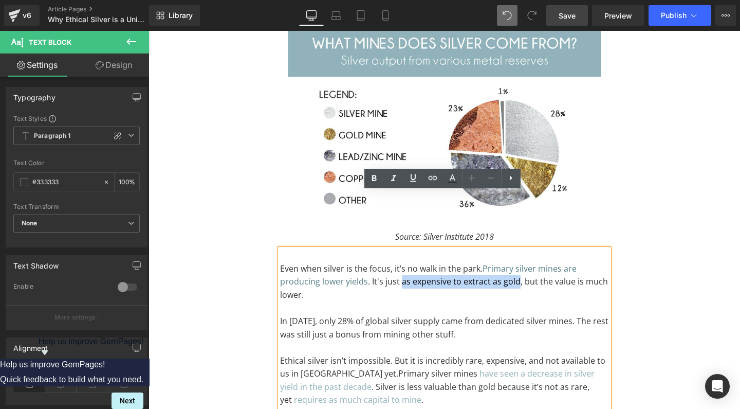
drag, startPoint x: 514, startPoint y: 225, endPoint x: 398, endPoint y: 227, distance: 115.7
click at [398, 262] on p "Even when silver is the focus, it’s no walk in the park. Primary silver mines a…" at bounding box center [444, 282] width 329 height 40
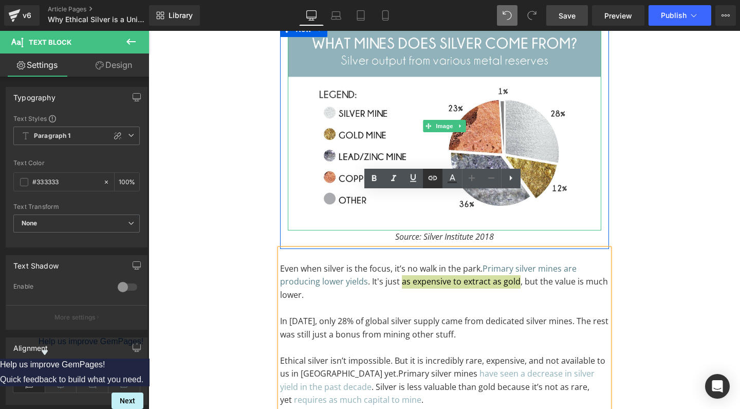
click at [434, 177] on icon at bounding box center [433, 178] width 12 height 12
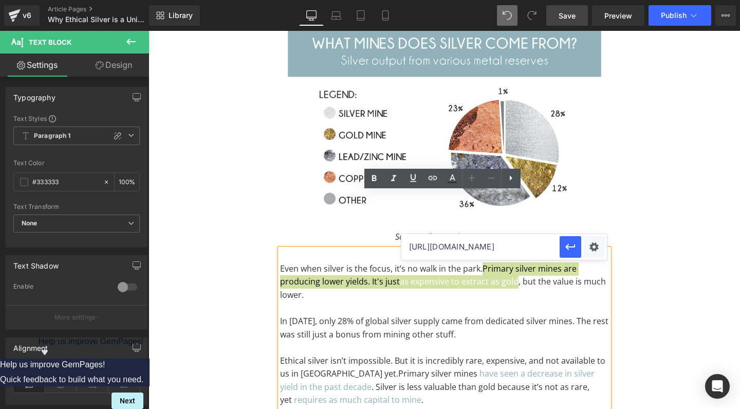
click at [435, 246] on input "[URL][DOMAIN_NAME]" at bounding box center [481, 247] width 158 height 26
paste input "[URL][DOMAIN_NAME]"
type input "[URL][DOMAIN_NAME]"
click at [571, 249] on icon "button" at bounding box center [571, 247] width 12 height 12
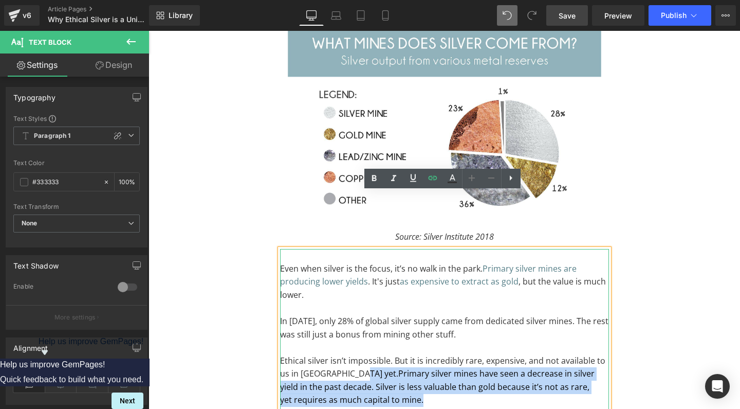
drag, startPoint x: 382, startPoint y: 341, endPoint x: 353, endPoint y: 316, distance: 38.3
click at [353, 354] on p "Ethical silver isn’t impossible. But it is incredibly rare, expensive, and not …" at bounding box center [444, 380] width 329 height 52
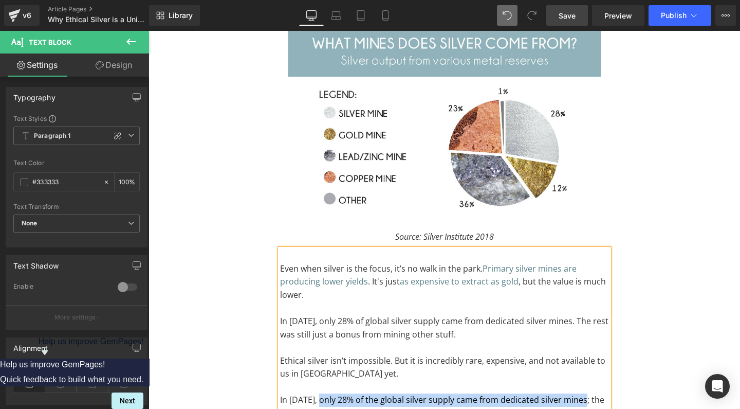
drag, startPoint x: 312, startPoint y: 339, endPoint x: 576, endPoint y: 341, distance: 264.3
click at [576, 393] on p "In [DATE], only 28% of the global silver supply came from dedicated silver mine…" at bounding box center [444, 406] width 329 height 26
copy p "only 28% of the global silver supply came from dedicated silver mines"
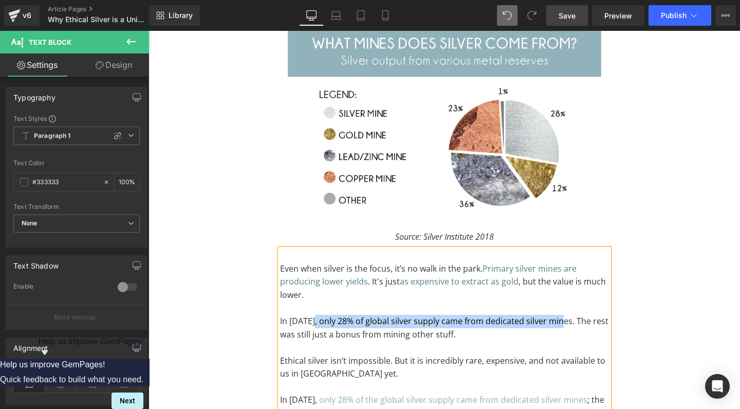
drag, startPoint x: 560, startPoint y: 265, endPoint x: 312, endPoint y: 262, distance: 247.8
click at [312, 315] on p "In [DATE], only 28% of global silver supply came from dedicated silver mines. T…" at bounding box center [444, 328] width 329 height 26
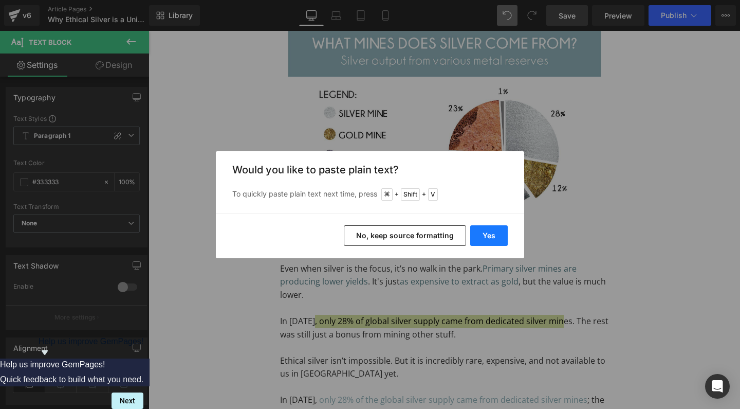
click at [486, 232] on button "Yes" at bounding box center [489, 235] width 38 height 21
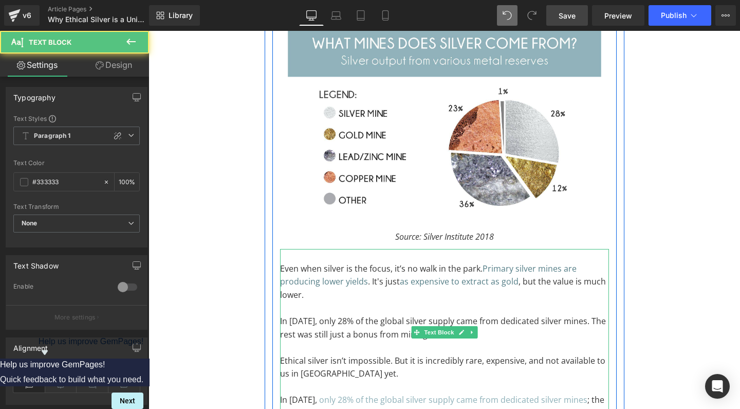
click at [498, 341] on p at bounding box center [444, 347] width 329 height 13
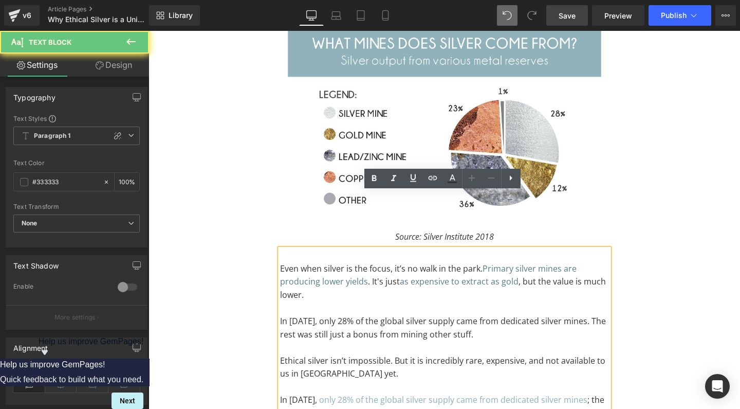
click at [458, 315] on p "In [DATE], only 28% of the global silver supply came from dedicated silver mine…" at bounding box center [444, 328] width 329 height 26
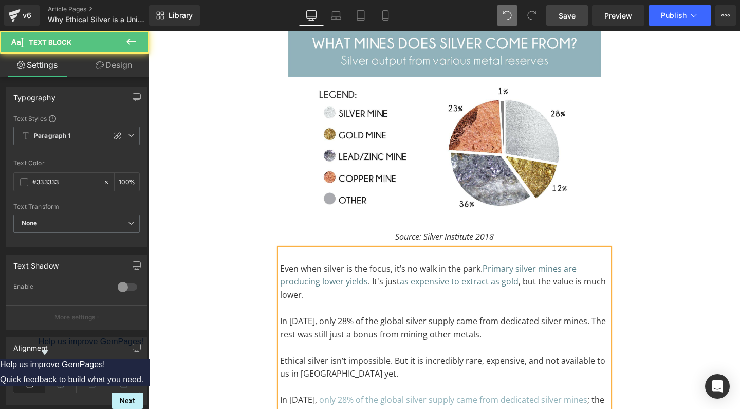
drag, startPoint x: 370, startPoint y: 317, endPoint x: 460, endPoint y: 357, distance: 98.5
click at [460, 357] on div "Even when silver is the focus, it’s no walk in the park. Primary silver mines a…" at bounding box center [444, 334] width 329 height 171
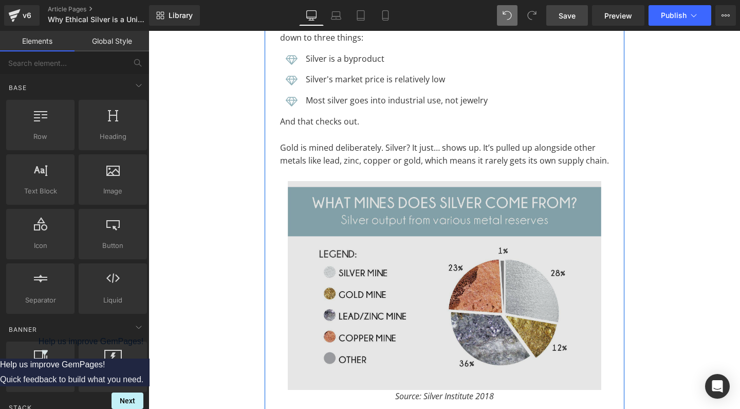
scroll to position [4108, 0]
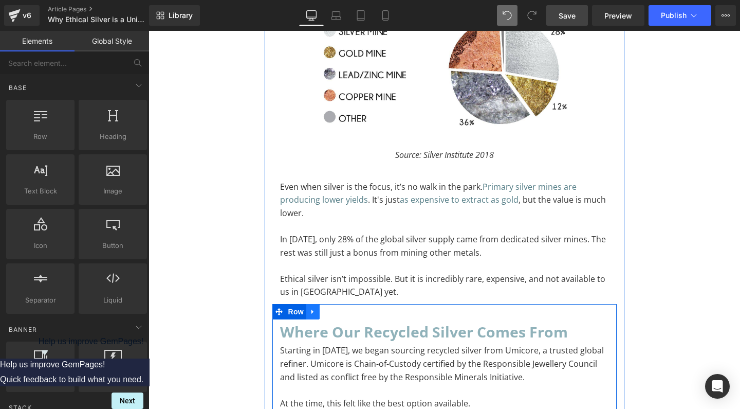
click at [312, 307] on icon at bounding box center [313, 311] width 7 height 8
click at [328, 307] on icon at bounding box center [326, 311] width 7 height 8
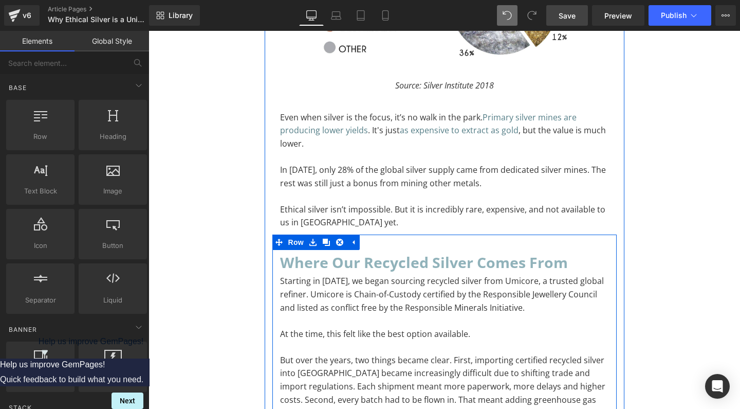
scroll to position [4176, 0]
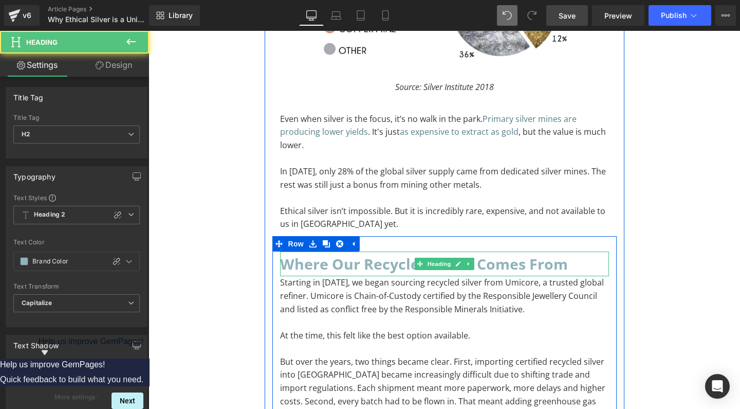
click at [371, 251] on h2 "Where our recycled silver comes from" at bounding box center [444, 263] width 329 height 25
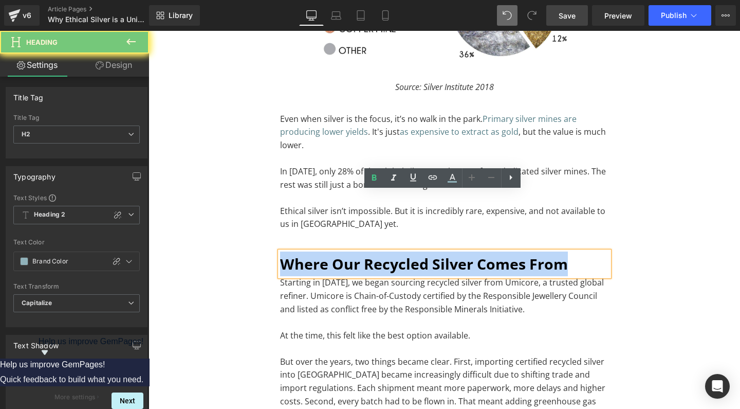
click at [371, 251] on h2 "Where our recycled silver comes from" at bounding box center [444, 263] width 329 height 25
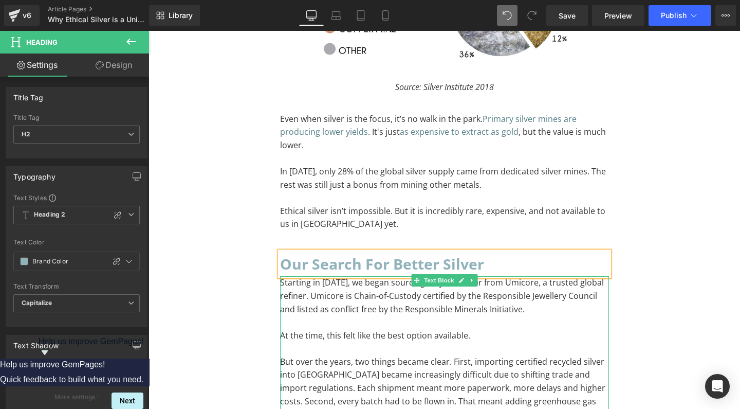
click at [308, 276] on p "Starting in [DATE], we began sourcing recycled silver from Umicore, a trusted g…" at bounding box center [444, 296] width 329 height 40
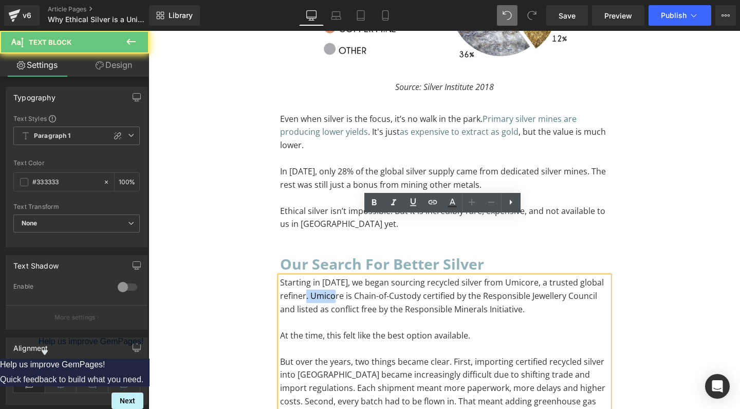
click at [308, 276] on p "Starting in [DATE], we began sourcing recycled silver from Umicore, a trusted g…" at bounding box center [444, 296] width 329 height 40
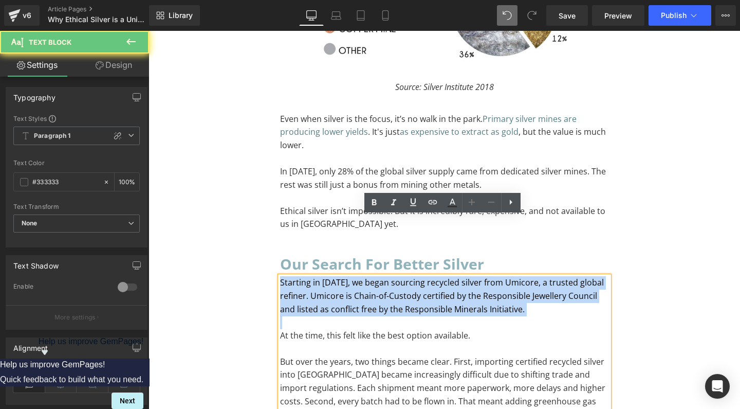
click at [308, 276] on p "Starting in [DATE], we began sourcing recycled silver from Umicore, a trusted g…" at bounding box center [444, 296] width 329 height 40
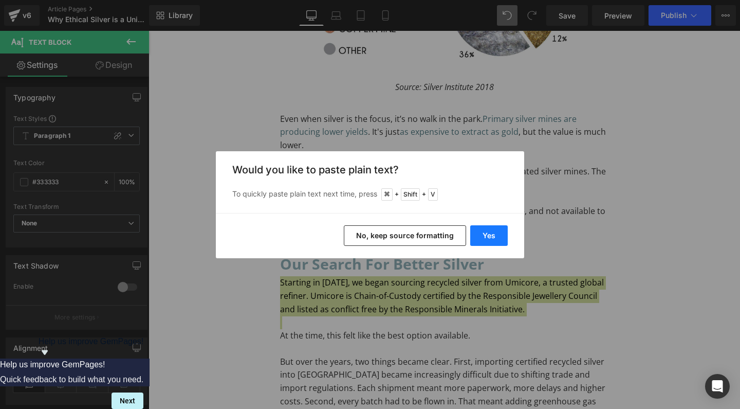
click at [497, 226] on button "Yes" at bounding box center [489, 235] width 38 height 21
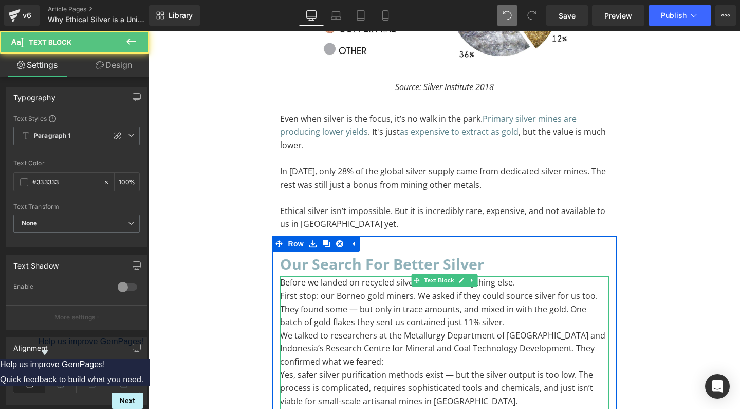
click at [292, 289] on p "First stop: our Borneo gold miners. We asked if they could source silver for us…" at bounding box center [444, 309] width 329 height 40
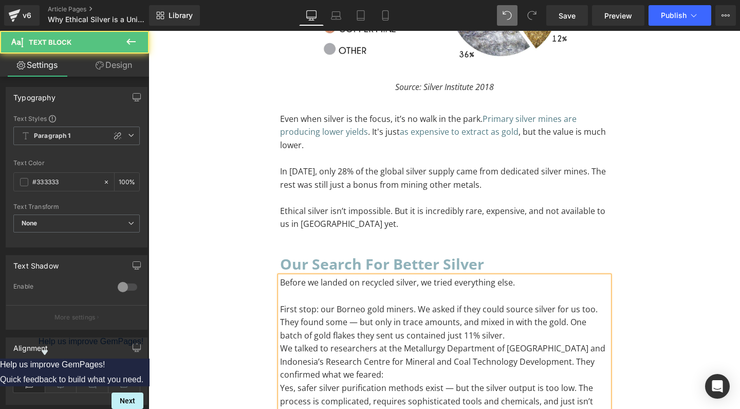
click at [349, 303] on p "First stop: our Borneo gold miners. We asked if they could source silver for us…" at bounding box center [444, 323] width 329 height 40
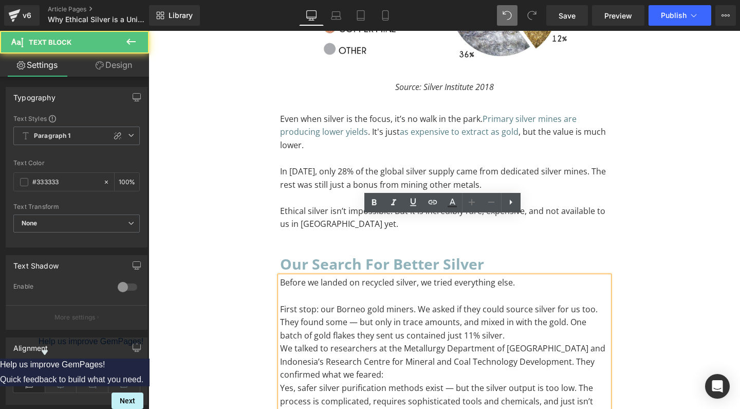
click at [352, 303] on p "First stop: our Borneo gold miners. We asked if they could source silver for us…" at bounding box center [444, 323] width 329 height 40
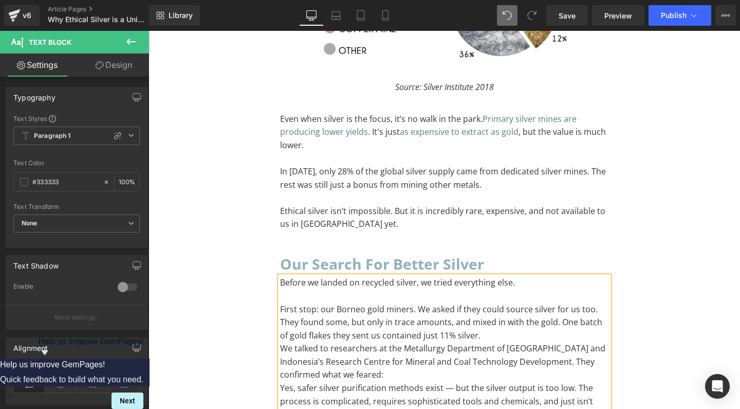
click at [280, 303] on p "First stop: our Borneo gold miners. We asked if they could source silver for us…" at bounding box center [444, 323] width 329 height 40
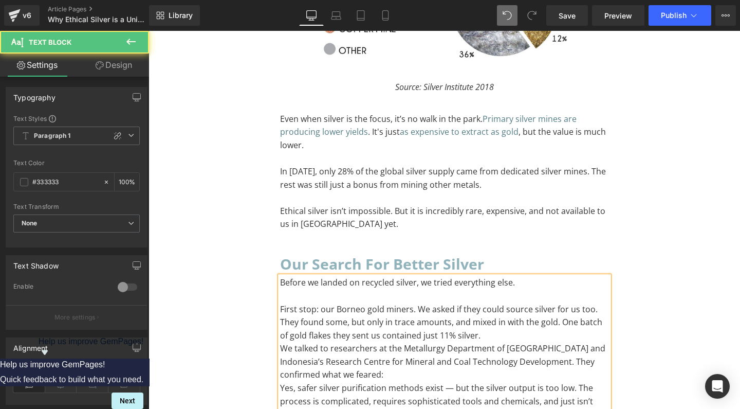
click at [573, 316] on p "They found some, but only in trace amounts, and mixed in with the gold. One bat…" at bounding box center [444, 329] width 329 height 26
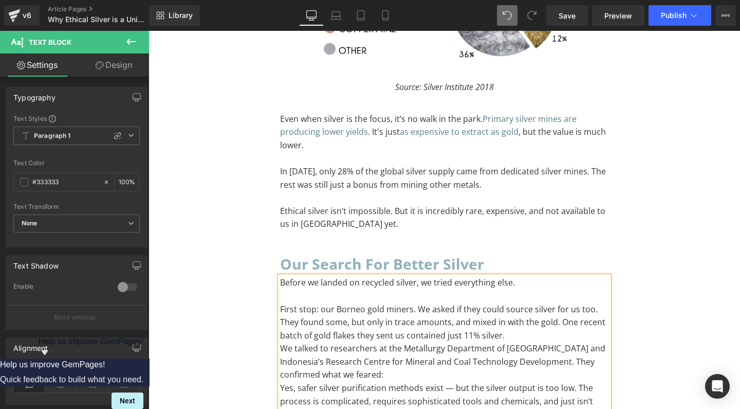
click at [280, 342] on p "We talked to researchers at the Metallurgy Department of [GEOGRAPHIC_DATA] and …" at bounding box center [444, 362] width 329 height 40
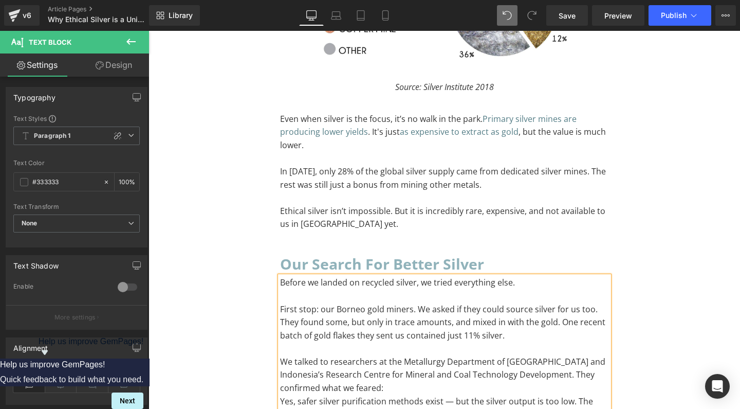
click at [417, 355] on p "We talked to researchers at the Metallurgy Department of [GEOGRAPHIC_DATA] and …" at bounding box center [444, 375] width 329 height 40
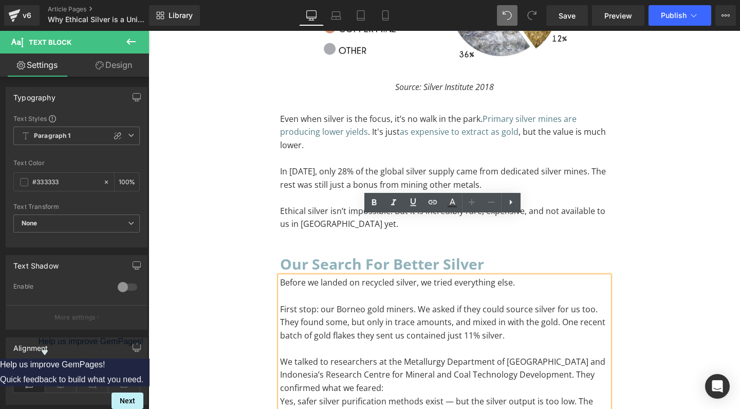
click at [280, 395] on p "Yes, safer silver purification methods exist — but the silver output is too low…" at bounding box center [444, 415] width 329 height 40
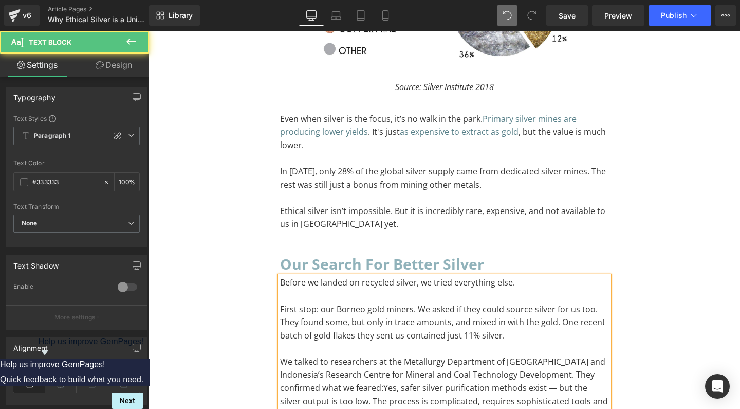
click at [556, 382] on span "Yes, safer silver purification methods exist — but the silver output is too low…" at bounding box center [444, 407] width 328 height 51
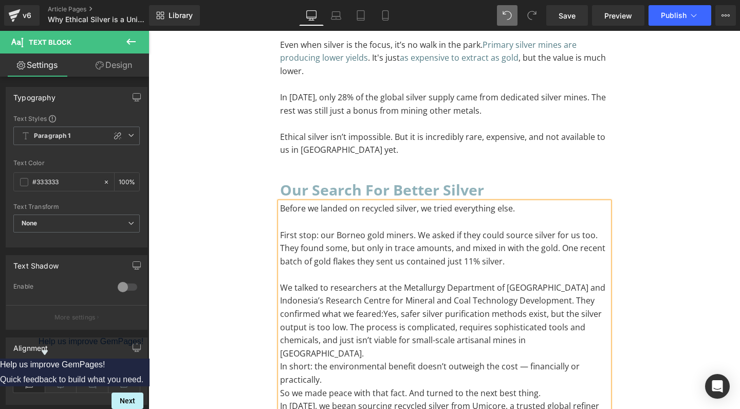
scroll to position [4252, 0]
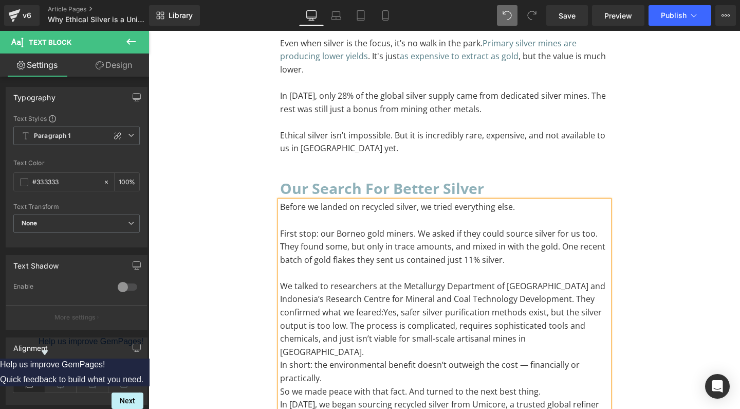
click at [431, 306] on span "Yes, safer silver purification methods exist, but the silver output is too low.…" at bounding box center [441, 331] width 322 height 51
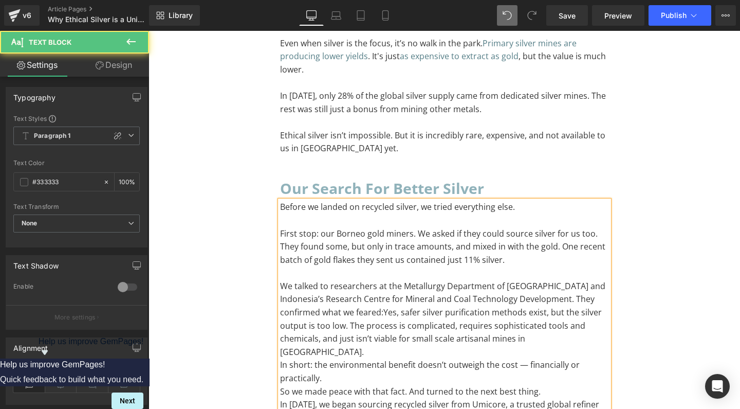
click at [281, 358] on p "In short: the environmental benefit doesn’t outweigh the cost — financially or …" at bounding box center [444, 371] width 329 height 26
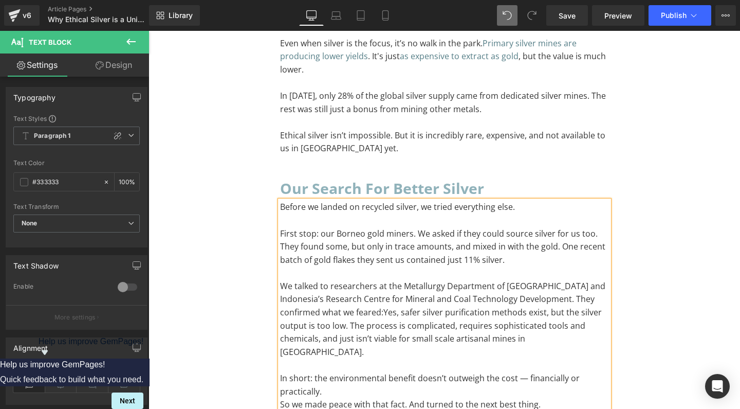
click at [522, 372] on p "In short: the environmental benefit doesn’t outweigh the cost — financially or …" at bounding box center [444, 385] width 329 height 26
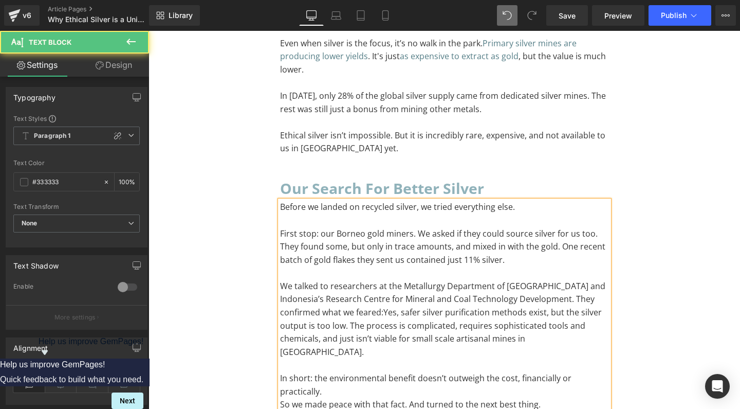
click at [281, 398] on p "So we made peace with that fact. And turned to the next best thing." at bounding box center [444, 404] width 329 height 13
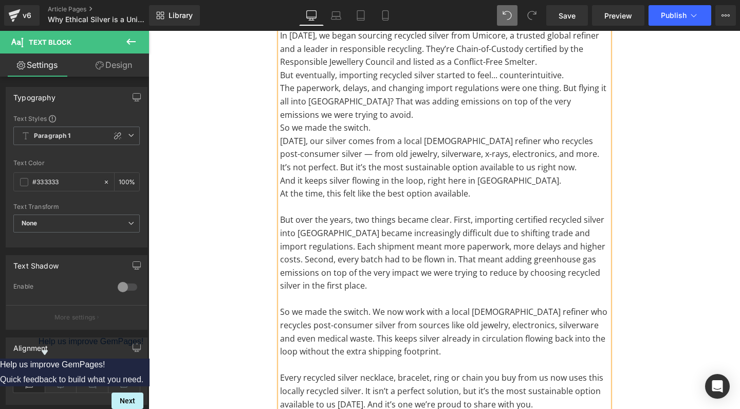
scroll to position [4662, 0]
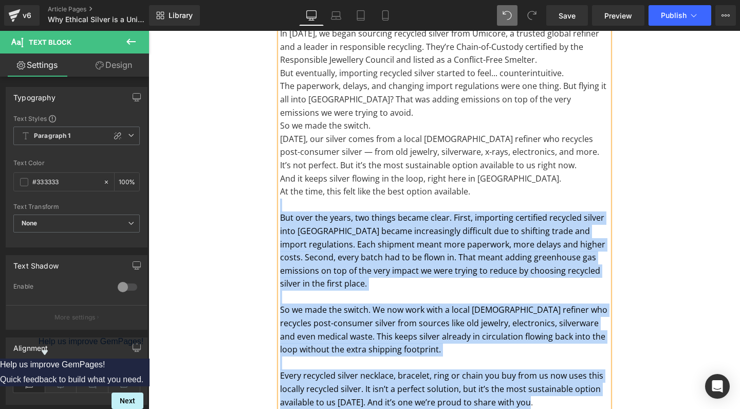
drag, startPoint x: 554, startPoint y: 333, endPoint x: 260, endPoint y: 132, distance: 356.9
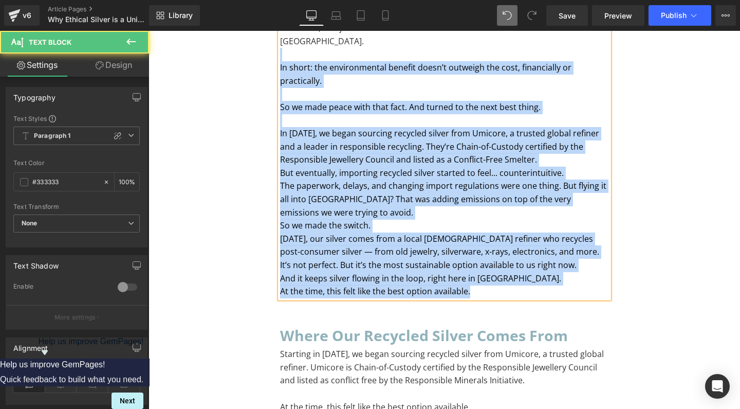
scroll to position [4497, 0]
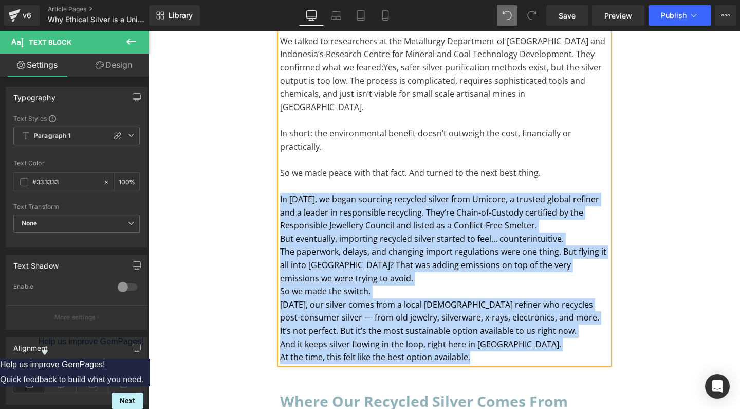
drag, startPoint x: 487, startPoint y: 194, endPoint x: 271, endPoint y: 131, distance: 225.2
click at [272, 131] on div "our search for better silver Heading Before we landed on recycled silver, we tr…" at bounding box center [444, 149] width 344 height 437
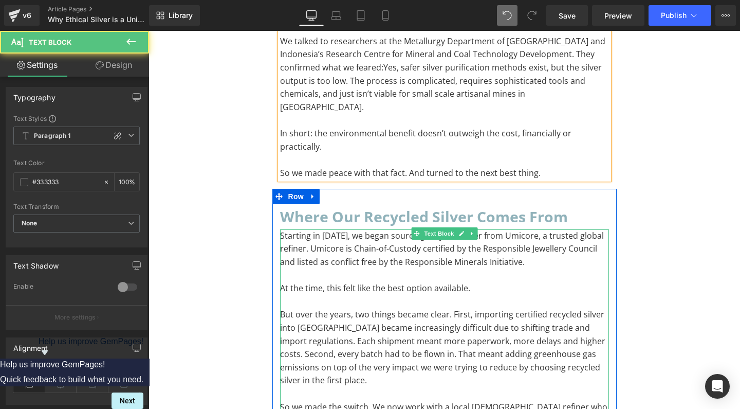
click at [349, 229] on p "Starting in [DATE], we began sourcing recycled silver from Umicore, a trusted g…" at bounding box center [444, 249] width 329 height 40
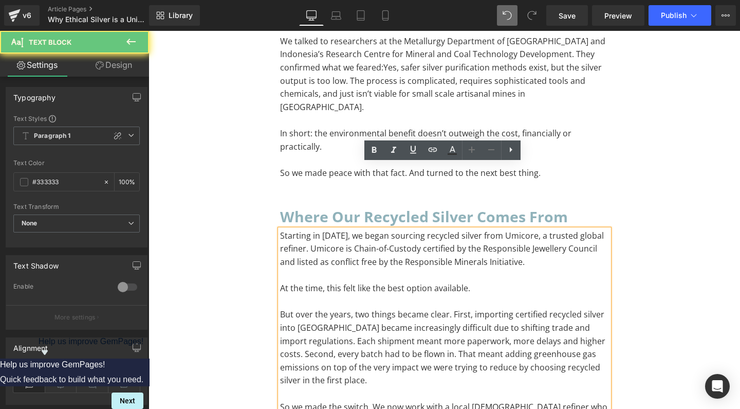
click at [281, 229] on p "Starting in [DATE], we began sourcing recycled silver from Umicore, a trusted g…" at bounding box center [444, 249] width 329 height 40
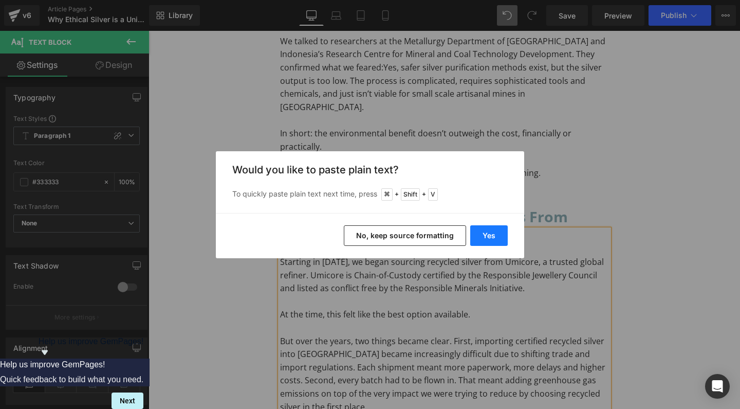
click at [496, 233] on button "Yes" at bounding box center [489, 235] width 38 height 21
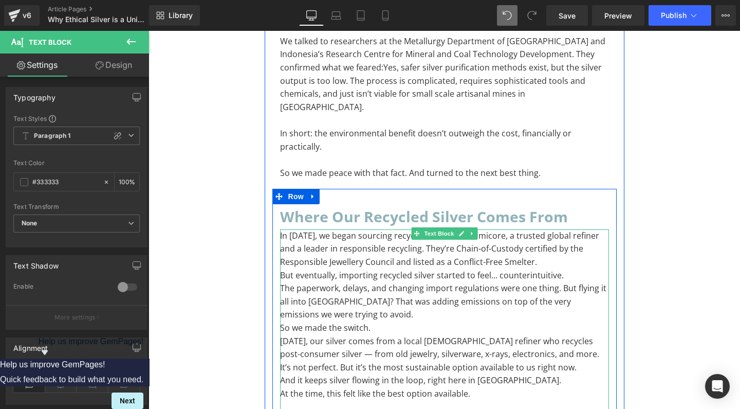
click at [293, 269] on p "But eventually, importing recycled silver started to feel... counterintuitive." at bounding box center [444, 275] width 329 height 13
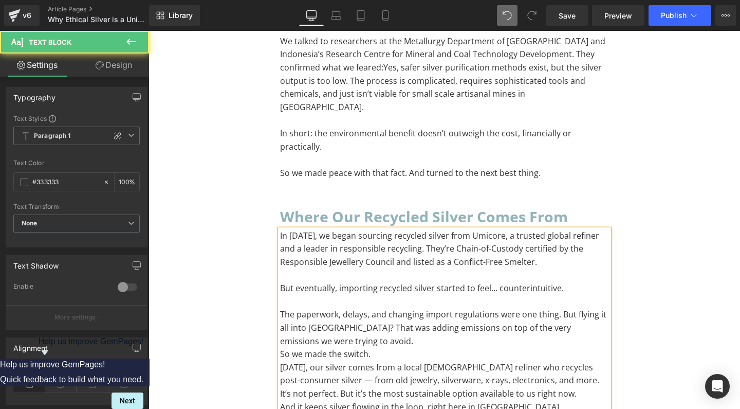
click at [361, 308] on p "The paperwork, delays, and changing import regulations were one thing. But flyi…" at bounding box center [444, 328] width 329 height 40
click at [281, 348] on p "So we made the switch." at bounding box center [444, 354] width 329 height 13
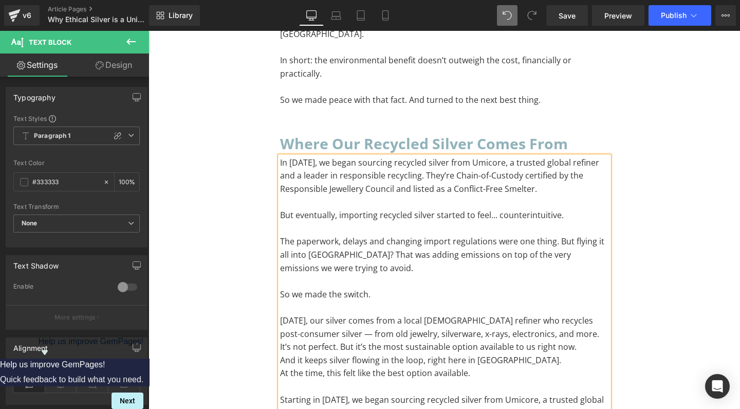
scroll to position [4580, 0]
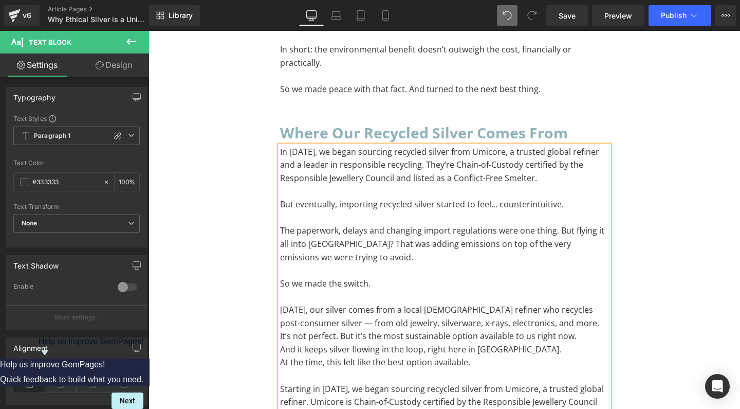
click at [306, 303] on p "[DATE], our silver comes from a local [DEMOGRAPHIC_DATA] refiner who recycles p…" at bounding box center [444, 316] width 329 height 26
click at [479, 303] on p "[DATE], our silver comes from a local [DEMOGRAPHIC_DATA] refiner who recycles p…" at bounding box center [444, 316] width 329 height 26
click at [284, 330] on p "It’s not perfect. But it’s the most sustainable option available to us right no…" at bounding box center [444, 336] width 329 height 13
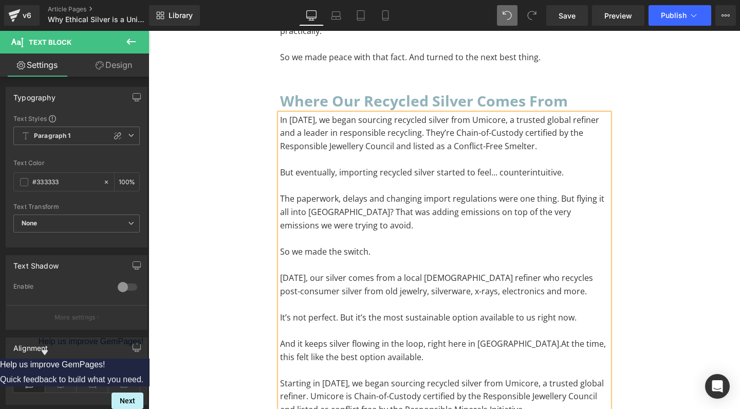
scroll to position [4613, 0]
drag, startPoint x: 506, startPoint y: 337, endPoint x: 376, endPoint y: 339, distance: 129.6
click at [376, 376] on p "Starting in [DATE], we began sourcing recycled silver from Umicore, a trusted g…" at bounding box center [444, 396] width 329 height 40
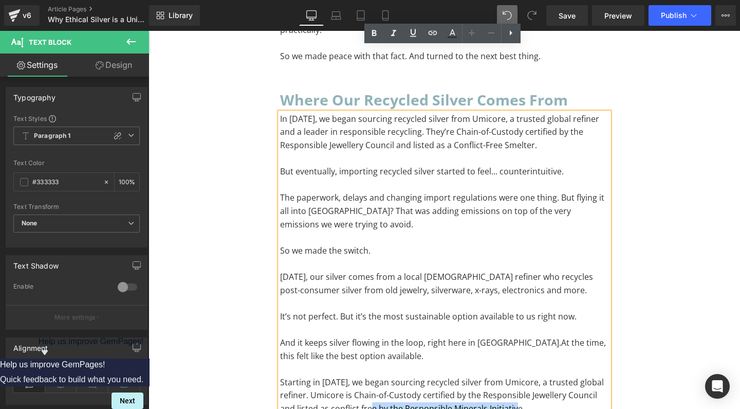
copy p "by the Responsible Minerals Initiative."
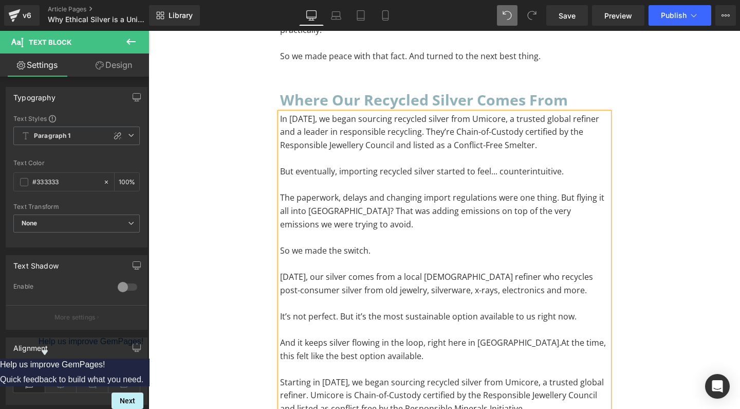
click at [531, 113] on p "In [DATE], we began sourcing recycled silver from Umicore, a trusted global ref…" at bounding box center [444, 133] width 329 height 40
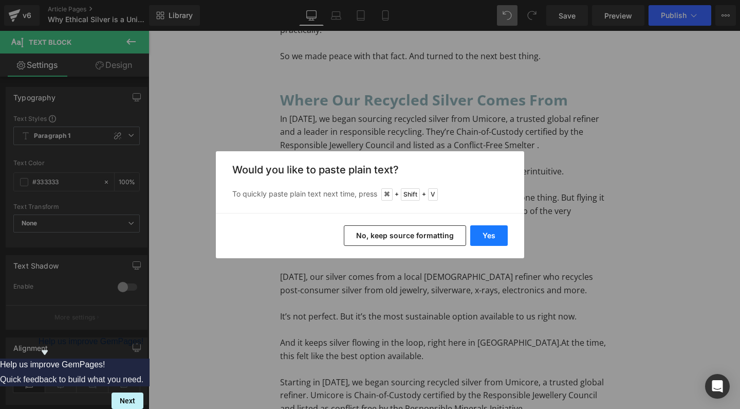
click at [486, 236] on button "Yes" at bounding box center [489, 235] width 38 height 21
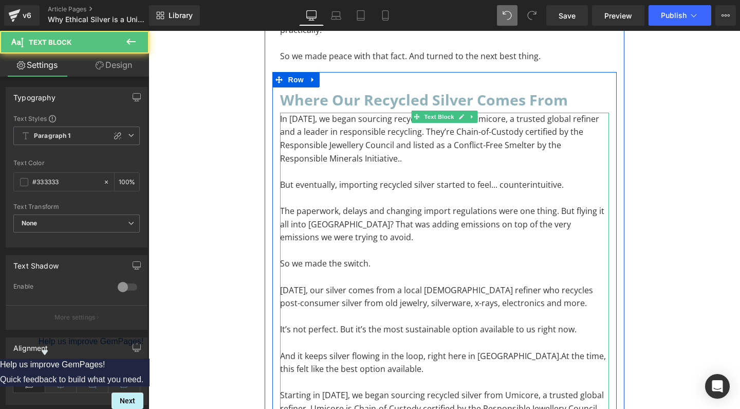
click at [373, 113] on p "In [DATE], we began sourcing recycled silver from Umicore, a trusted global ref…" at bounding box center [444, 139] width 329 height 52
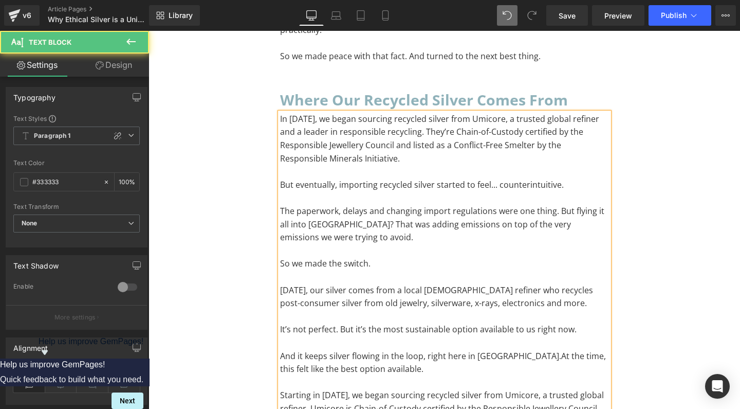
click at [399, 113] on p "In [DATE], we began sourcing recycled silver from Umicore, a trusted global ref…" at bounding box center [444, 139] width 329 height 52
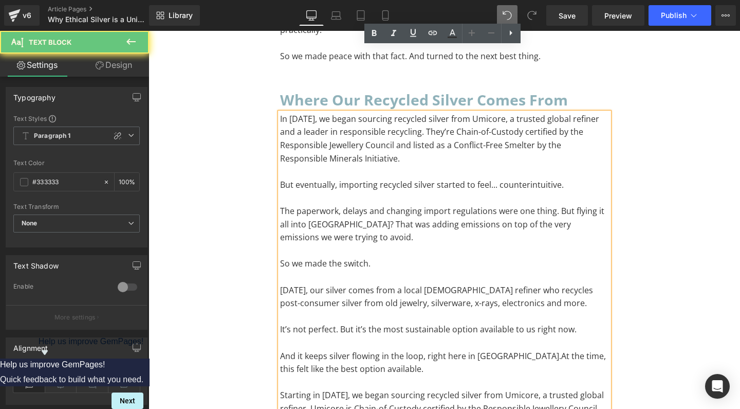
click at [429, 270] on p "To enrich screen reader interactions, please activate Accessibility in Grammarl…" at bounding box center [444, 276] width 329 height 13
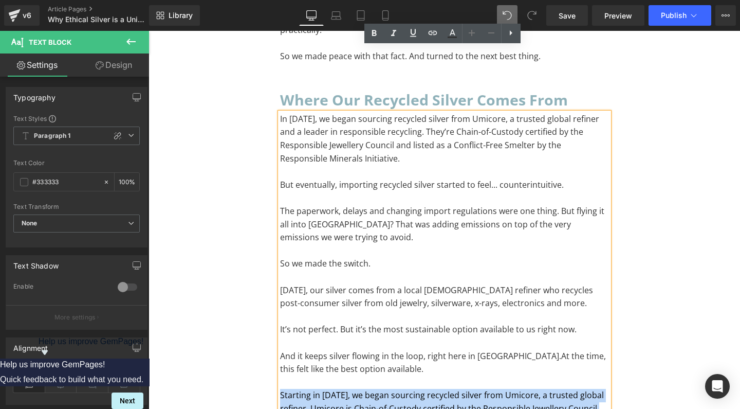
drag, startPoint x: 532, startPoint y: 357, endPoint x: 268, endPoint y: 318, distance: 267.2
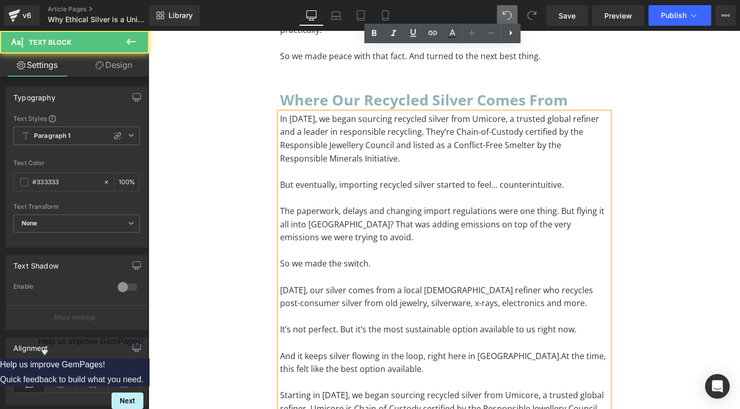
drag, startPoint x: 468, startPoint y: 375, endPoint x: 268, endPoint y: 377, distance: 200.0
click at [384, 113] on p "In [DATE], we began sourcing recycled silver from Umicore, a trusted global ref…" at bounding box center [444, 139] width 329 height 52
click at [382, 113] on p "In [DATE], we began sourcing recycled silver from Umicore, a trusted global ref…" at bounding box center [444, 139] width 329 height 52
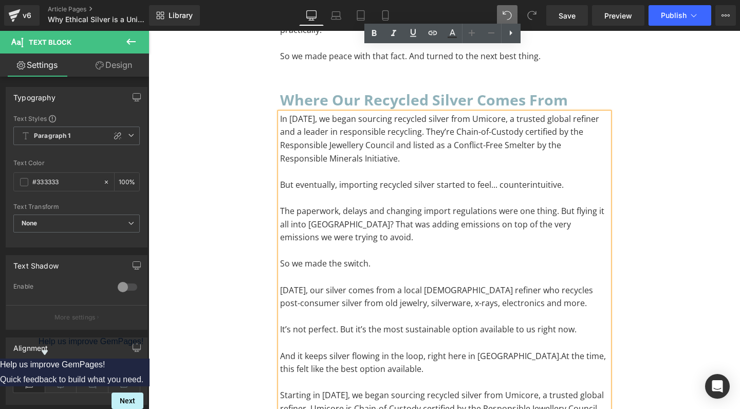
click at [376, 113] on p "In [DATE], we began sourcing recycled silver from Umicore, a trusted global ref…" at bounding box center [444, 139] width 329 height 52
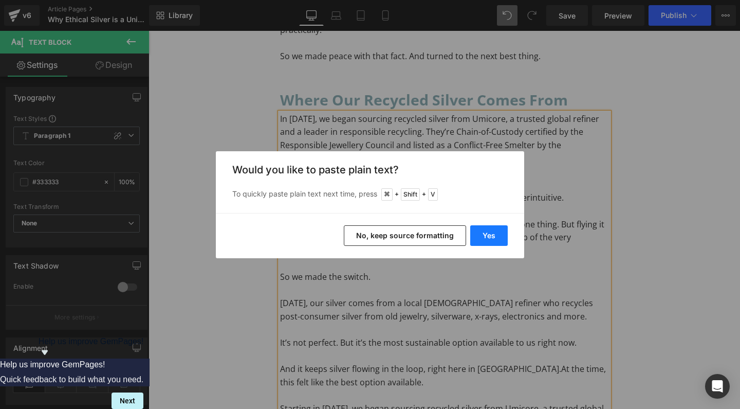
click at [485, 232] on button "Yes" at bounding box center [489, 235] width 38 height 21
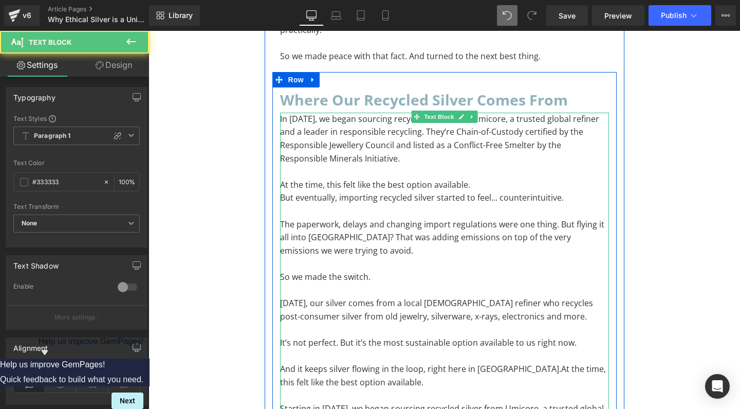
click at [486, 178] on p "At the time, this felt like the best option available." at bounding box center [444, 184] width 329 height 13
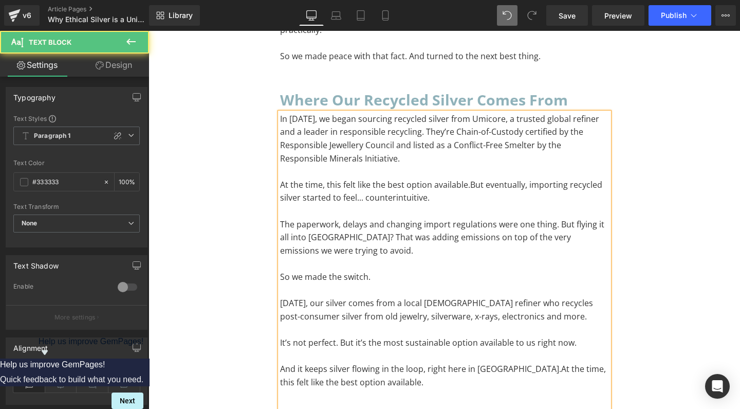
click at [404, 402] on p "To enrich screen reader interactions, please activate Accessibility in Grammarl…" at bounding box center [444, 408] width 329 height 13
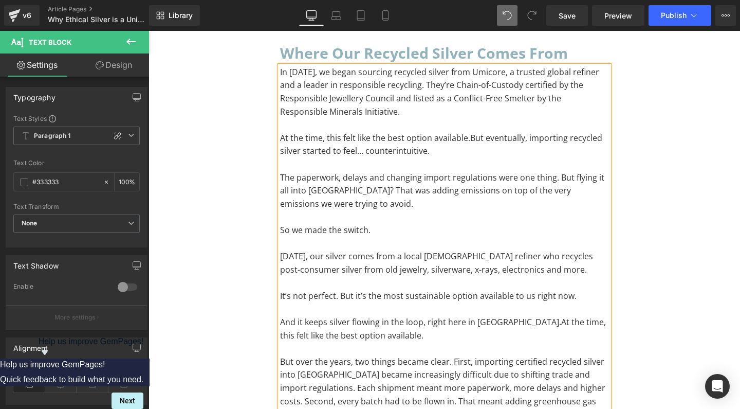
scroll to position [4672, 0]
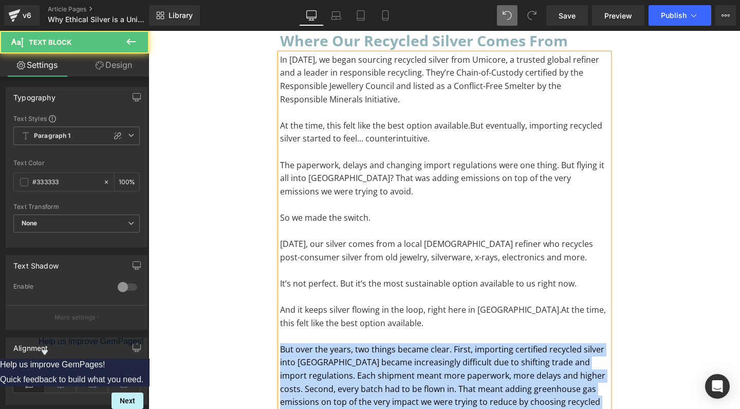
drag, startPoint x: 340, startPoint y: 343, endPoint x: 249, endPoint y: 280, distance: 111.2
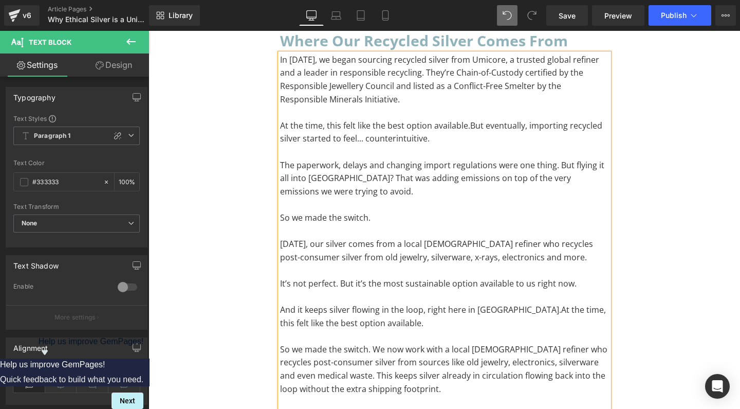
click at [282, 238] on p "[DATE], our silver comes from a local [DEMOGRAPHIC_DATA] refiner who recycles p…" at bounding box center [444, 251] width 329 height 26
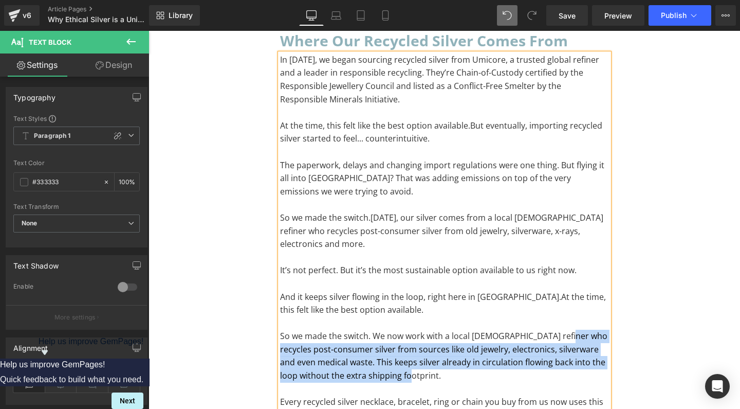
drag, startPoint x: 561, startPoint y: 263, endPoint x: 508, endPoint y: 301, distance: 65.3
click at [508, 330] on p "So we made the switch. We now work with a local [DEMOGRAPHIC_DATA] refiner who …" at bounding box center [444, 356] width 329 height 52
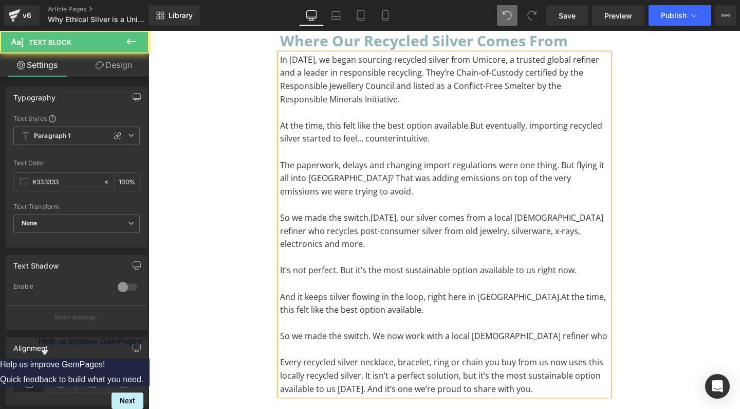
click at [584, 212] on span "[DATE], our silver comes from a local [DEMOGRAPHIC_DATA] refiner who recycles p…" at bounding box center [441, 231] width 323 height 38
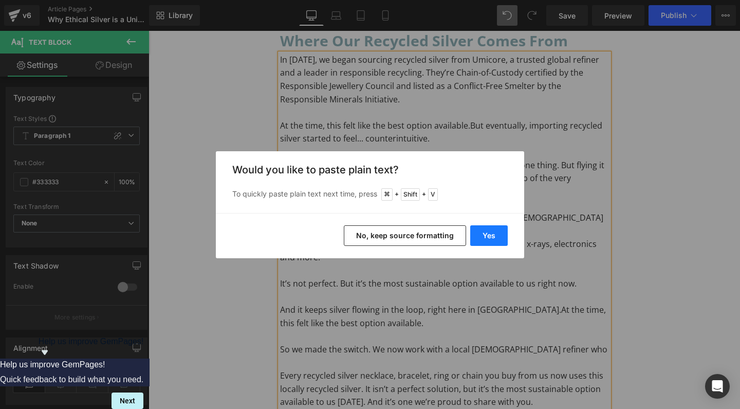
click at [500, 231] on button "Yes" at bounding box center [489, 235] width 38 height 21
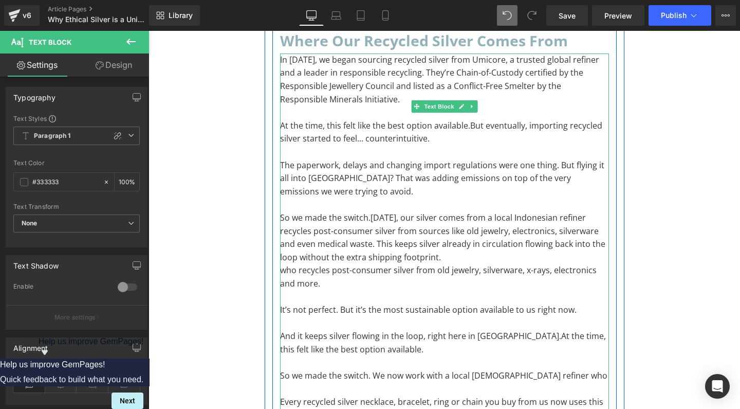
click at [591, 211] on p "So we made the switch. [DATE], our silver comes from a local Indonesian refiner…" at bounding box center [444, 237] width 329 height 52
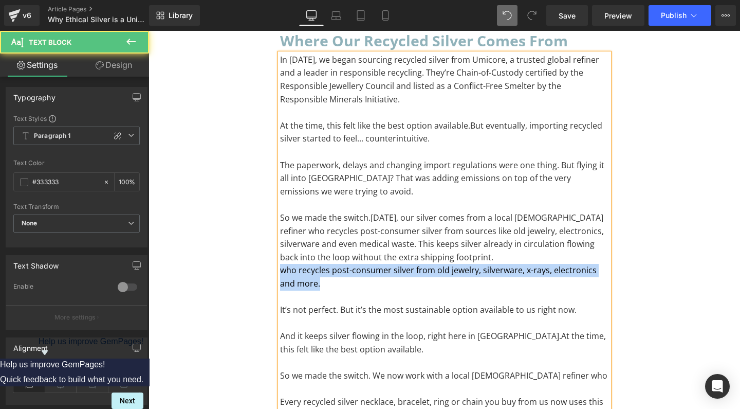
drag, startPoint x: 315, startPoint y: 212, endPoint x: 256, endPoint y: 204, distance: 59.3
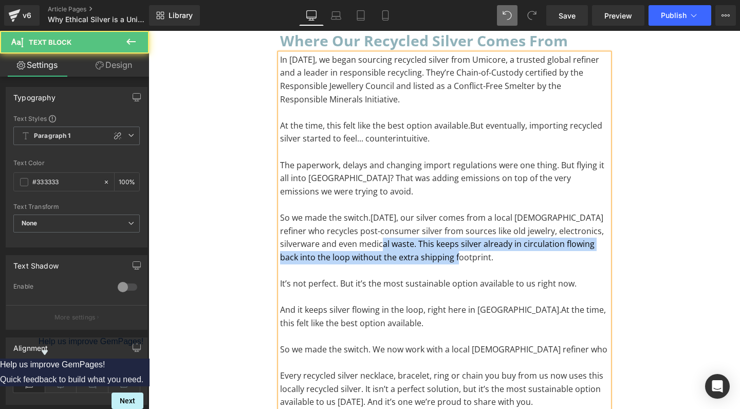
drag, startPoint x: 438, startPoint y: 186, endPoint x: 373, endPoint y: 177, distance: 65.4
click at [373, 211] on p "So we made the switch. [DATE], our silver comes from a local [DEMOGRAPHIC_DATA]…" at bounding box center [444, 237] width 329 height 52
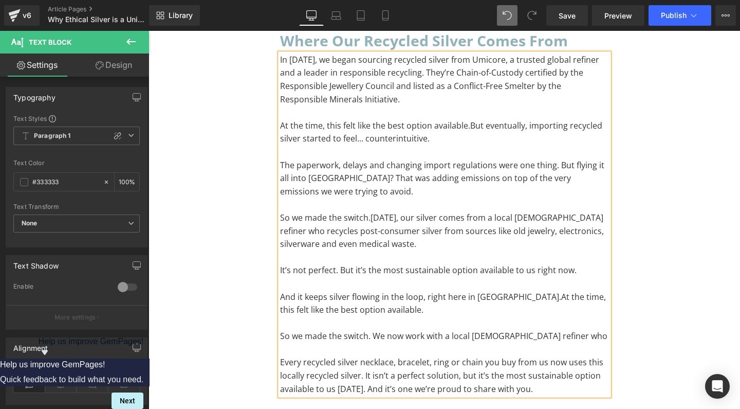
click at [490, 290] on p "And it keeps silver flowing in the loop, right here in [GEOGRAPHIC_DATA]. At th…" at bounding box center [444, 303] width 329 height 26
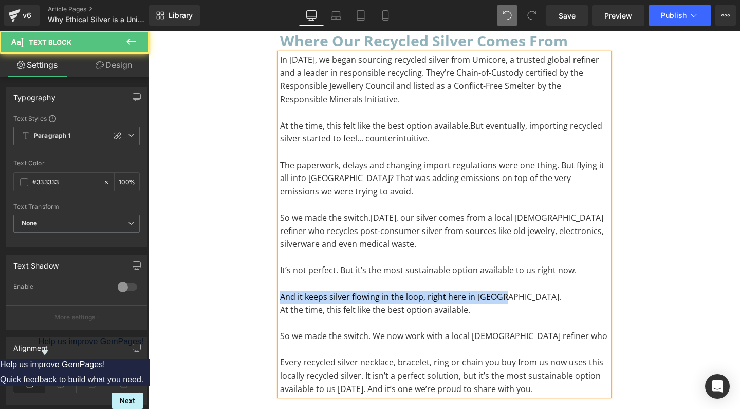
drag, startPoint x: 502, startPoint y: 228, endPoint x: 239, endPoint y: 226, distance: 262.7
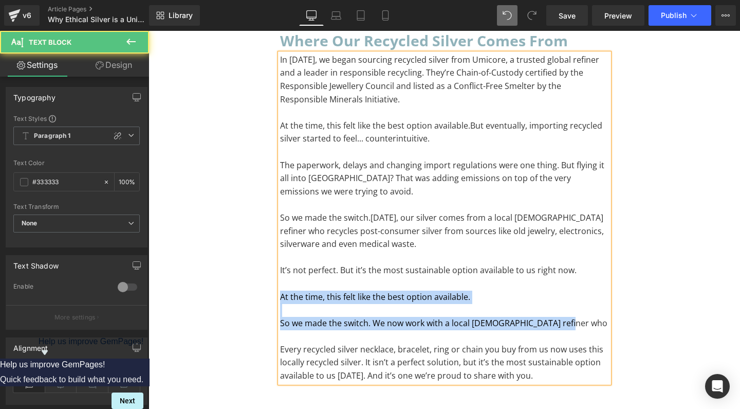
drag, startPoint x: 578, startPoint y: 254, endPoint x: 261, endPoint y: 223, distance: 318.8
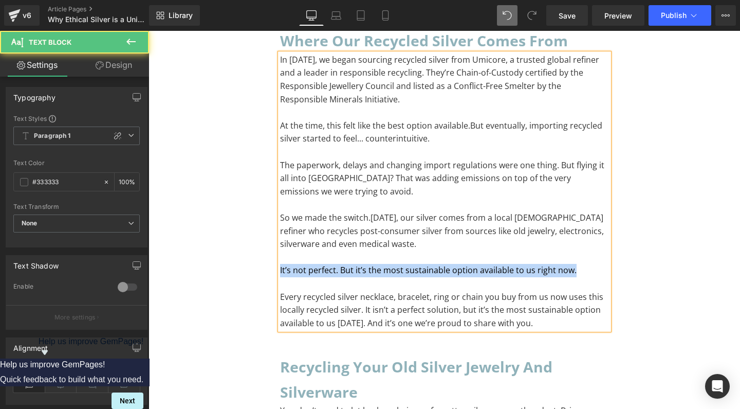
drag, startPoint x: 578, startPoint y: 201, endPoint x: 242, endPoint y: 196, distance: 336.8
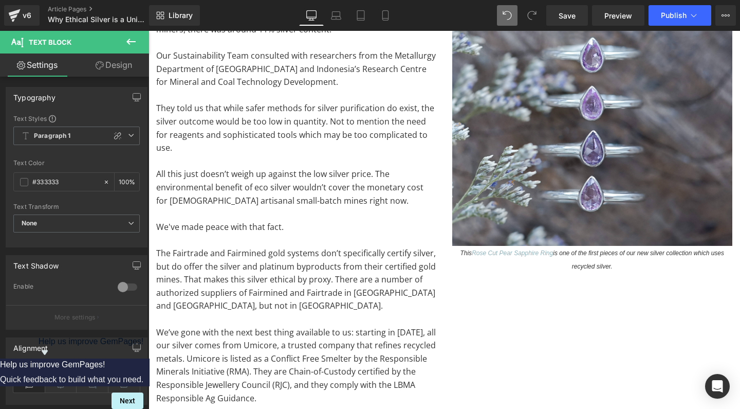
scroll to position [6606, 0]
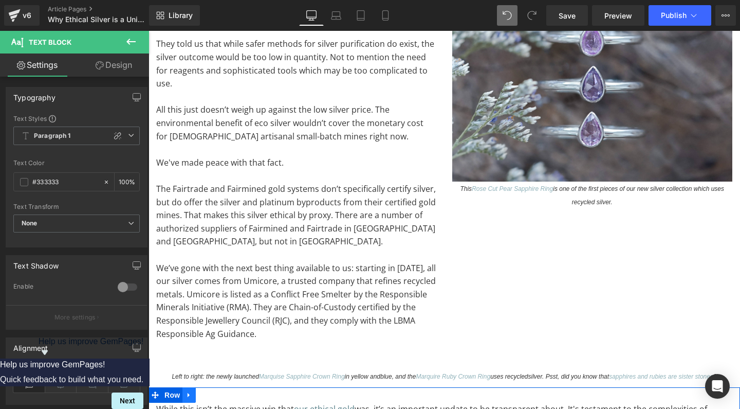
click at [188, 391] on icon at bounding box center [189, 395] width 7 height 8
click at [212, 387] on link at bounding box center [215, 394] width 13 height 15
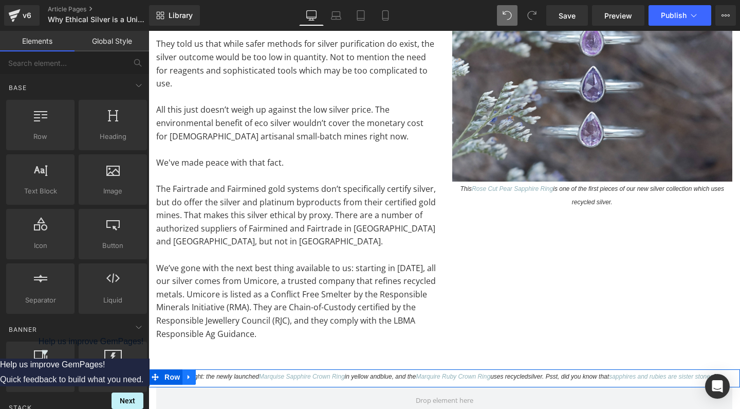
click at [192, 373] on icon at bounding box center [189, 377] width 7 height 8
click at [217, 373] on icon at bounding box center [215, 377] width 7 height 8
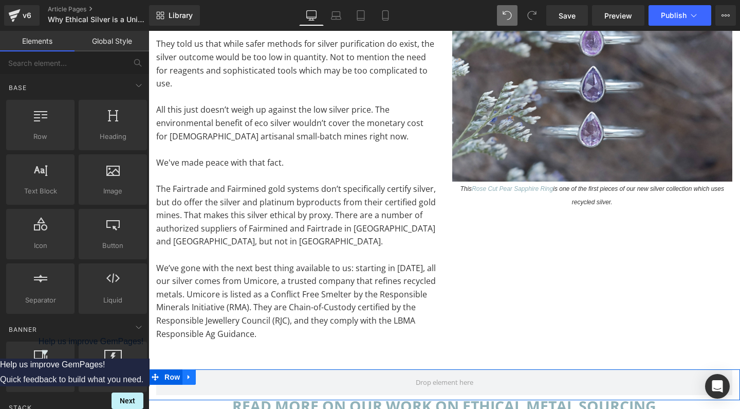
click at [194, 369] on link at bounding box center [189, 376] width 13 height 15
click at [215, 373] on icon at bounding box center [215, 376] width 7 height 7
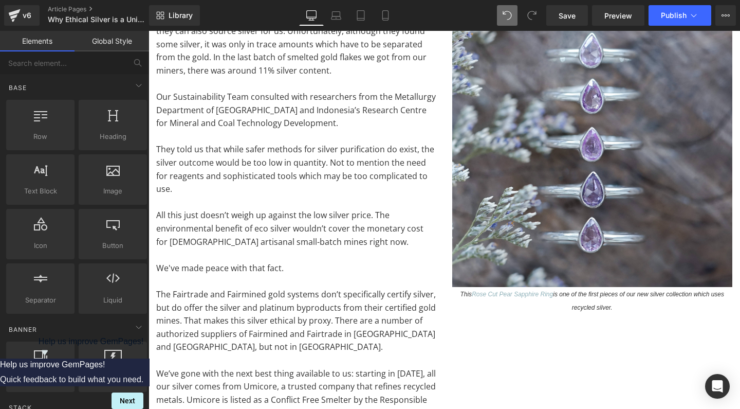
scroll to position [6478, 0]
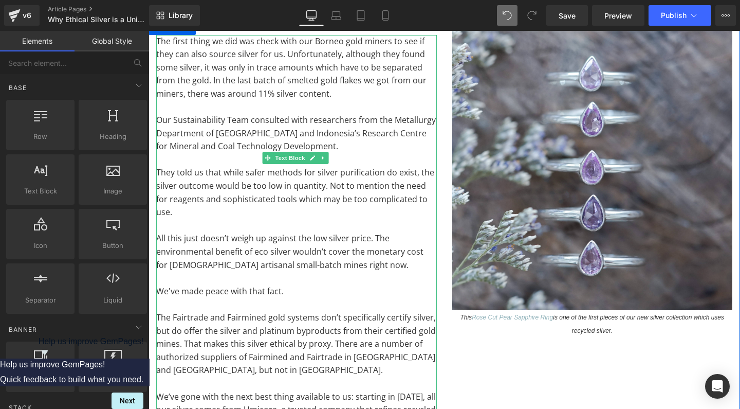
click at [239, 312] on span "The Fairtrade and Fairmined gold systems don’t specifically certify silver, but…" at bounding box center [296, 344] width 280 height 64
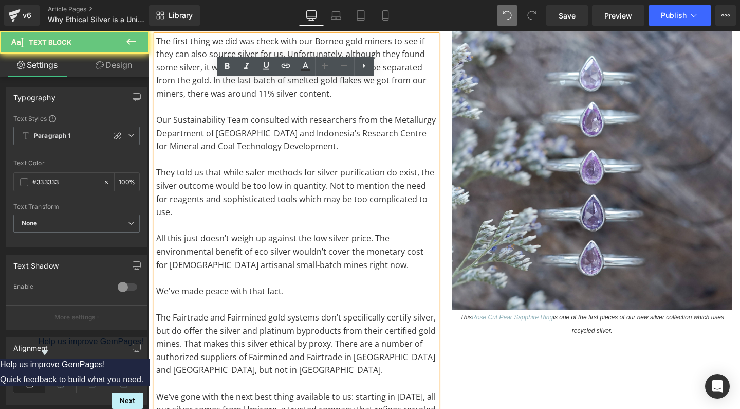
click at [239, 312] on span "The Fairtrade and Fairmined gold systems don’t specifically certify silver, but…" at bounding box center [296, 344] width 280 height 64
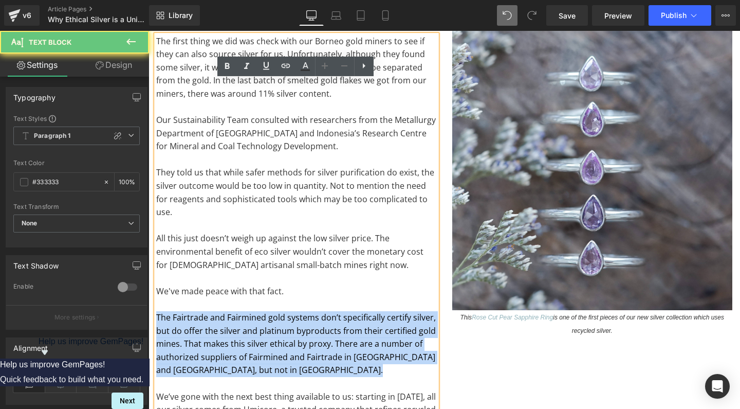
click at [239, 312] on span "The Fairtrade and Fairmined gold systems don’t specifically certify silver, but…" at bounding box center [296, 344] width 280 height 64
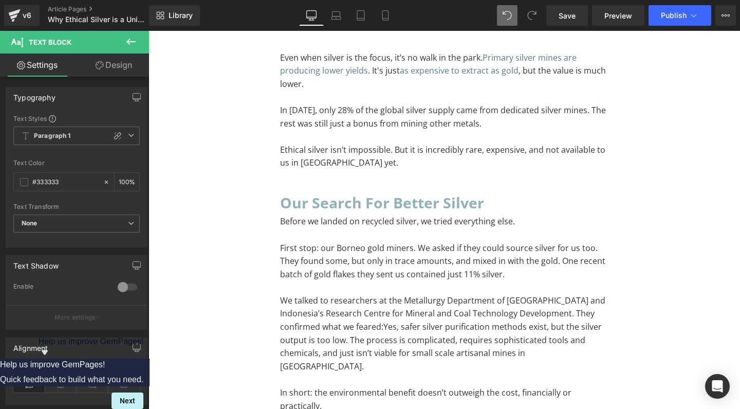
scroll to position [4599, 0]
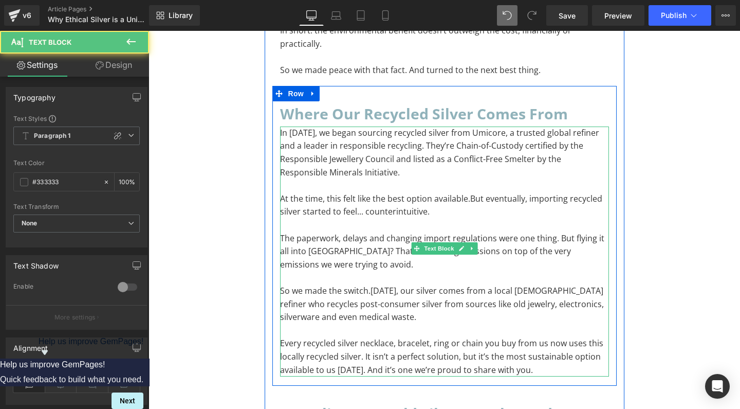
click at [289, 126] on p "In [DATE], we began sourcing recycled silver from Umicore, a trusted global ref…" at bounding box center [444, 152] width 329 height 52
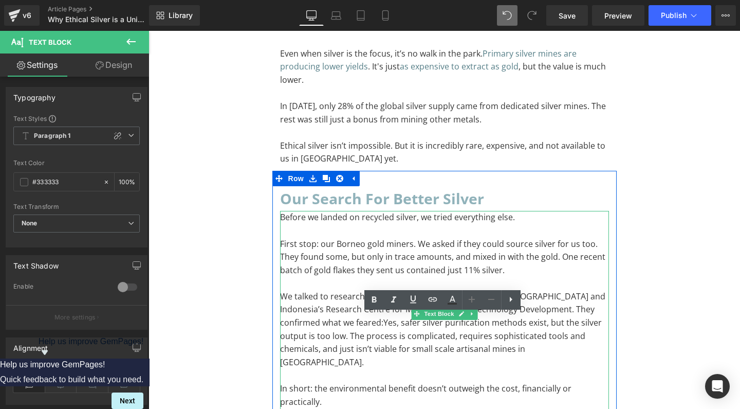
scroll to position [4235, 0]
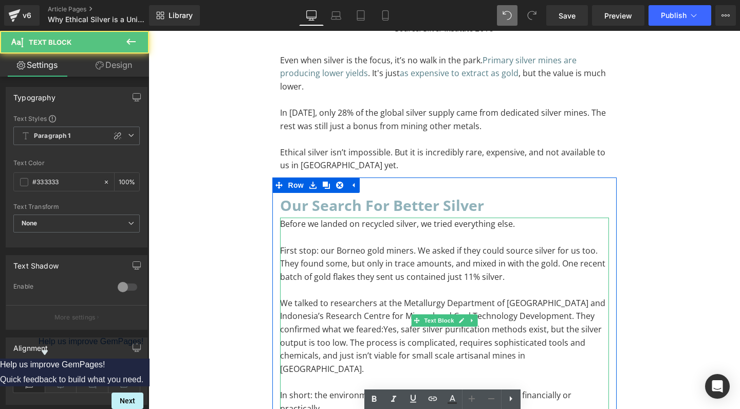
click at [534, 217] on p "Before we landed on recycled silver, we tried everything else." at bounding box center [444, 223] width 329 height 13
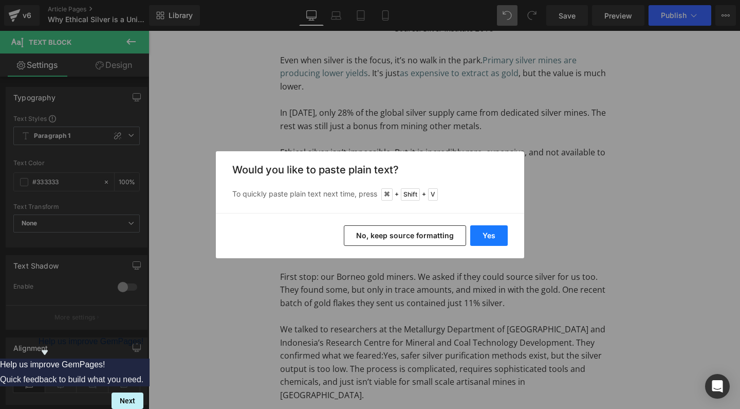
click at [489, 233] on button "Yes" at bounding box center [489, 235] width 38 height 21
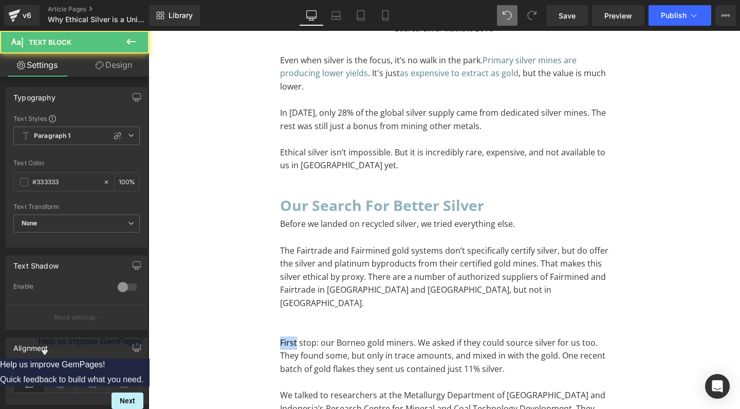
drag, startPoint x: 294, startPoint y: 269, endPoint x: 248, endPoint y: 264, distance: 46.6
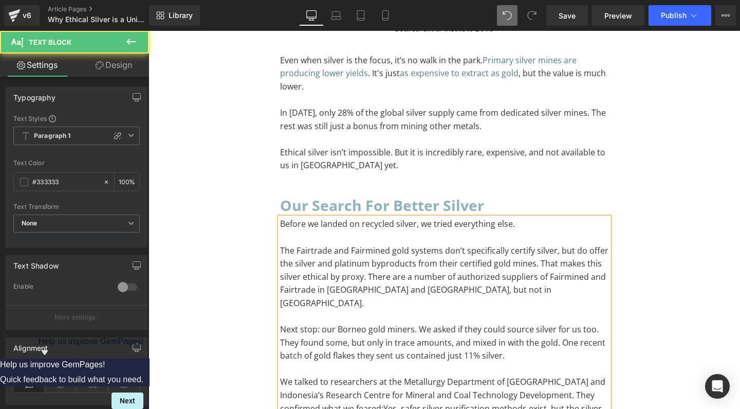
click at [284, 231] on p "To enrich screen reader interactions, please activate Accessibility in Grammarl…" at bounding box center [444, 237] width 329 height 13
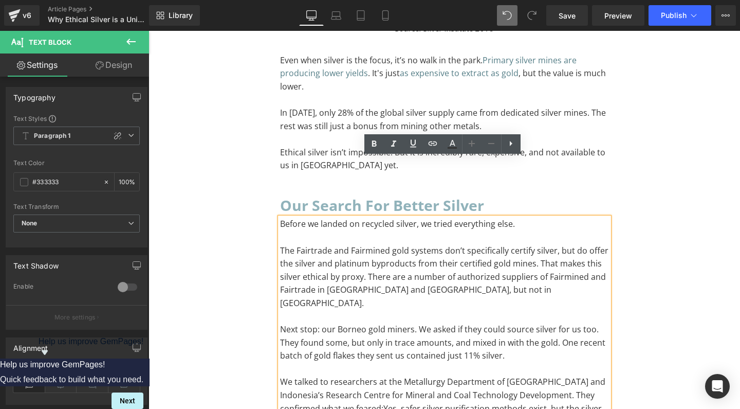
click at [532, 244] on p "The Fairtrade and Fairmined gold systems don’t specifically certify silver, but…" at bounding box center [444, 277] width 329 height 66
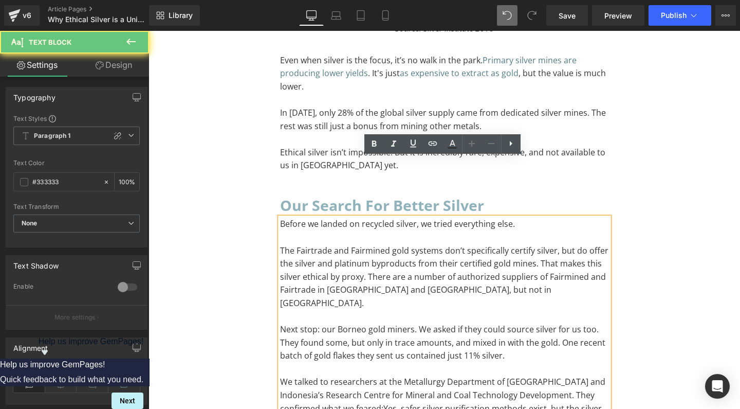
click at [461, 336] on p "They found some, but only in trace amounts, and mixed in with the gold. One rec…" at bounding box center [444, 349] width 329 height 26
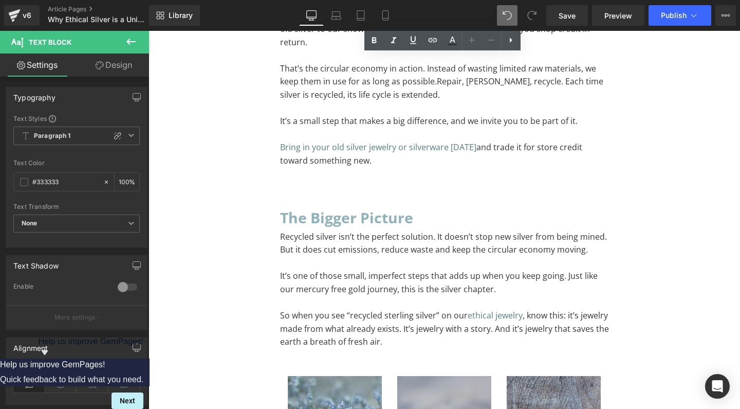
scroll to position [5011, 0]
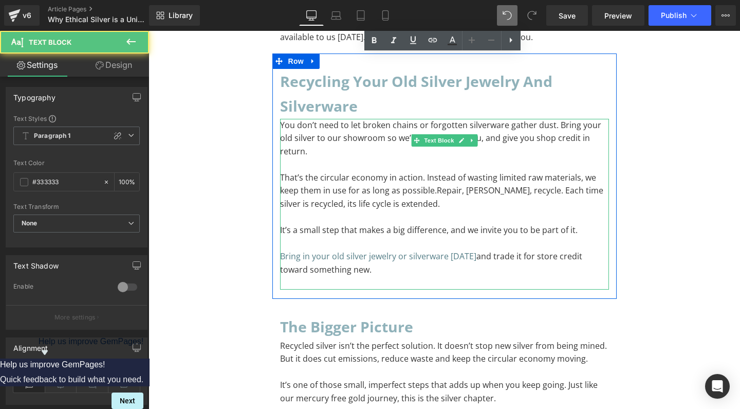
click at [329, 185] on div "You don’t need to let broken chains or forgotten silverware gather dust. Bring …" at bounding box center [444, 204] width 329 height 171
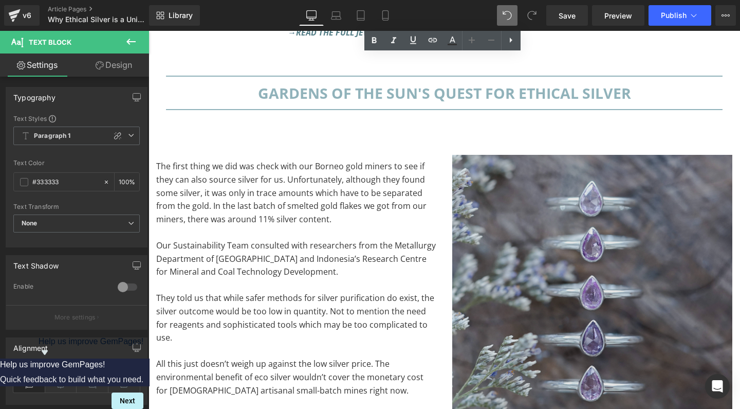
scroll to position [6206, 0]
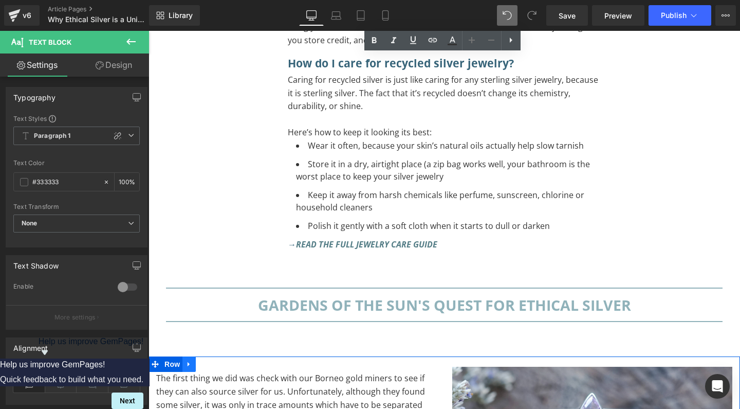
click at [189, 356] on link at bounding box center [189, 363] width 13 height 15
click at [216, 360] on icon at bounding box center [215, 363] width 7 height 7
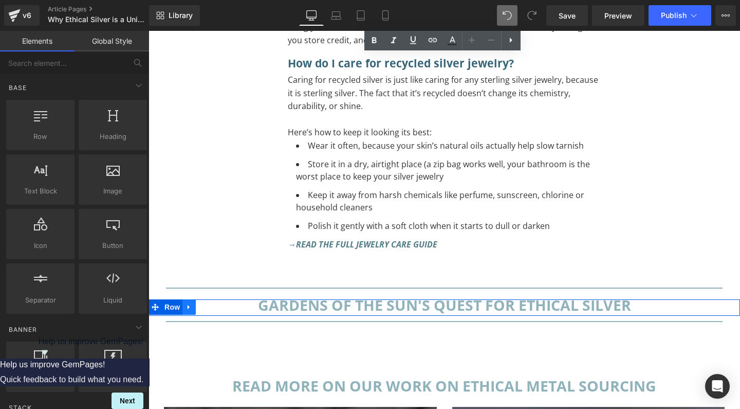
click at [190, 303] on icon at bounding box center [189, 307] width 7 height 8
click at [214, 303] on icon at bounding box center [215, 306] width 7 height 7
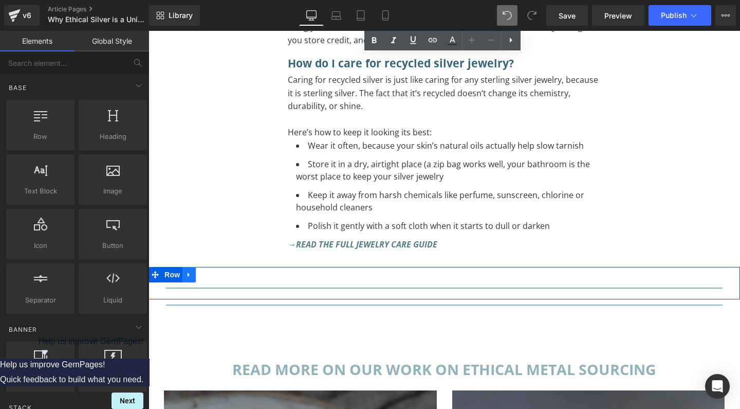
click at [192, 270] on icon at bounding box center [189, 274] width 7 height 8
click at [216, 270] on icon at bounding box center [215, 274] width 7 height 8
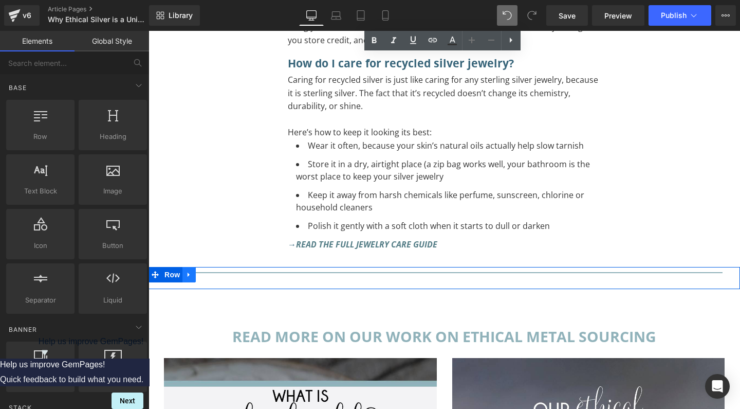
click at [193, 267] on link at bounding box center [189, 274] width 13 height 15
click at [215, 270] on icon at bounding box center [215, 274] width 7 height 8
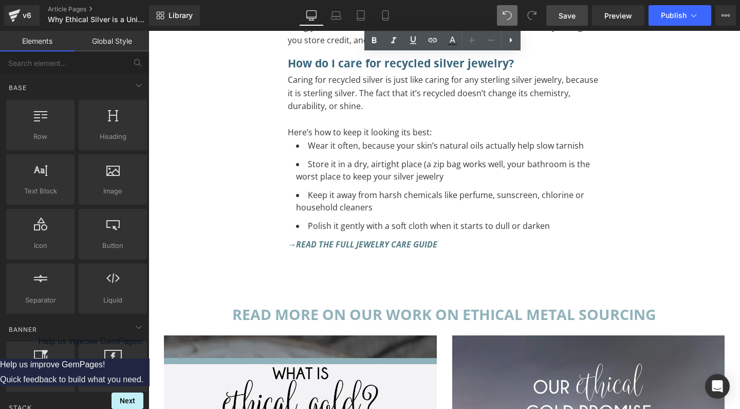
click at [559, 17] on span "Save" at bounding box center [567, 15] width 17 height 11
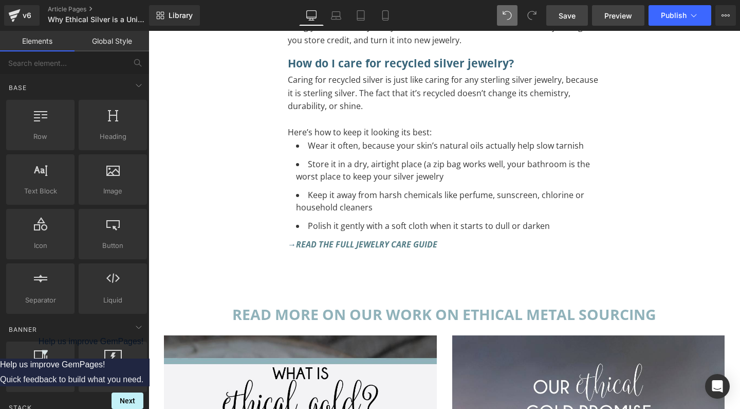
click at [629, 13] on span "Preview" at bounding box center [619, 15] width 28 height 11
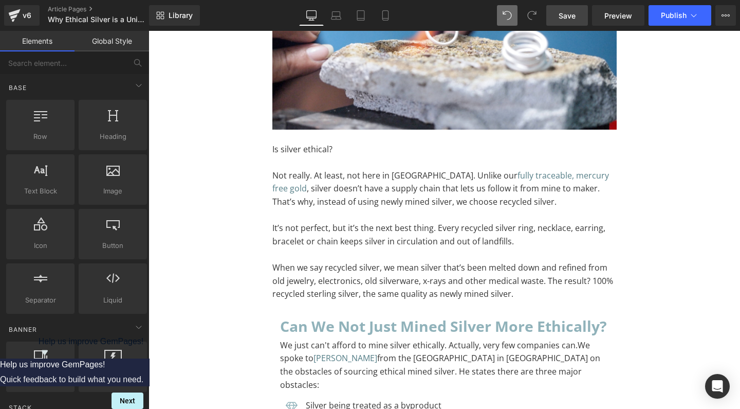
scroll to position [503, 0]
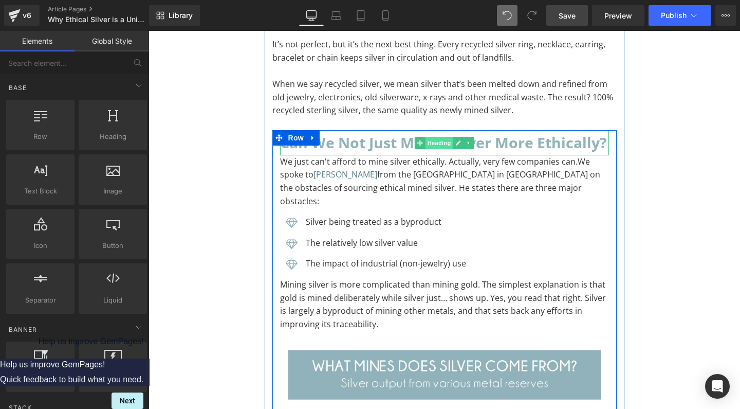
click at [432, 139] on span "Heading" at bounding box center [439, 143] width 28 height 12
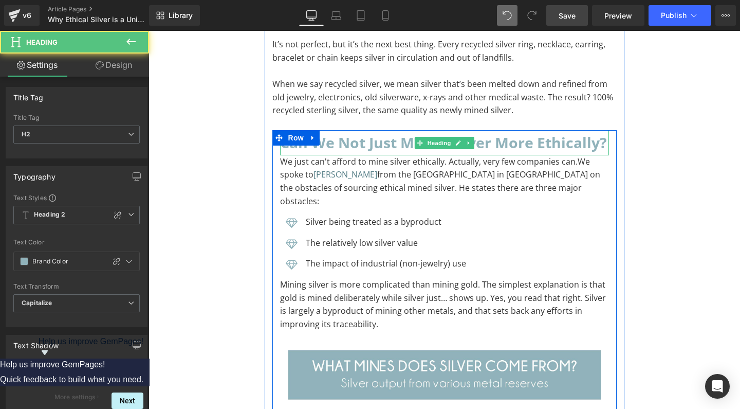
click at [405, 139] on h2 "Can we not just mined silver more ethically?" at bounding box center [444, 142] width 329 height 25
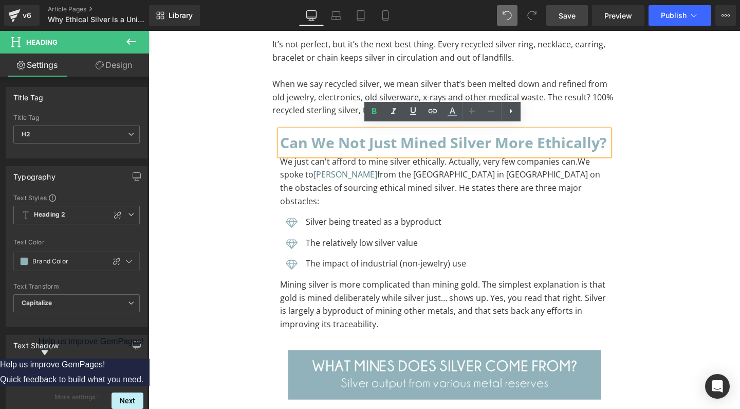
click at [447, 140] on h2 "Can we not just mined silver more ethically?" at bounding box center [444, 142] width 329 height 25
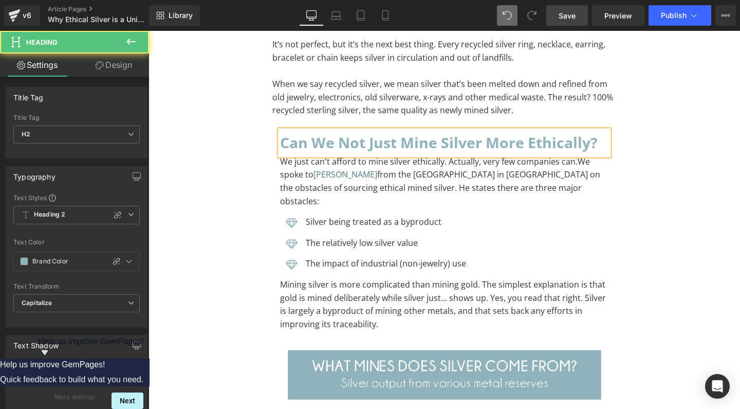
click at [367, 138] on h2 "Can we not just mine silver more ethically?" at bounding box center [444, 142] width 329 height 25
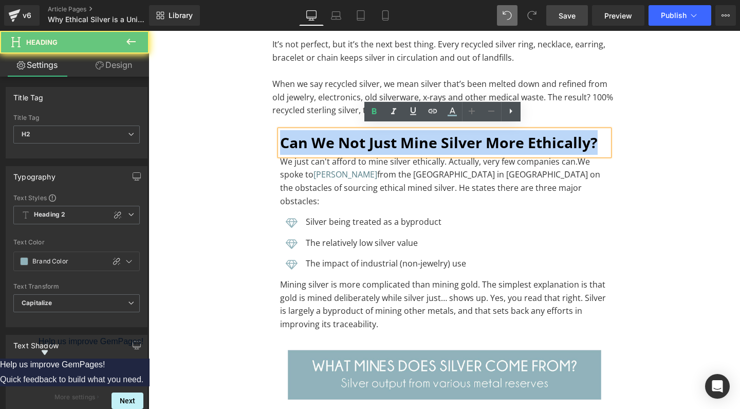
click at [367, 138] on h2 "Can we not just mine silver more ethically?" at bounding box center [444, 142] width 329 height 25
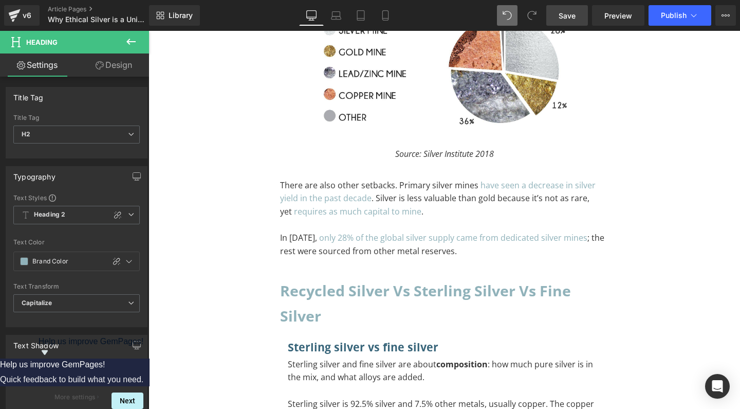
scroll to position [954, 0]
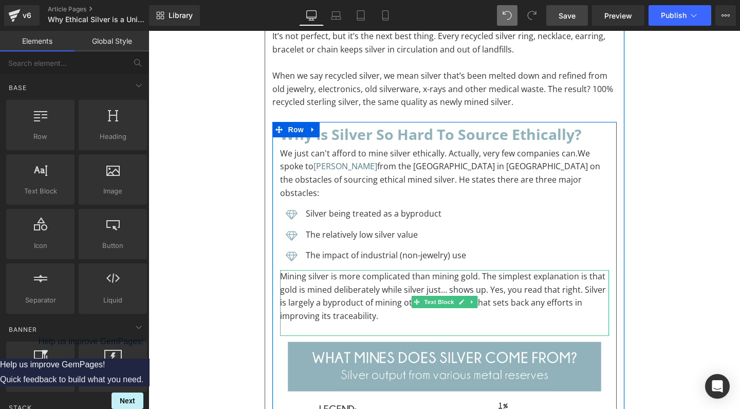
scroll to position [502, 0]
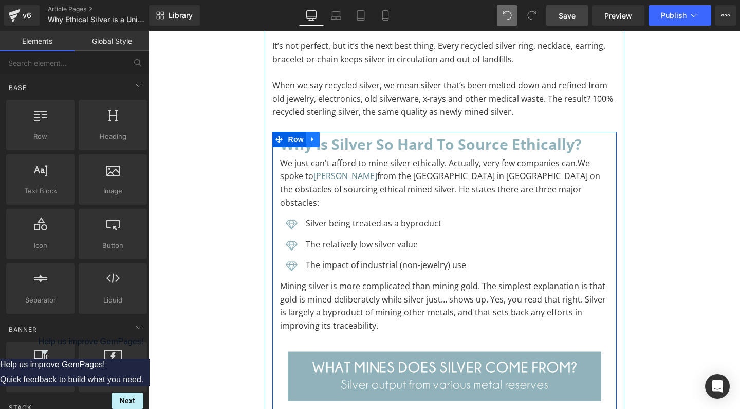
click at [312, 137] on icon at bounding box center [313, 140] width 7 height 8
click at [336, 136] on icon at bounding box center [339, 139] width 7 height 7
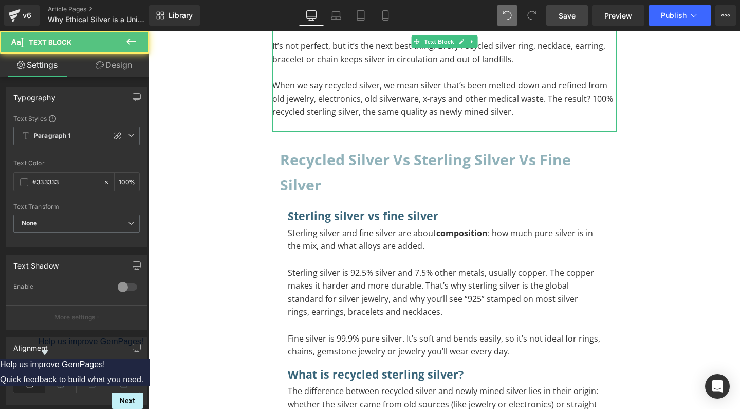
click at [367, 124] on p "To enrich screen reader interactions, please activate Accessibility in Grammarl…" at bounding box center [444, 125] width 344 height 13
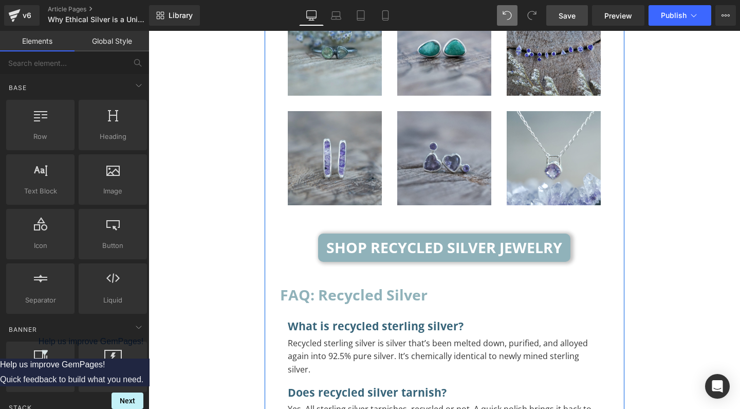
scroll to position [5112, 0]
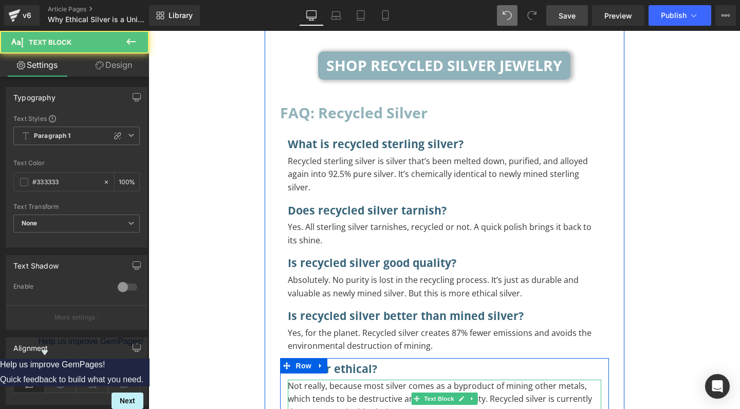
click at [374, 379] on p "Not really, because most silver comes as a byproduct of mining other metals, wh…" at bounding box center [445, 399] width 314 height 40
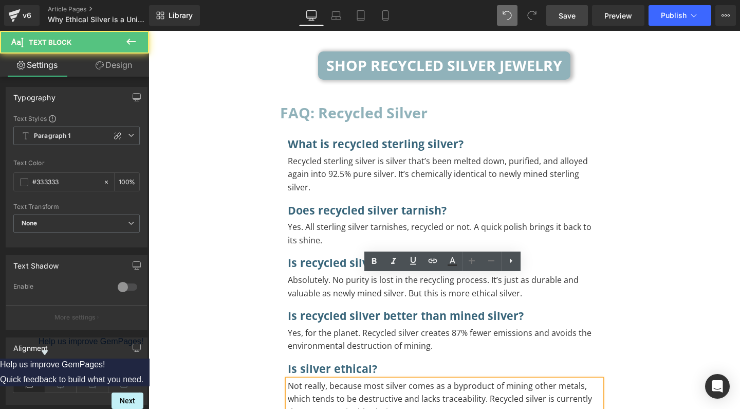
click at [403, 379] on p "Not really, because most silver comes as a byproduct of mining other metals, wh…" at bounding box center [445, 399] width 314 height 40
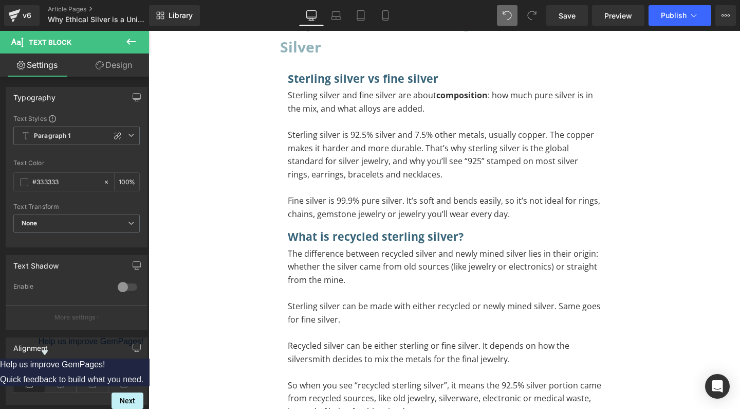
scroll to position [492, 0]
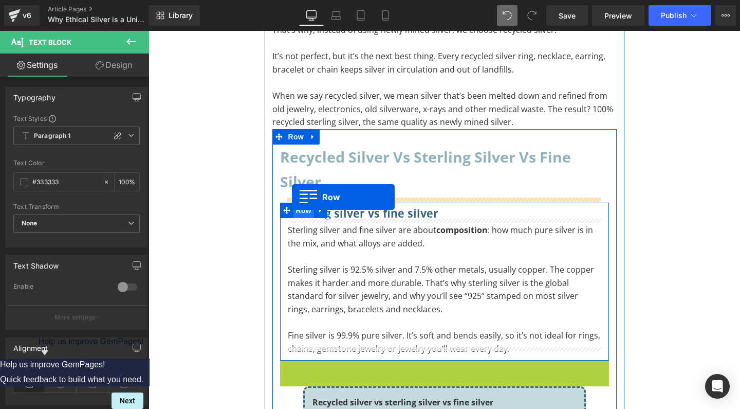
drag, startPoint x: 284, startPoint y: 361, endPoint x: 292, endPoint y: 197, distance: 163.7
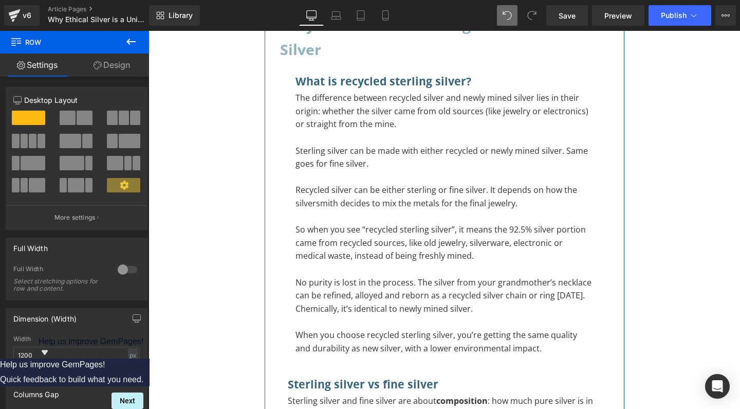
scroll to position [570, 0]
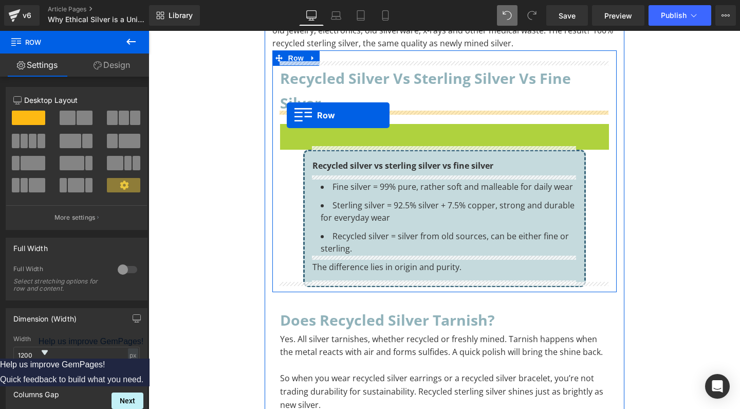
drag, startPoint x: 283, startPoint y: 124, endPoint x: 286, endPoint y: 116, distance: 9.3
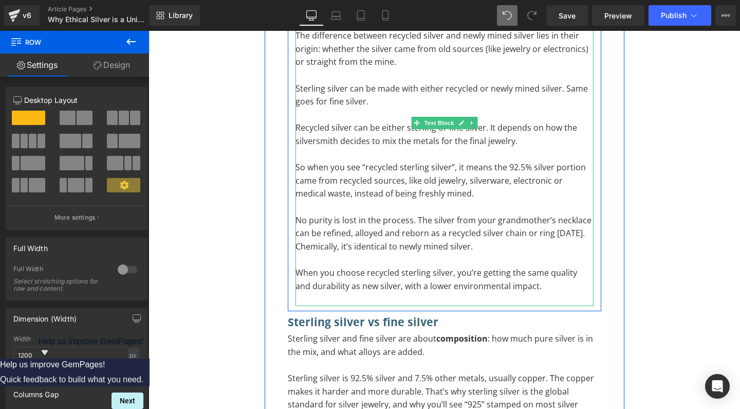
scroll to position [588, 0]
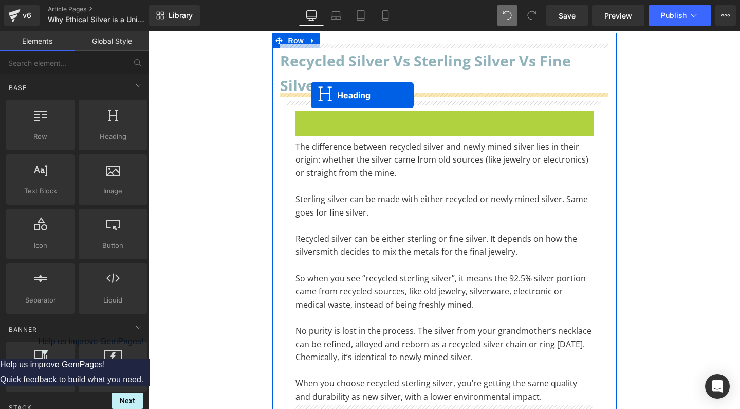
drag, startPoint x: 419, startPoint y: 113, endPoint x: 311, endPoint y: 95, distance: 109.5
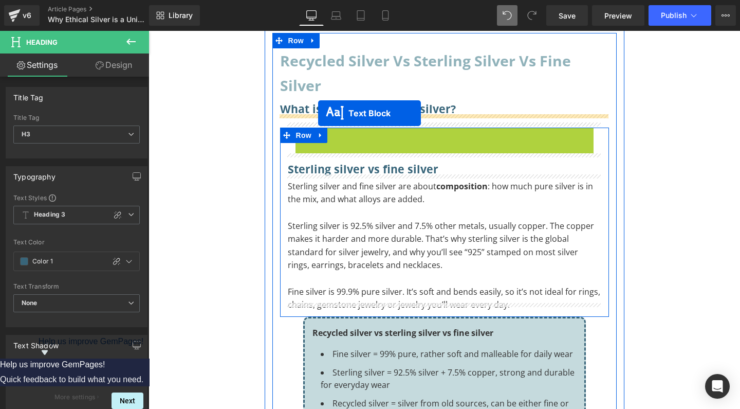
drag, startPoint x: 414, startPoint y: 126, endPoint x: 318, endPoint y: 113, distance: 97.1
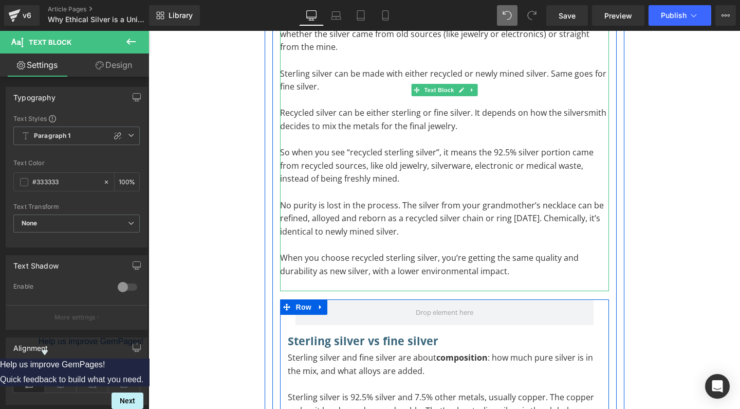
scroll to position [757, 0]
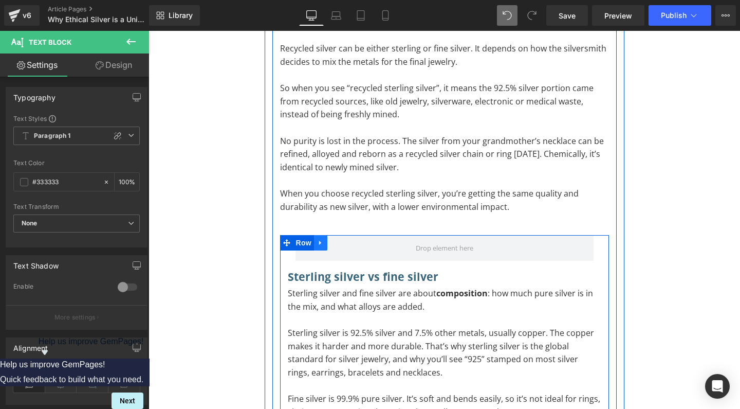
click at [320, 239] on icon at bounding box center [320, 243] width 7 height 8
click at [338, 300] on p "Sterling silver and fine silver are about composition : how much pure silver is…" at bounding box center [445, 300] width 314 height 26
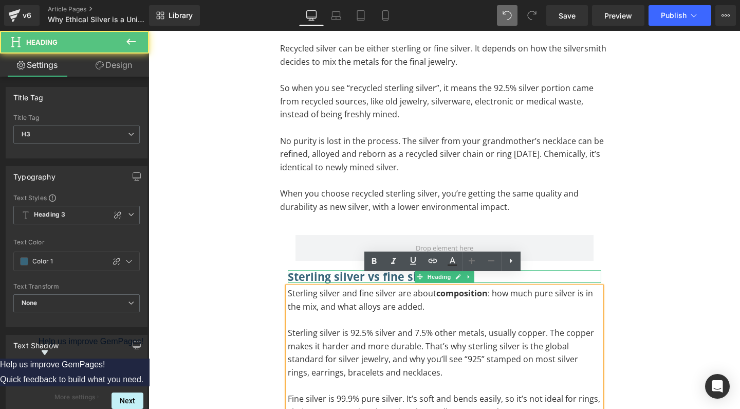
click at [311, 270] on h3 "Sterling silver vs fine silver" at bounding box center [445, 276] width 314 height 13
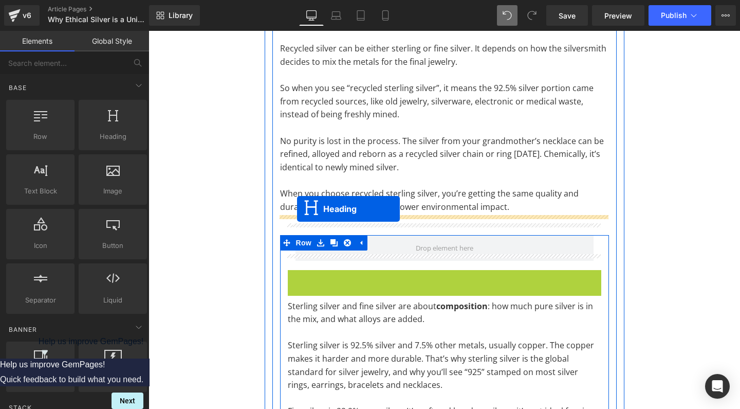
drag, startPoint x: 412, startPoint y: 263, endPoint x: 297, endPoint y: 209, distance: 126.9
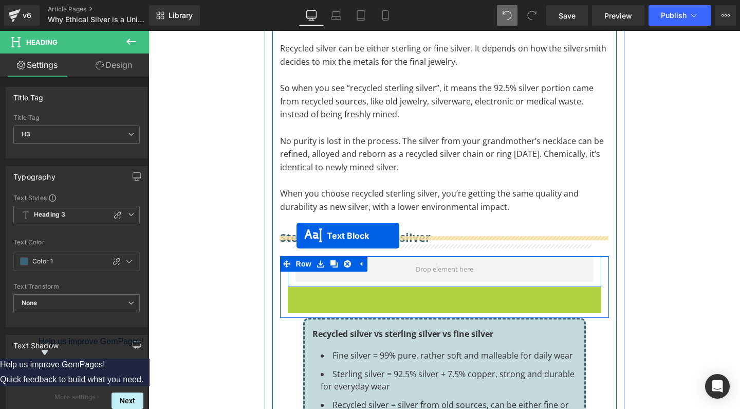
drag, startPoint x: 413, startPoint y: 338, endPoint x: 297, endPoint y: 235, distance: 155.2
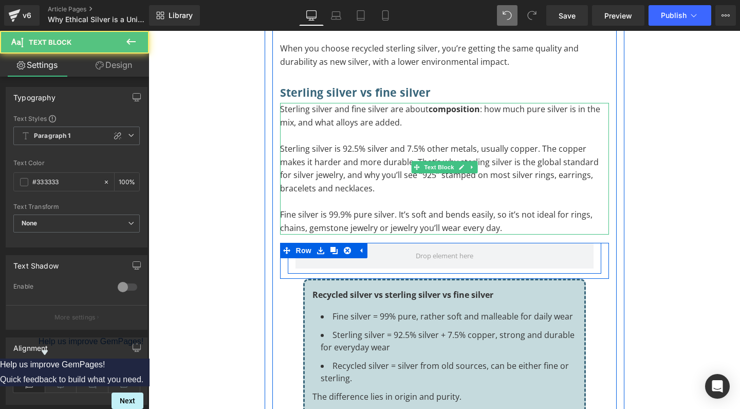
scroll to position [903, 0]
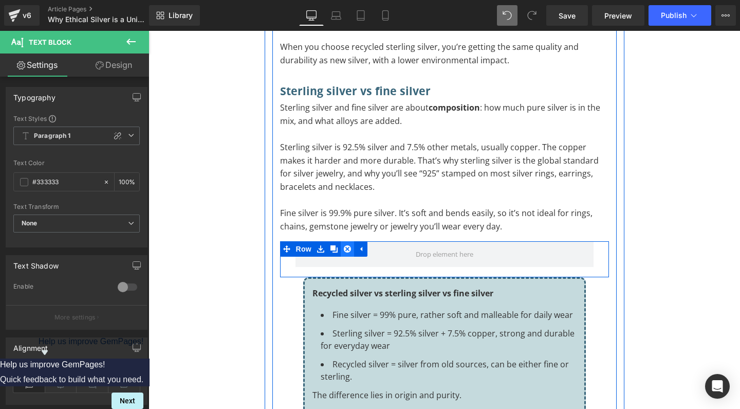
click at [345, 245] on icon at bounding box center [347, 248] width 7 height 7
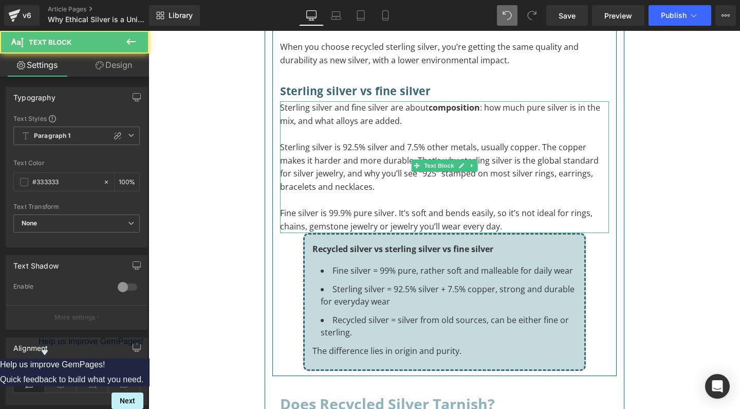
click at [507, 211] on p "Fine silver is 99.9% pure silver. It’s soft and bends easily, so it’s not ideal…" at bounding box center [444, 220] width 329 height 26
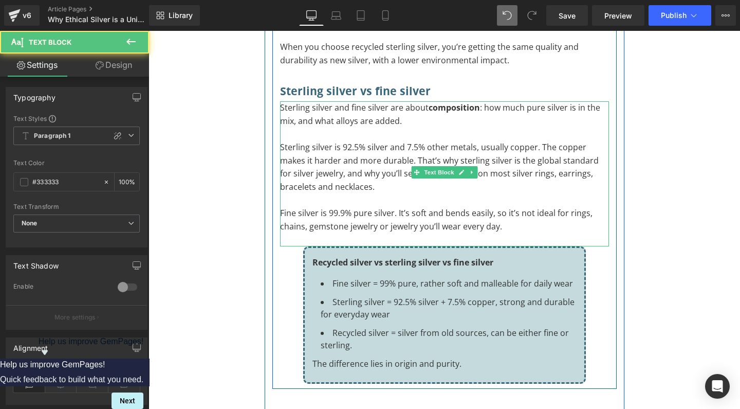
click at [505, 212] on p "Fine silver is 99.9% pure silver. It’s soft and bends easily, so it’s not ideal…" at bounding box center [444, 220] width 329 height 26
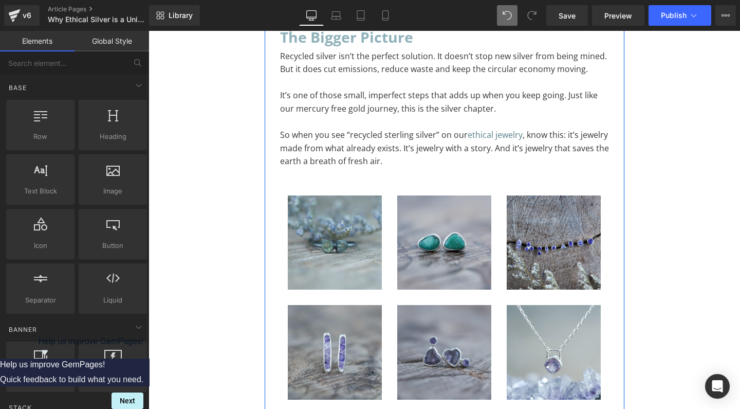
scroll to position [4556, 0]
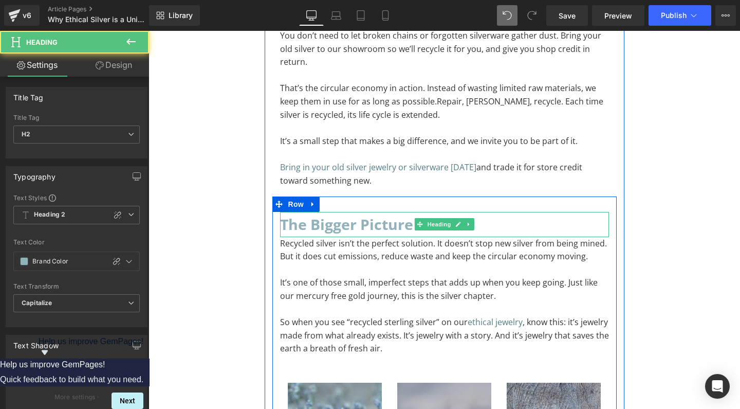
click at [410, 212] on h2 "The bigger picture" at bounding box center [444, 224] width 329 height 25
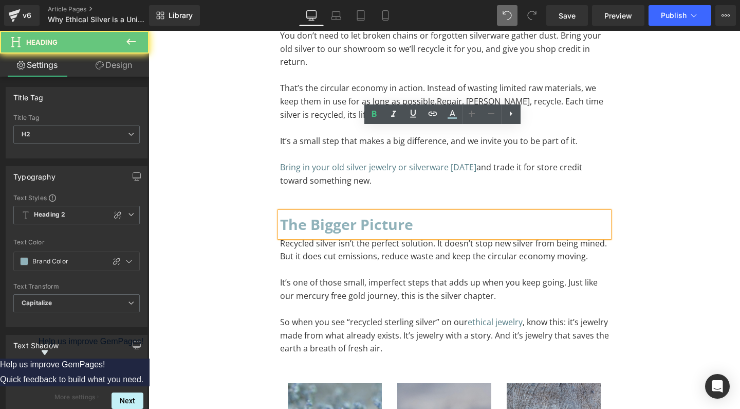
click at [408, 212] on h2 "The bigger picture" at bounding box center [444, 224] width 329 height 25
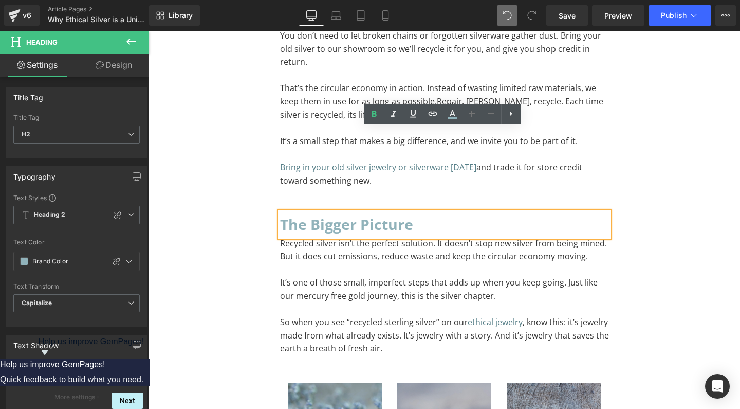
click at [420, 212] on h2 "The bigger picture" at bounding box center [444, 224] width 329 height 25
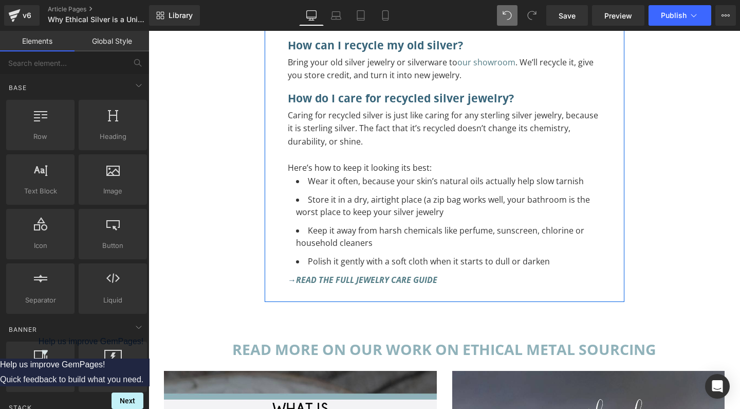
scroll to position [5997, 0]
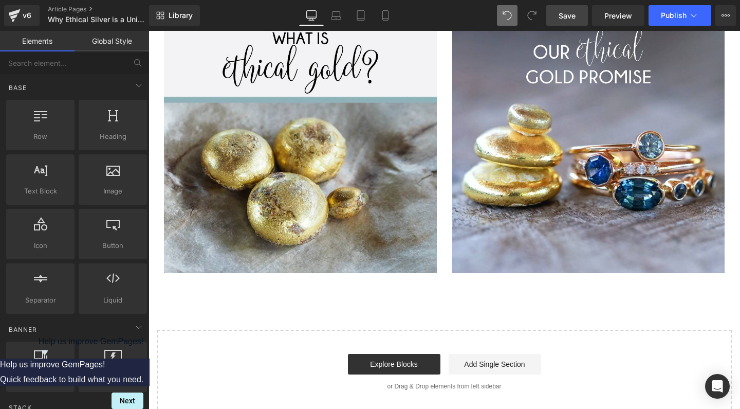
click at [573, 12] on span "Save" at bounding box center [567, 15] width 17 height 11
click at [620, 14] on span "Preview" at bounding box center [619, 15] width 28 height 11
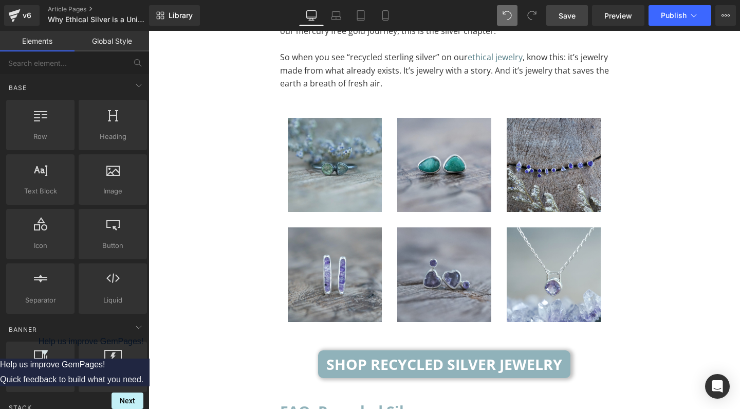
scroll to position [4746, 0]
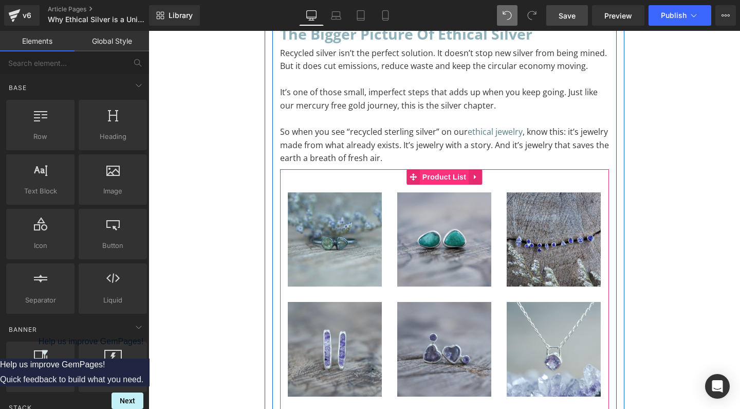
click at [434, 169] on span "Product List" at bounding box center [444, 176] width 49 height 15
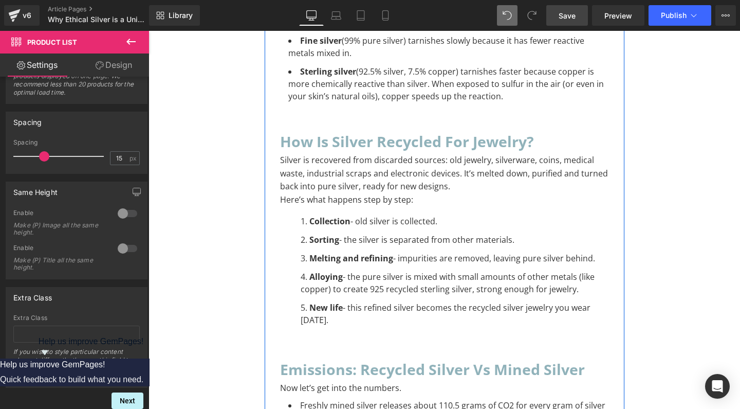
scroll to position [1263, 0]
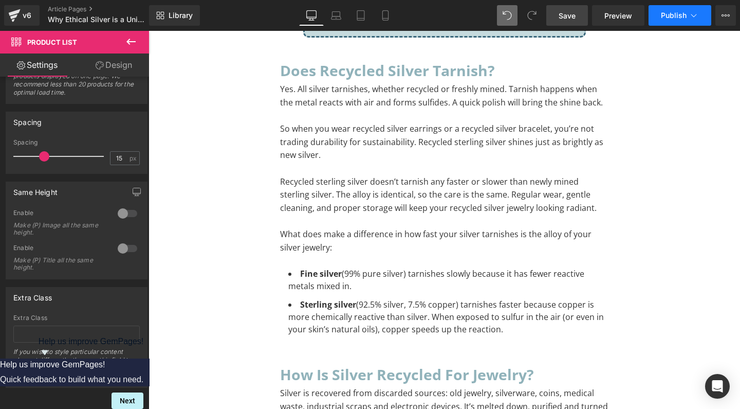
click at [702, 16] on button "Publish" at bounding box center [680, 15] width 63 height 21
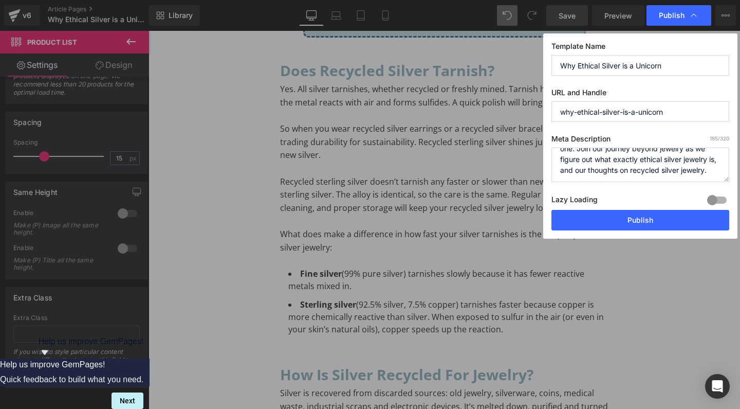
scroll to position [32, 0]
click at [610, 111] on input "why-ethical-silver-is-a-unicorn" at bounding box center [641, 111] width 178 height 21
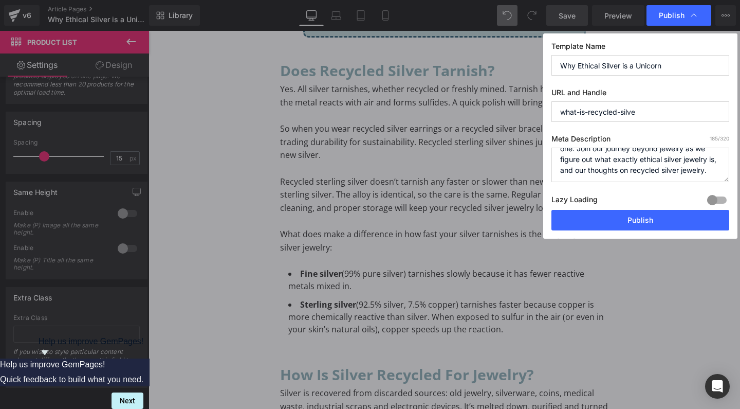
type input "what-is-recycled-silver"
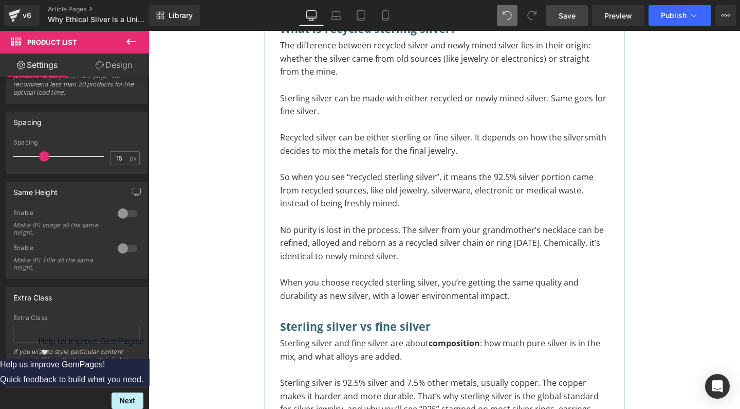
scroll to position [0, 0]
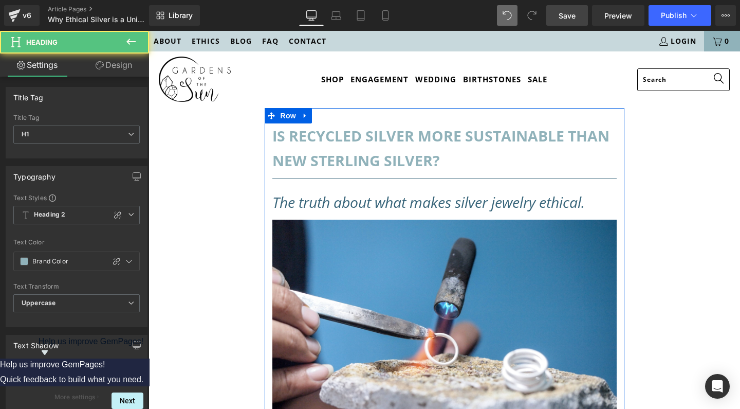
click at [317, 141] on h1 "Is Recycled Silver more Sustainable than New Sterling Silver?" at bounding box center [444, 148] width 344 height 50
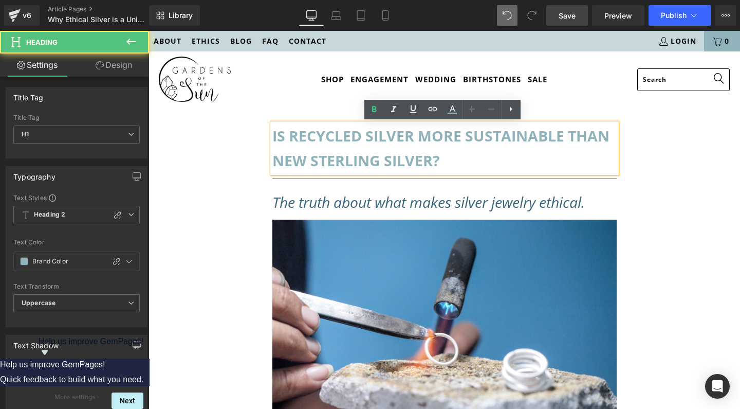
click at [317, 141] on h1 "Is Recycled Silver more Sustainable than New Sterling Silver?" at bounding box center [444, 148] width 344 height 50
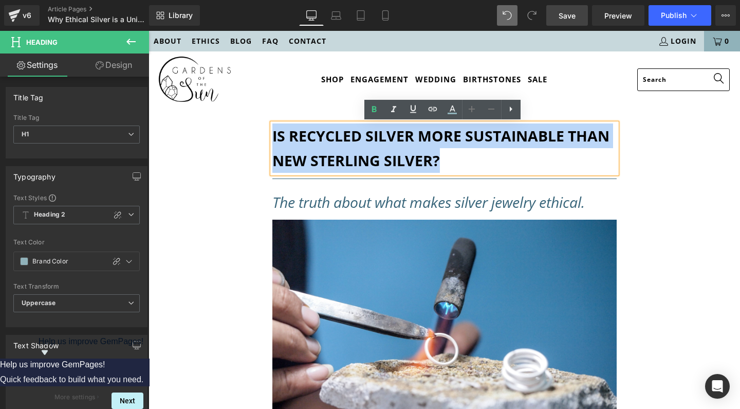
click at [456, 152] on h1 "Is Recycled Silver more Sustainable than New Sterling Silver?" at bounding box center [444, 148] width 344 height 50
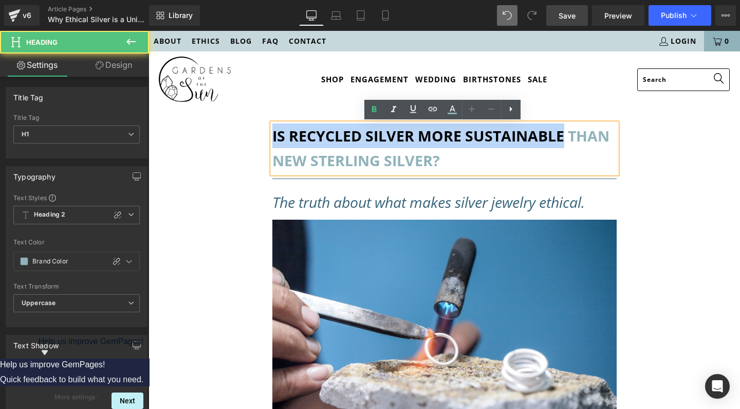
drag, startPoint x: 560, startPoint y: 134, endPoint x: 257, endPoint y: 124, distance: 303.0
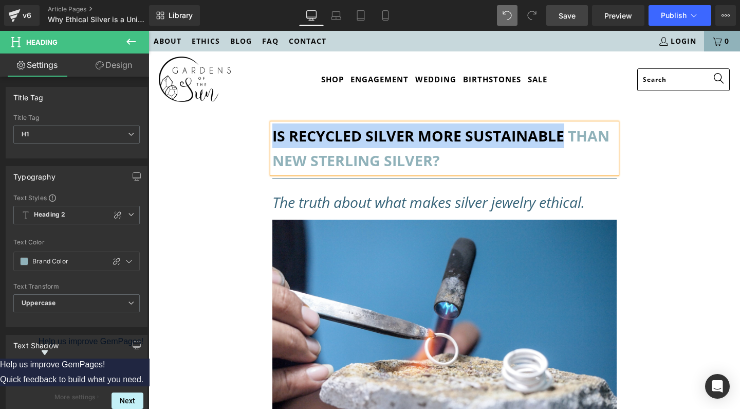
copy h1 "Is Recycled Silver more Sustainable"
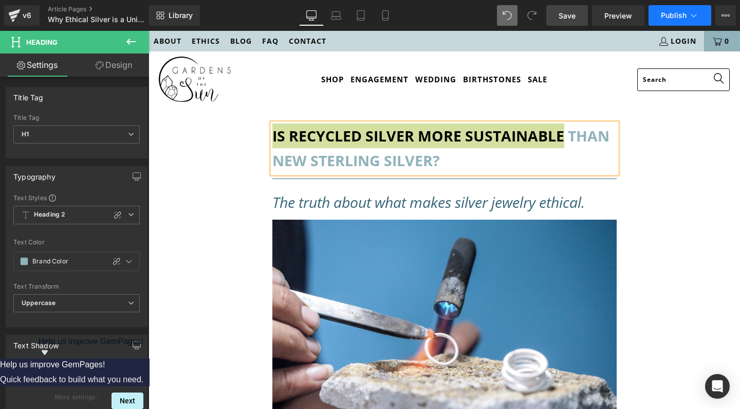
click at [681, 19] on span "Publish" at bounding box center [674, 15] width 26 height 8
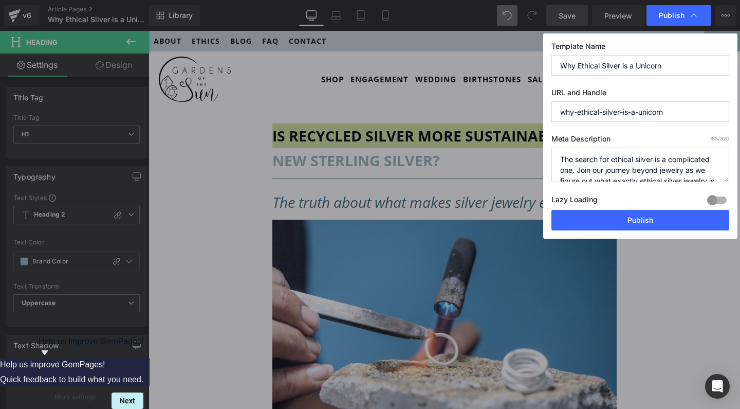
click at [627, 114] on input "why-ethical-silver-is-a-unicorn" at bounding box center [641, 111] width 178 height 21
paste input "IS RECYCLED SILVER MORE SUSTAINABLE"
type input "is-recycled-silver-more-sustainable"
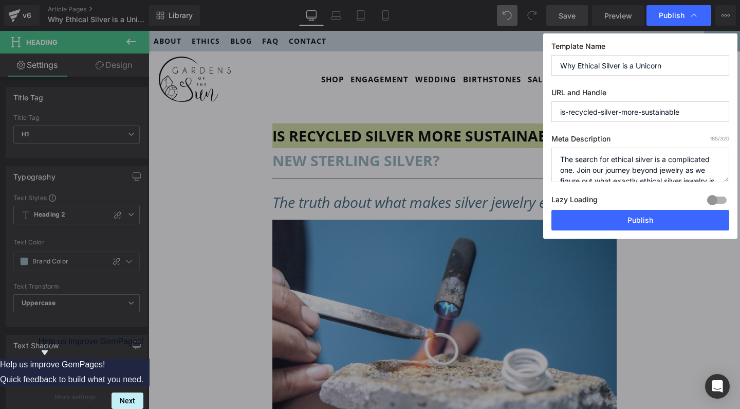
click at [630, 65] on input "Why Ethical Silver is a Unicorn" at bounding box center [641, 65] width 178 height 21
type input "Is Recycled Silver more Sustainable than New Sterling Silver?"
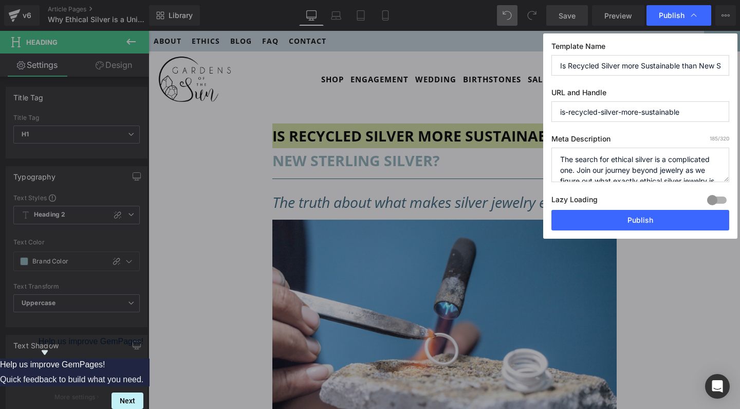
click at [595, 161] on textarea "The search for ethical silver is a complicated one. Join our journey beyond jew…" at bounding box center [641, 165] width 178 height 34
paste textarea "ink silver’s just silver? This guide spills everything: recycled vs [PERSON_NAM…"
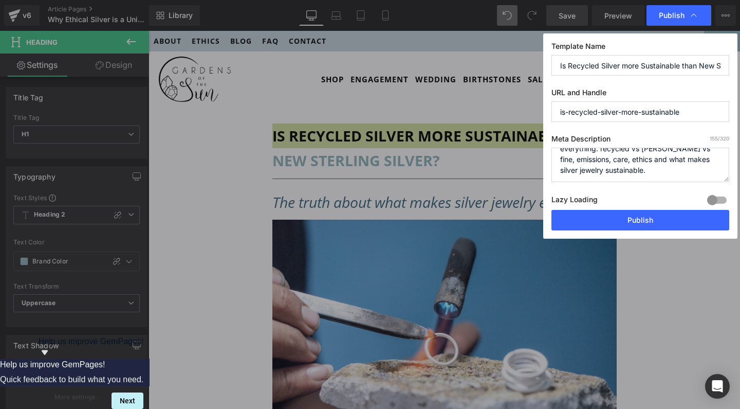
scroll to position [22, 0]
click at [698, 173] on textarea "The search for ethical silver is a complicated one. Join our journey beyond jew…" at bounding box center [641, 165] width 178 height 34
click at [661, 158] on textarea "The search for ethical silver is a complicated one. Join our journey beyond jew…" at bounding box center [641, 165] width 178 height 34
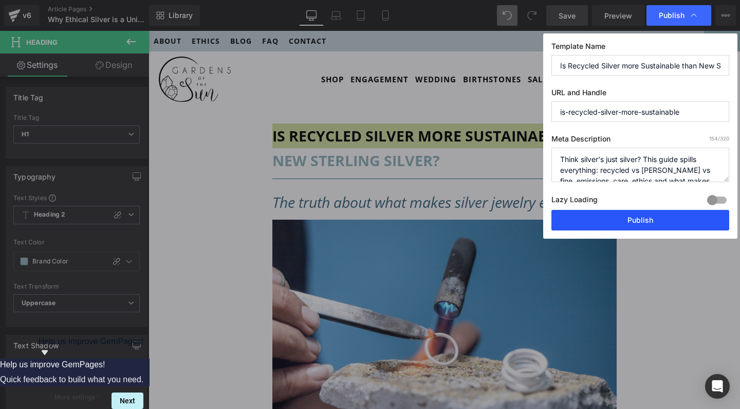
type textarea "Think silver’s just silver? This guide spills everything: recycled vs [PERSON_N…"
click at [648, 216] on button "Publish" at bounding box center [641, 220] width 178 height 21
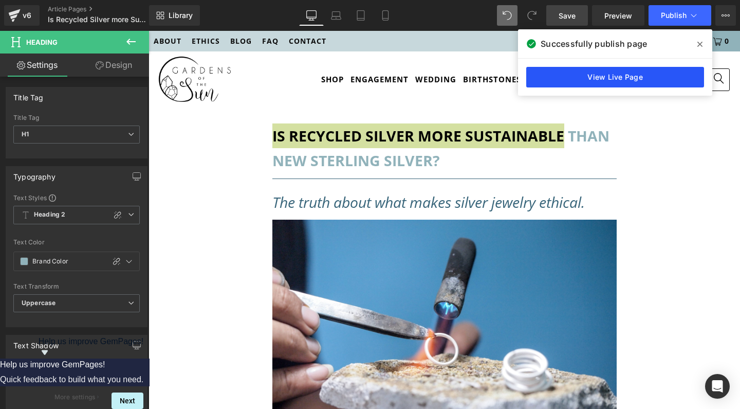
click at [623, 81] on link "View Live Page" at bounding box center [615, 77] width 178 height 21
